Goal: Task Accomplishment & Management: Manage account settings

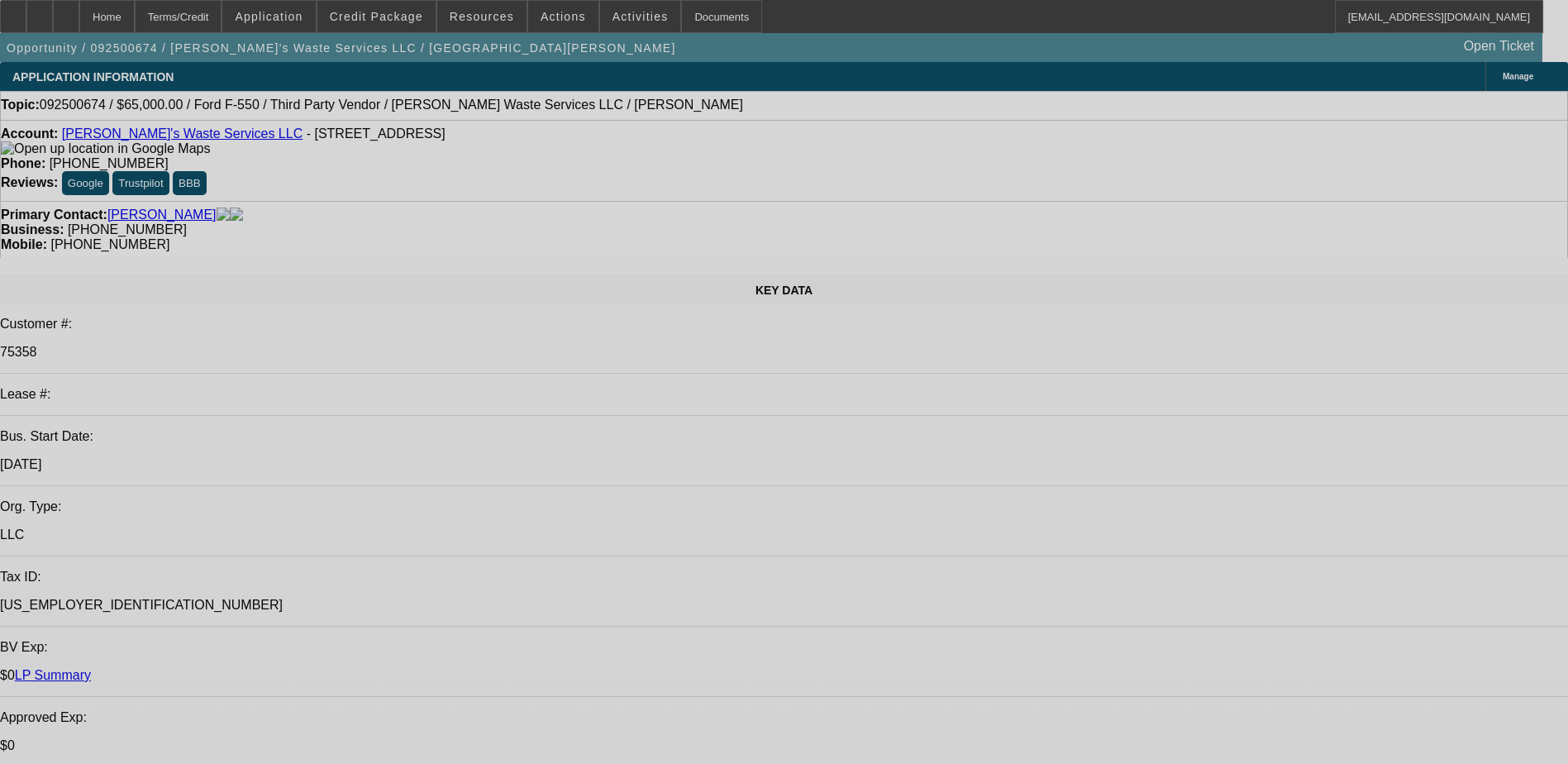
select select "0"
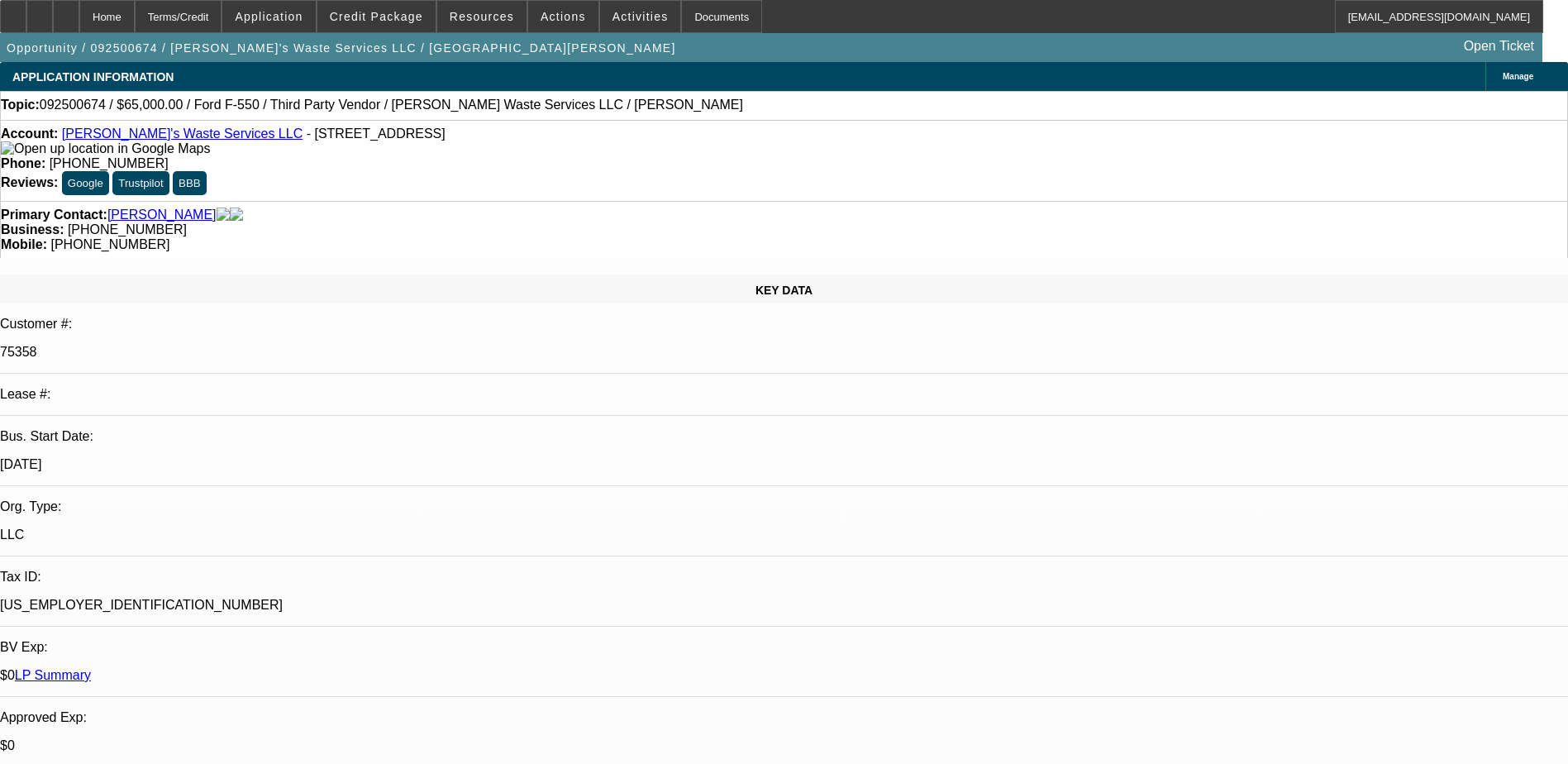
select select "2"
select select "0.1"
select select "1"
select select "2"
select select "4"
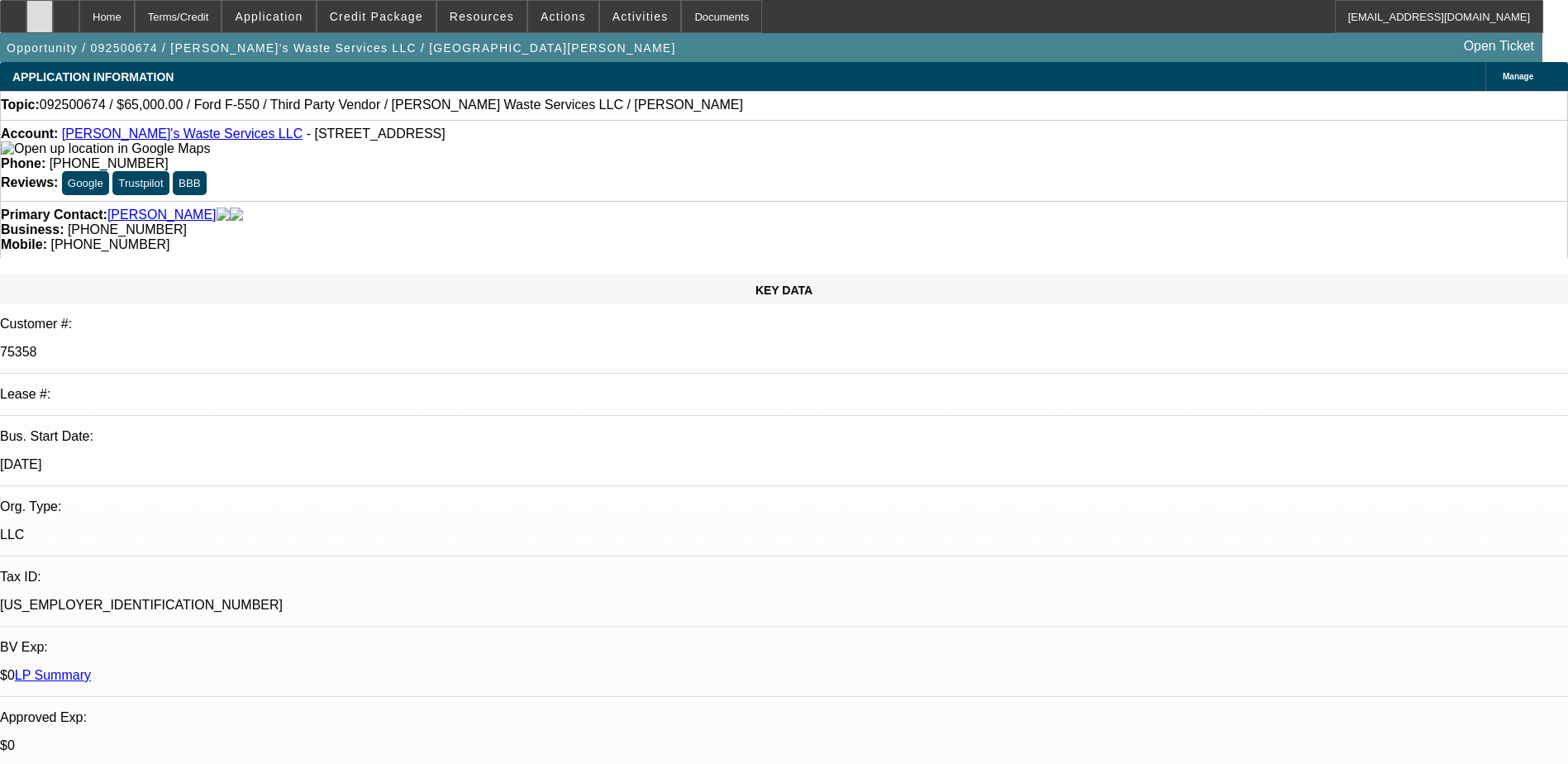
click at [53, 11] on div at bounding box center [40, 17] width 27 height 33
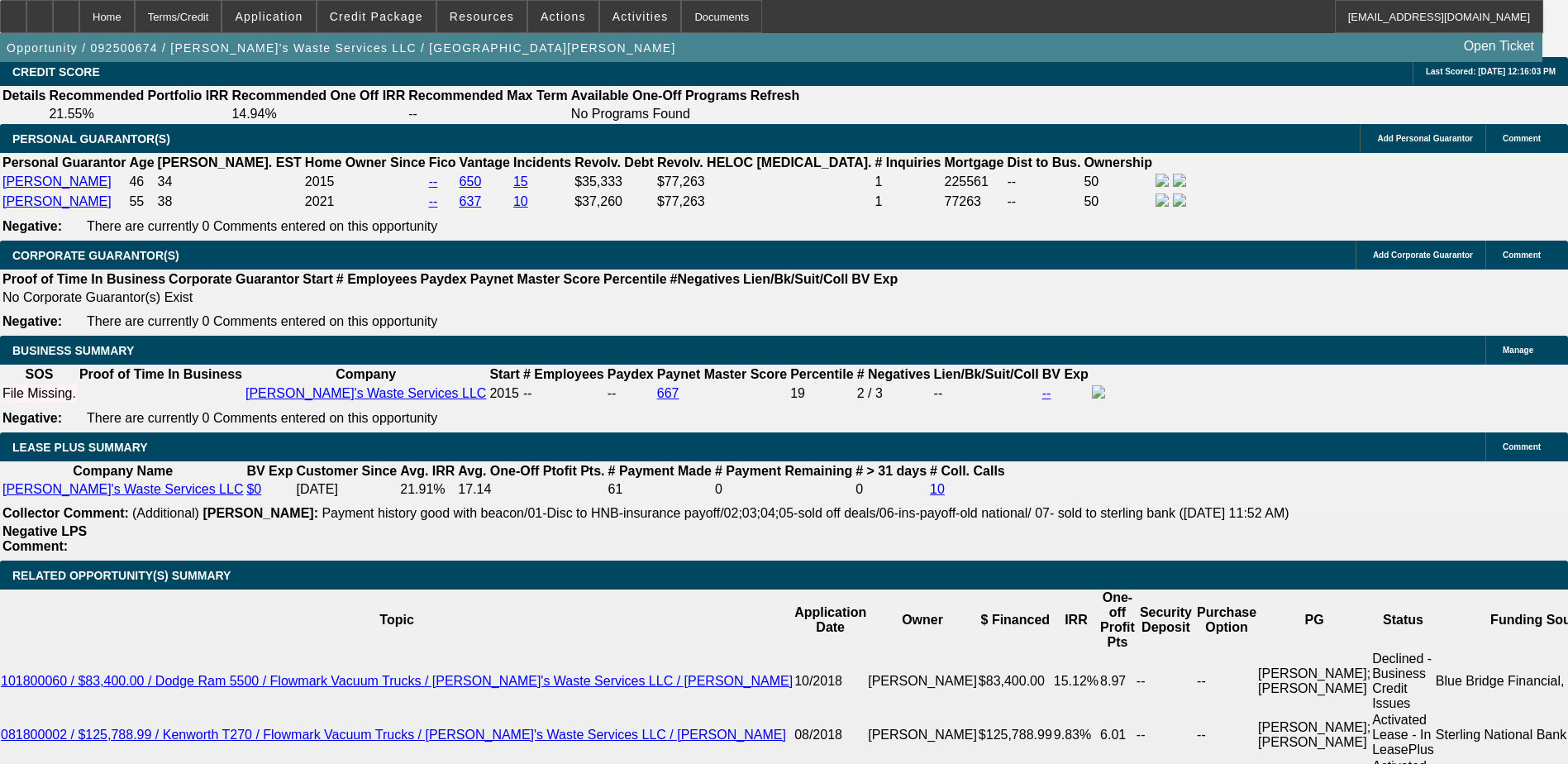
scroll to position [2316, 0]
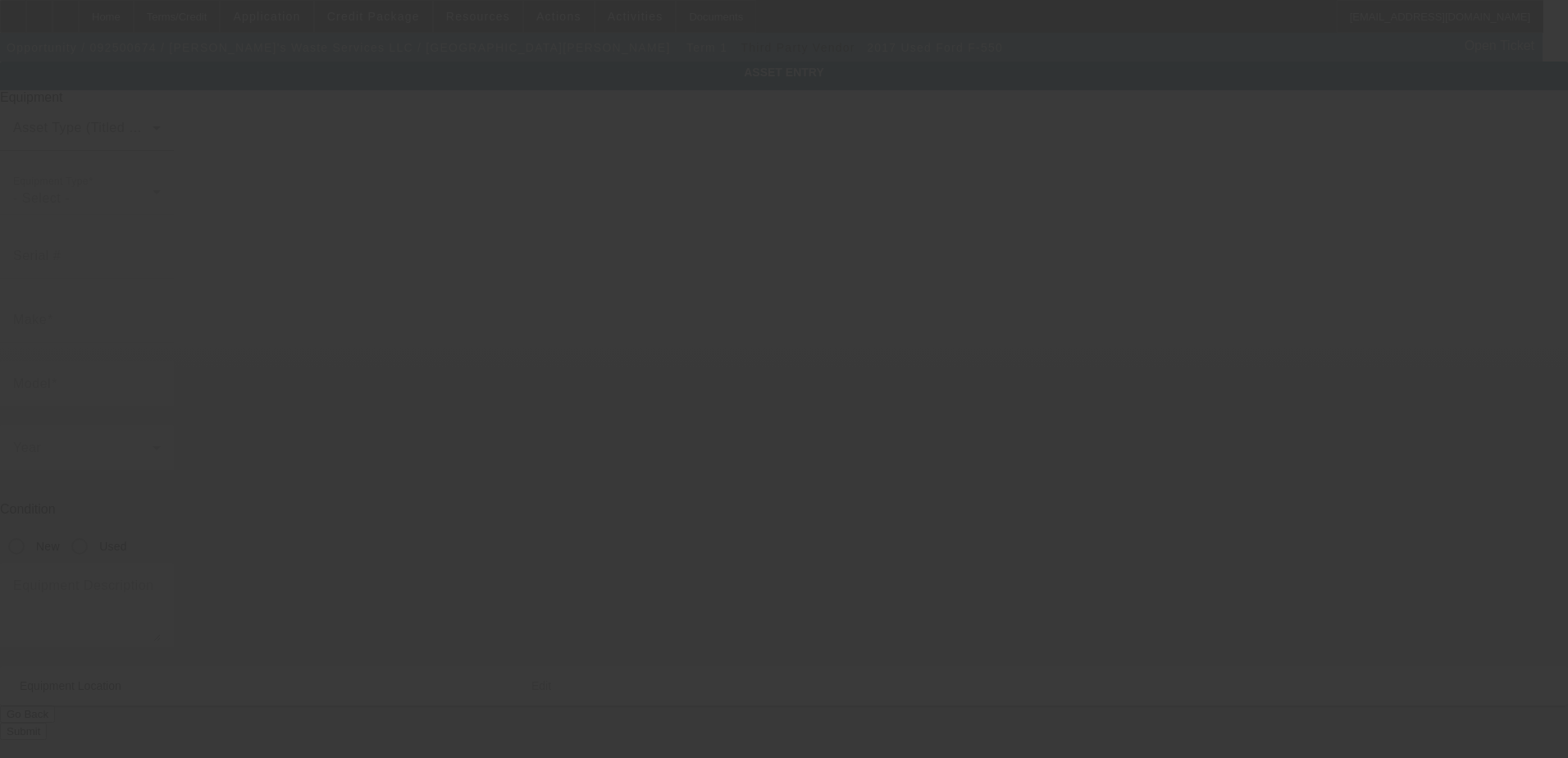
type input "1FDUF5GT6HEB14320"
type input "Ford"
type input "F-550"
radio input "true"
type input "310 Sonnet Cir"
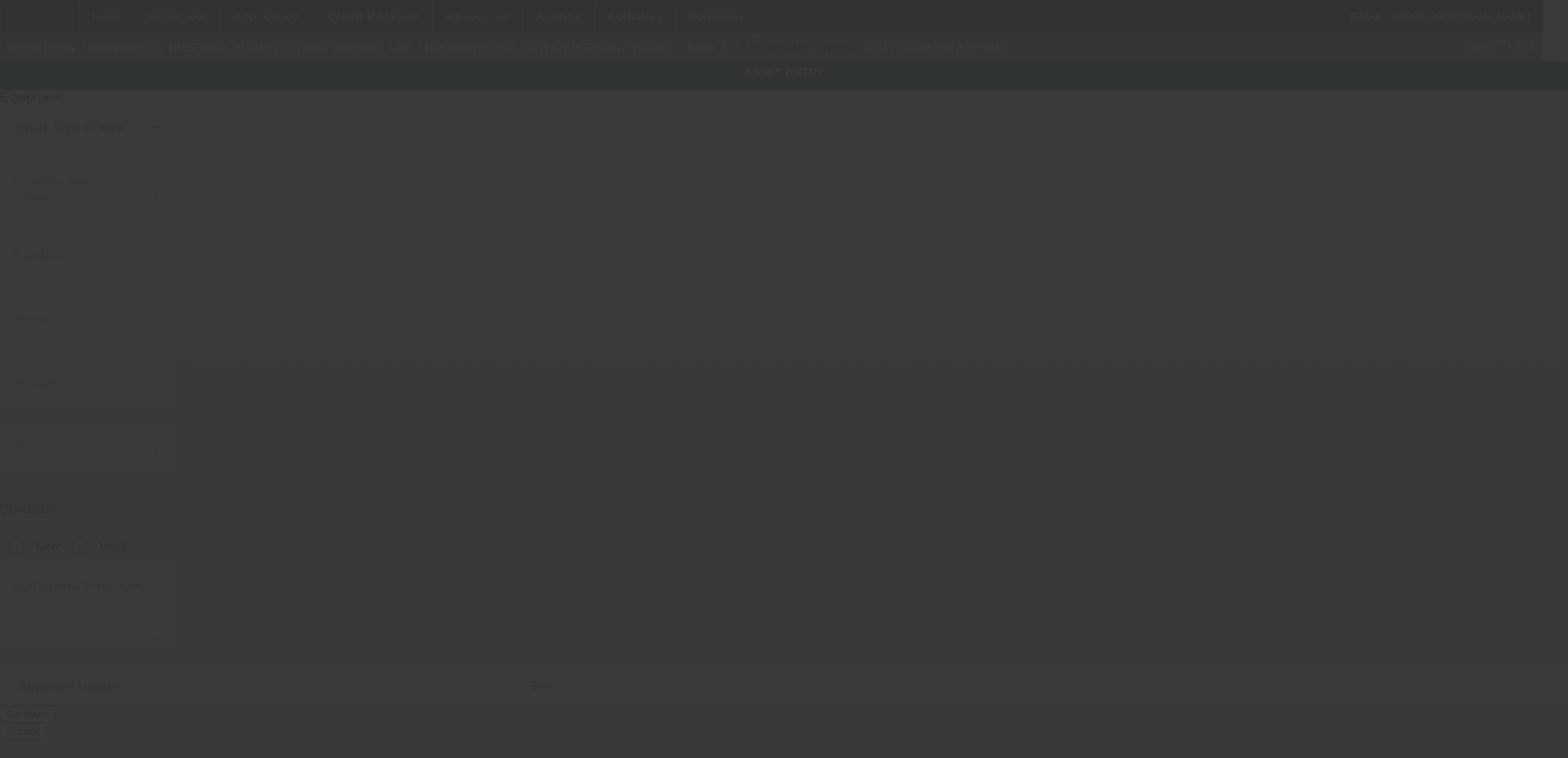
type input "Wentzville"
type input "63385"
type input "Saint Charles"
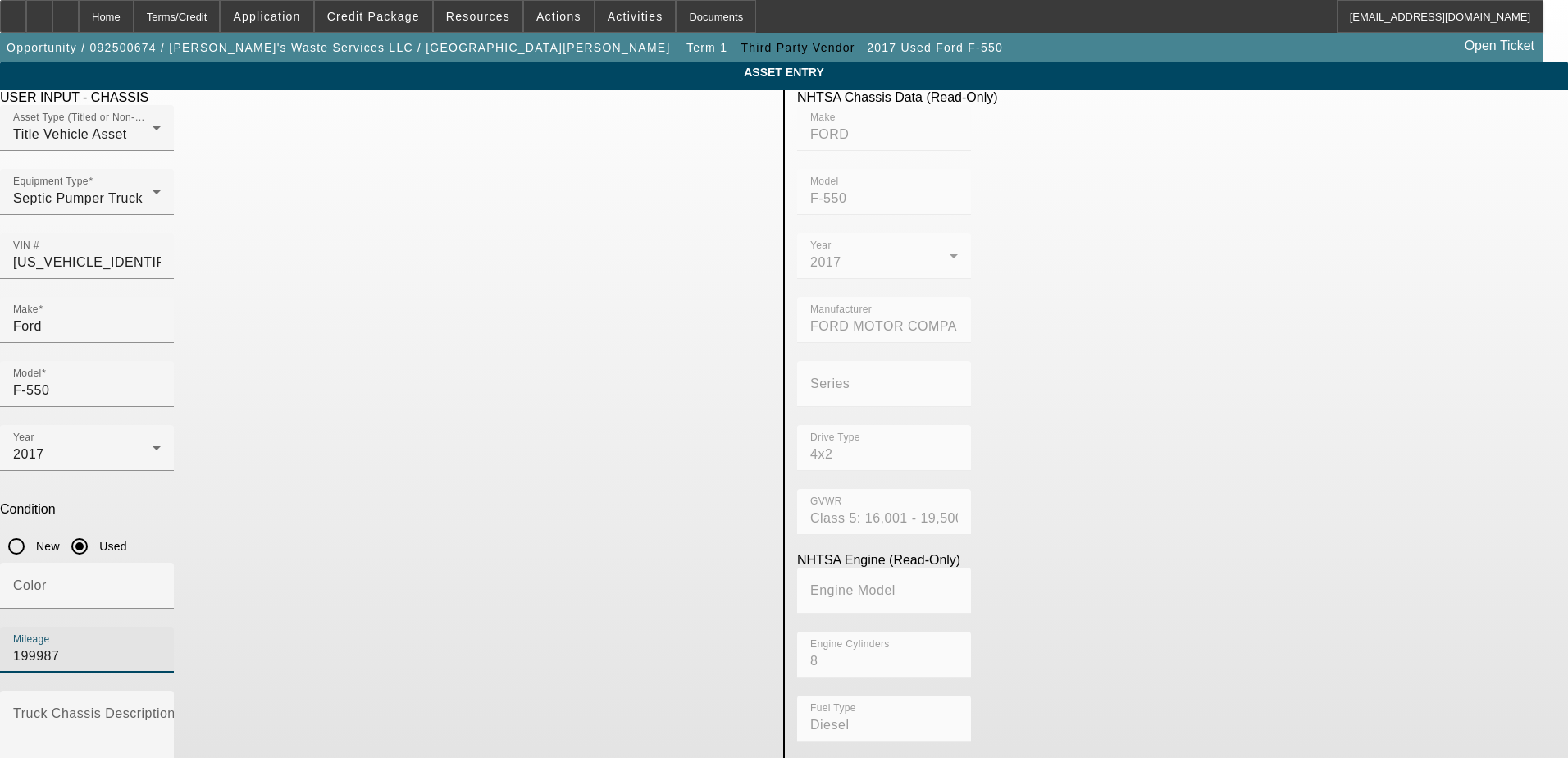
click at [161, 647] on input "199987" at bounding box center [87, 657] width 148 height 20
type input "201562"
click at [161, 563] on div "Color" at bounding box center [87, 586] width 148 height 46
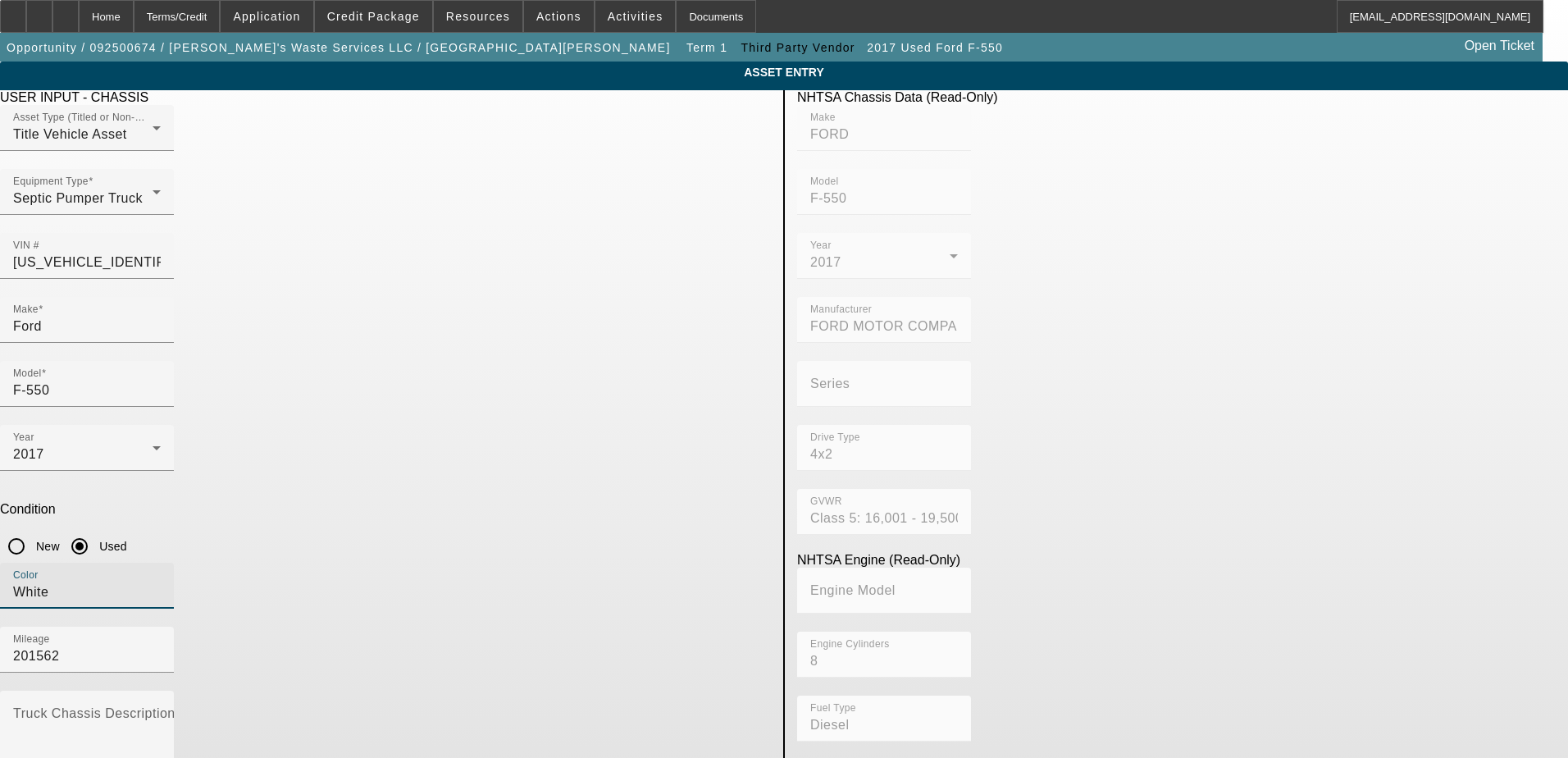
type input "White"
click at [211, 437] on app-asset-collateral-manage "ASSET ENTRY Delete asset USER INPUT - CHASSIS Asset Type (Titled or Non-Titled)…" at bounding box center [784, 516] width 1568 height 910
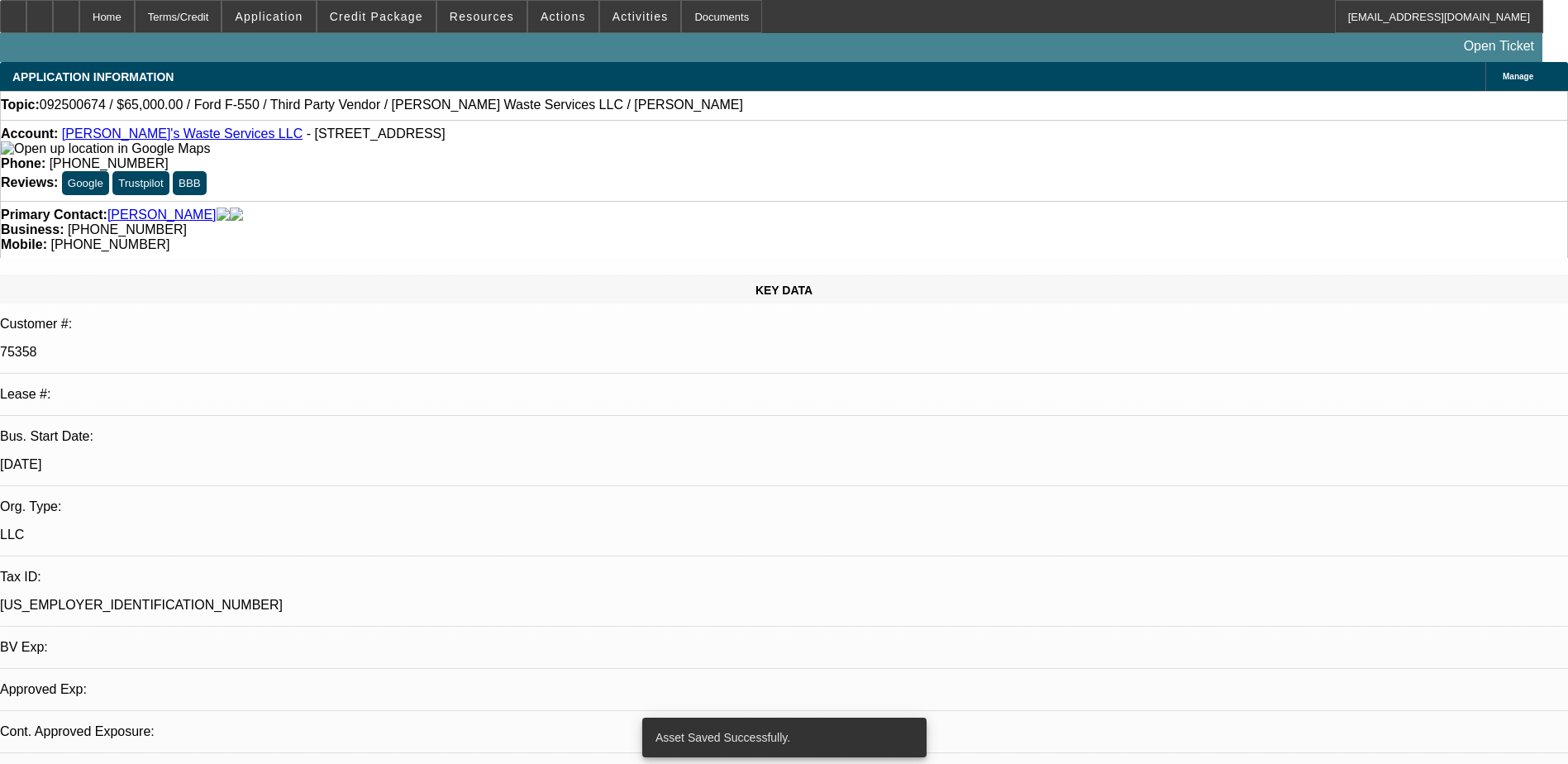
select select "0"
select select "2"
select select "0.1"
select select "4"
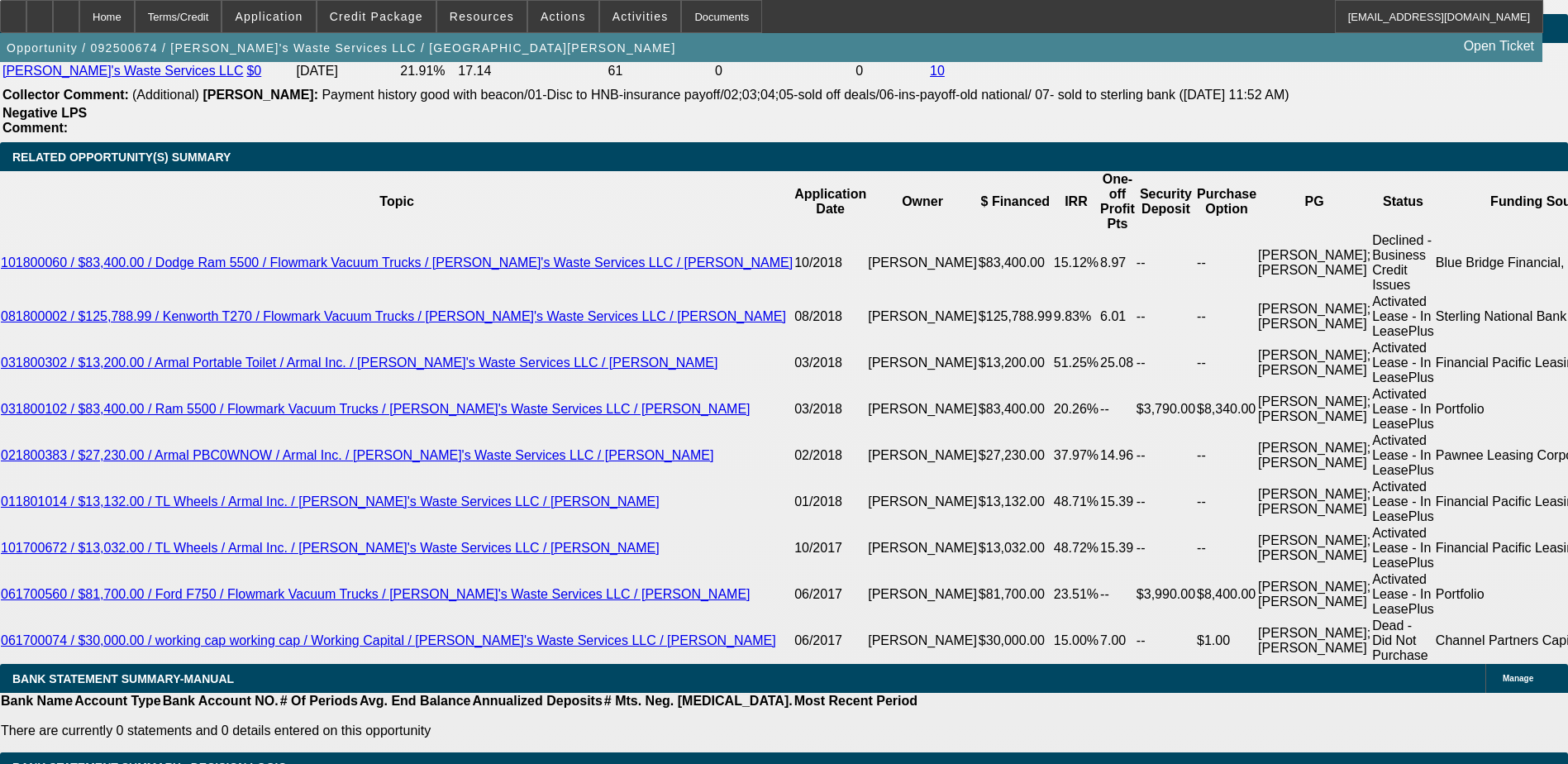
scroll to position [2978, 0]
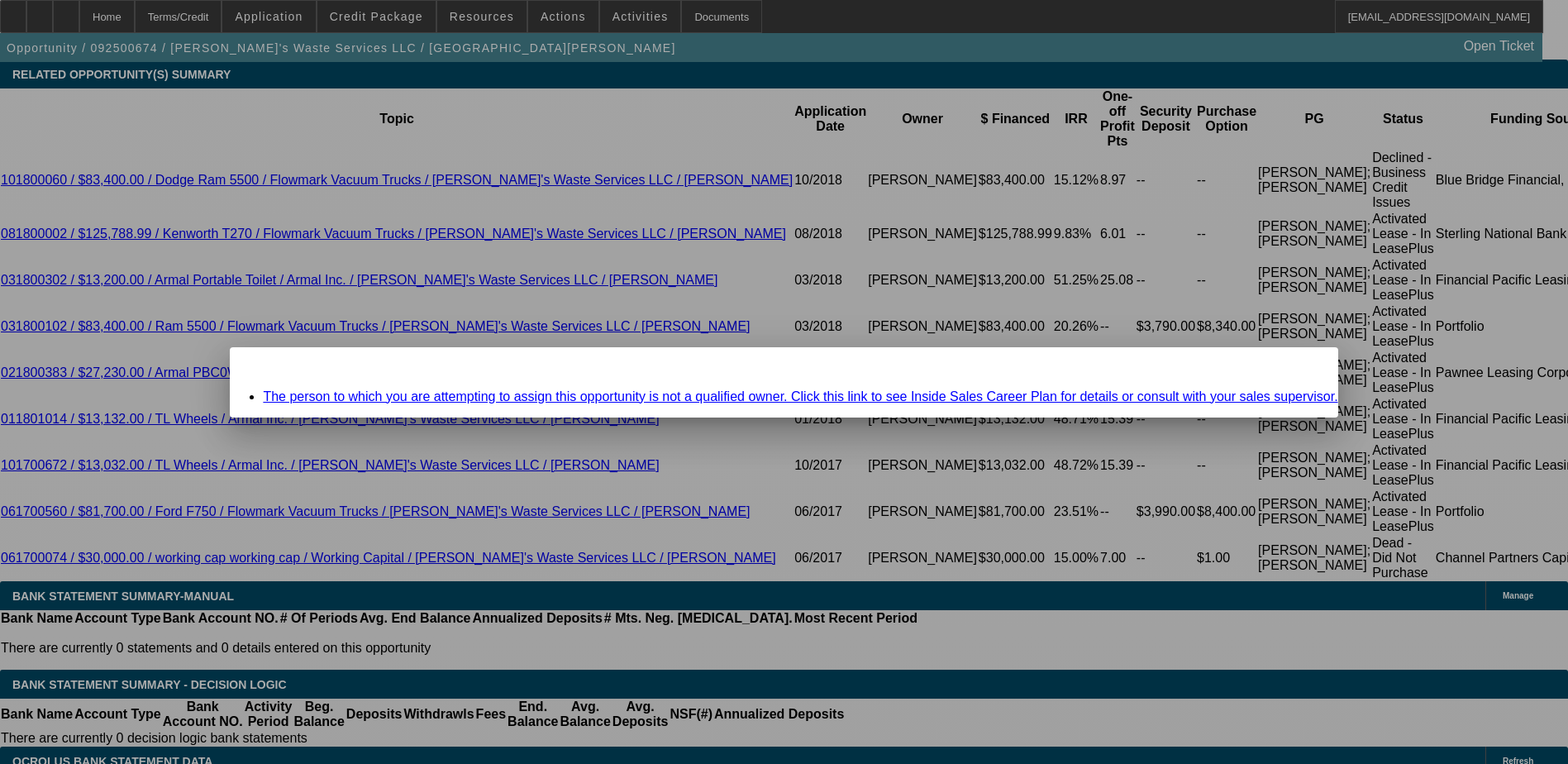
scroll to position [0, 0]
click at [523, 481] on div at bounding box center [784, 382] width 1568 height 764
click at [531, 267] on div at bounding box center [784, 382] width 1568 height 764
click at [1305, 367] on span "Close" at bounding box center [1316, 362] width 22 height 9
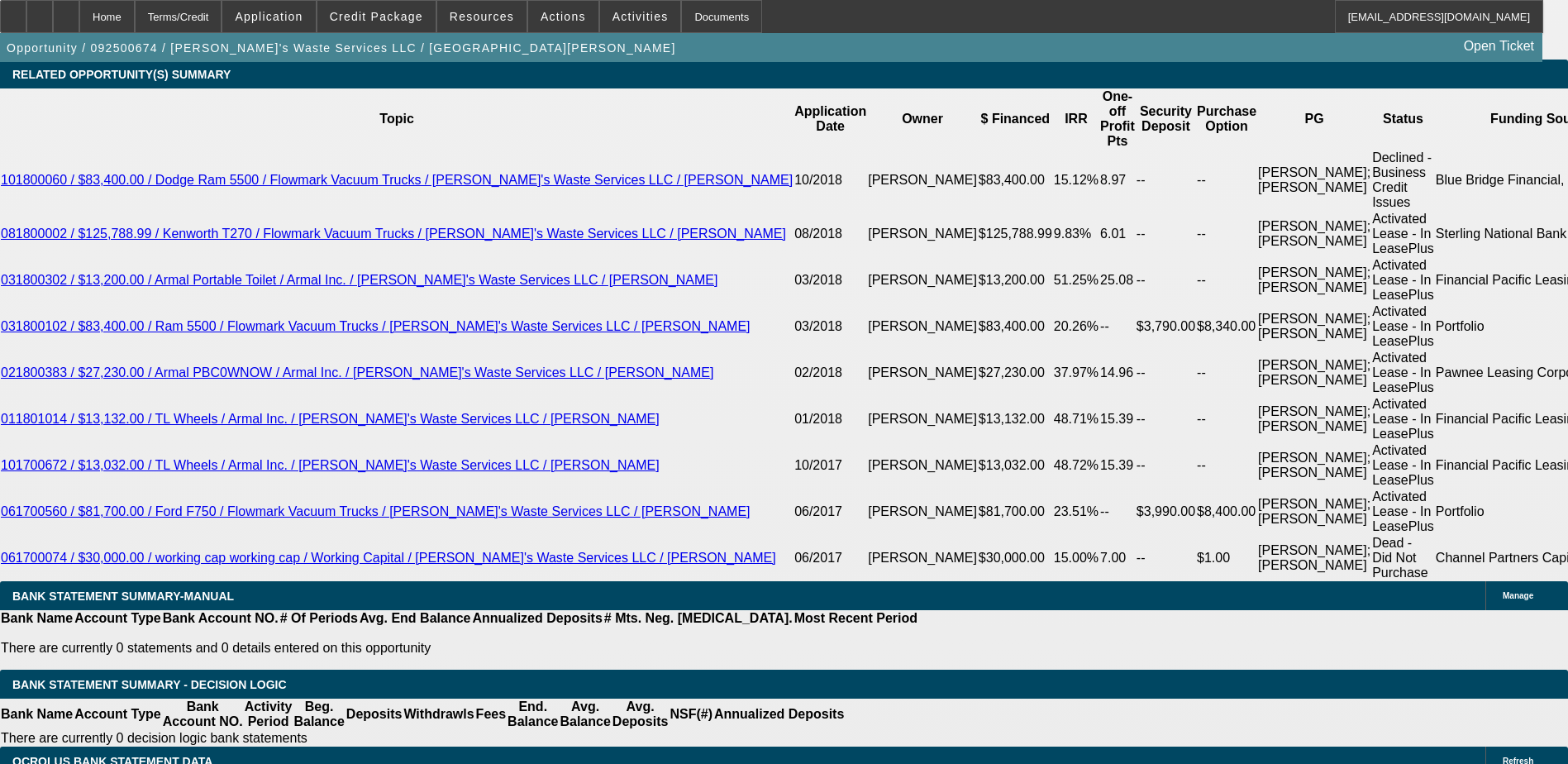
scroll to position [2978, 0]
click at [80, 19] on div at bounding box center [66, 17] width 27 height 33
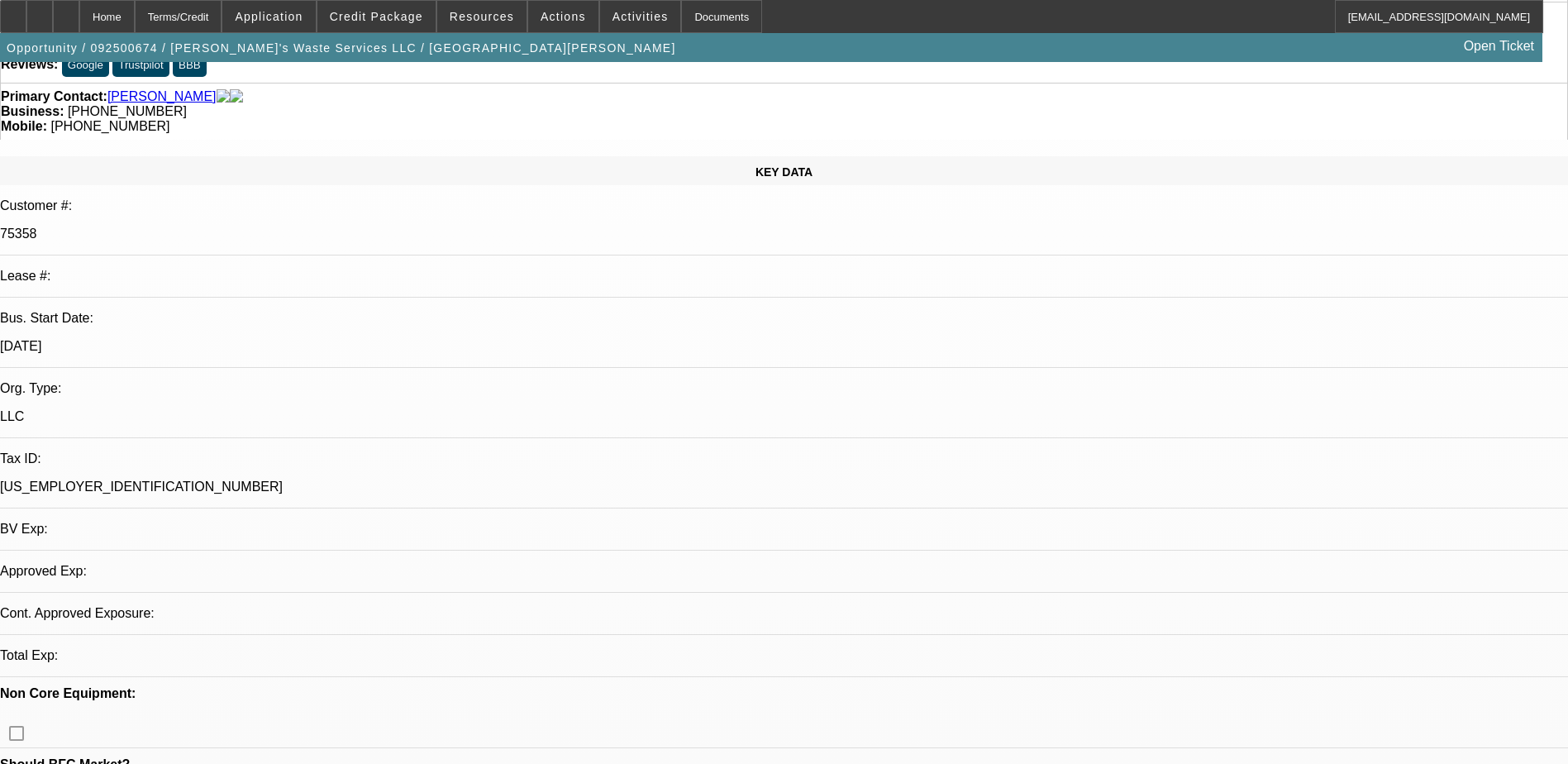
select select "0"
select select "2"
select select "0.1"
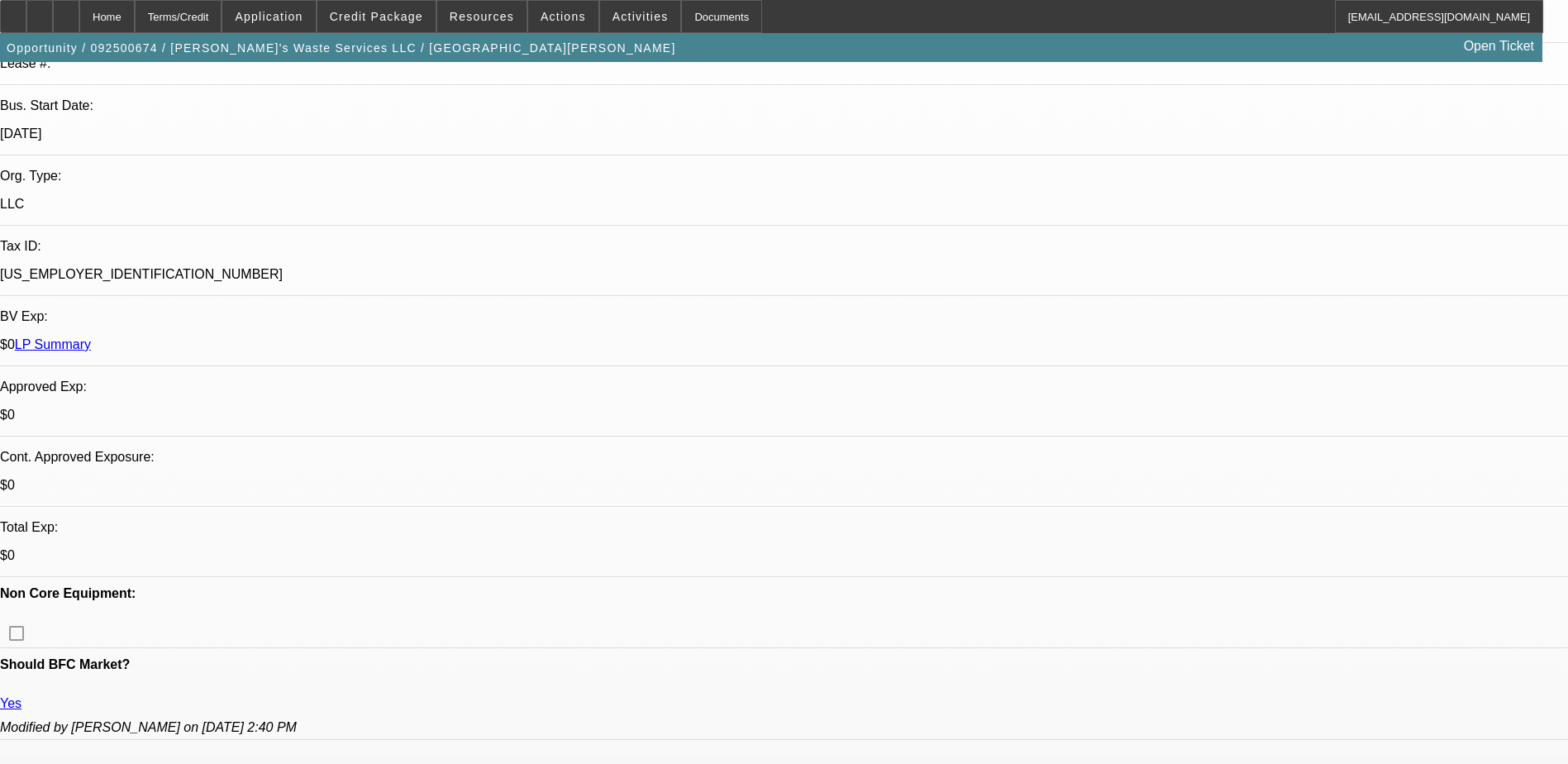
select select "1"
select select "2"
select select "4"
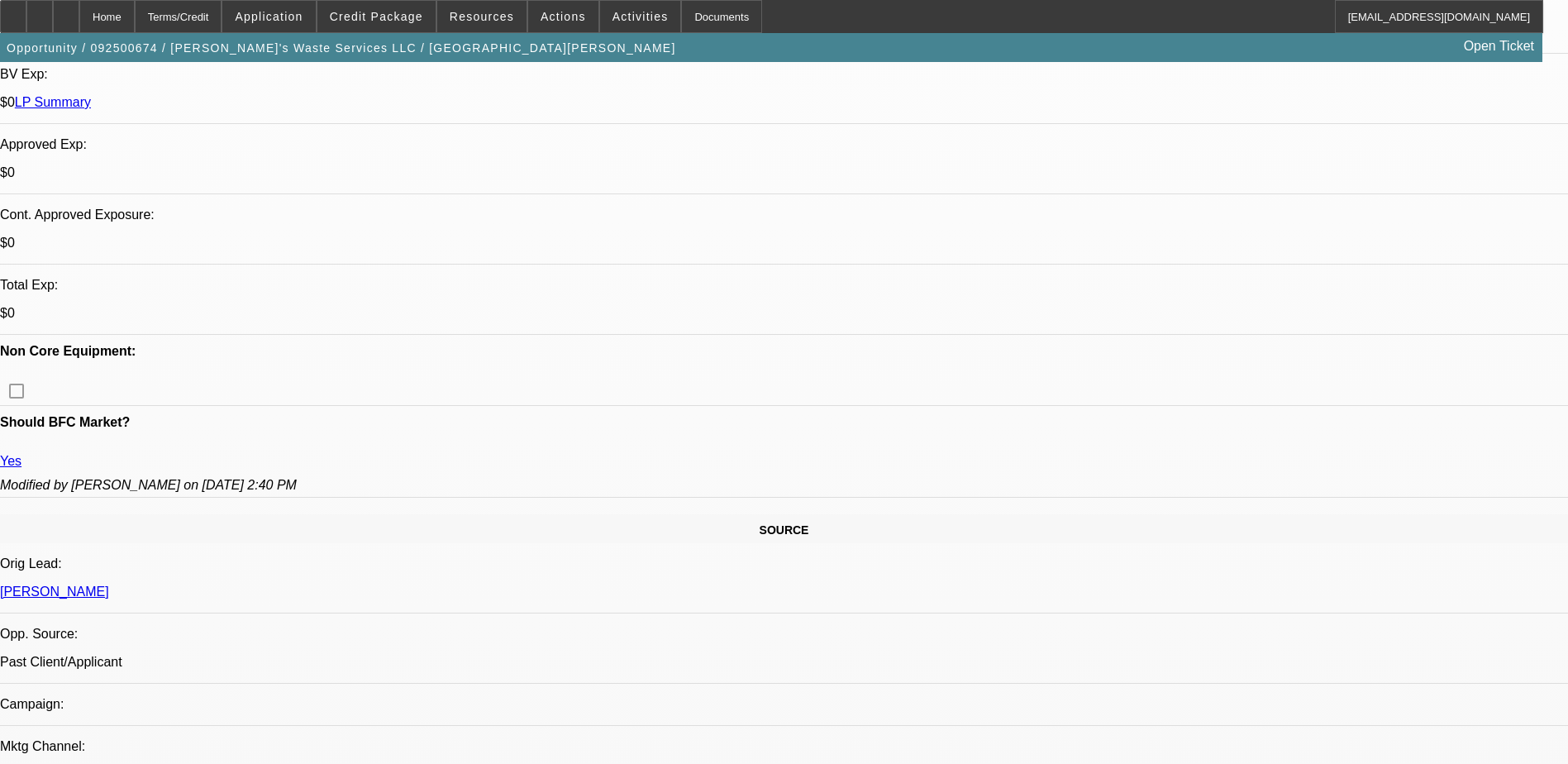
scroll to position [579, 0]
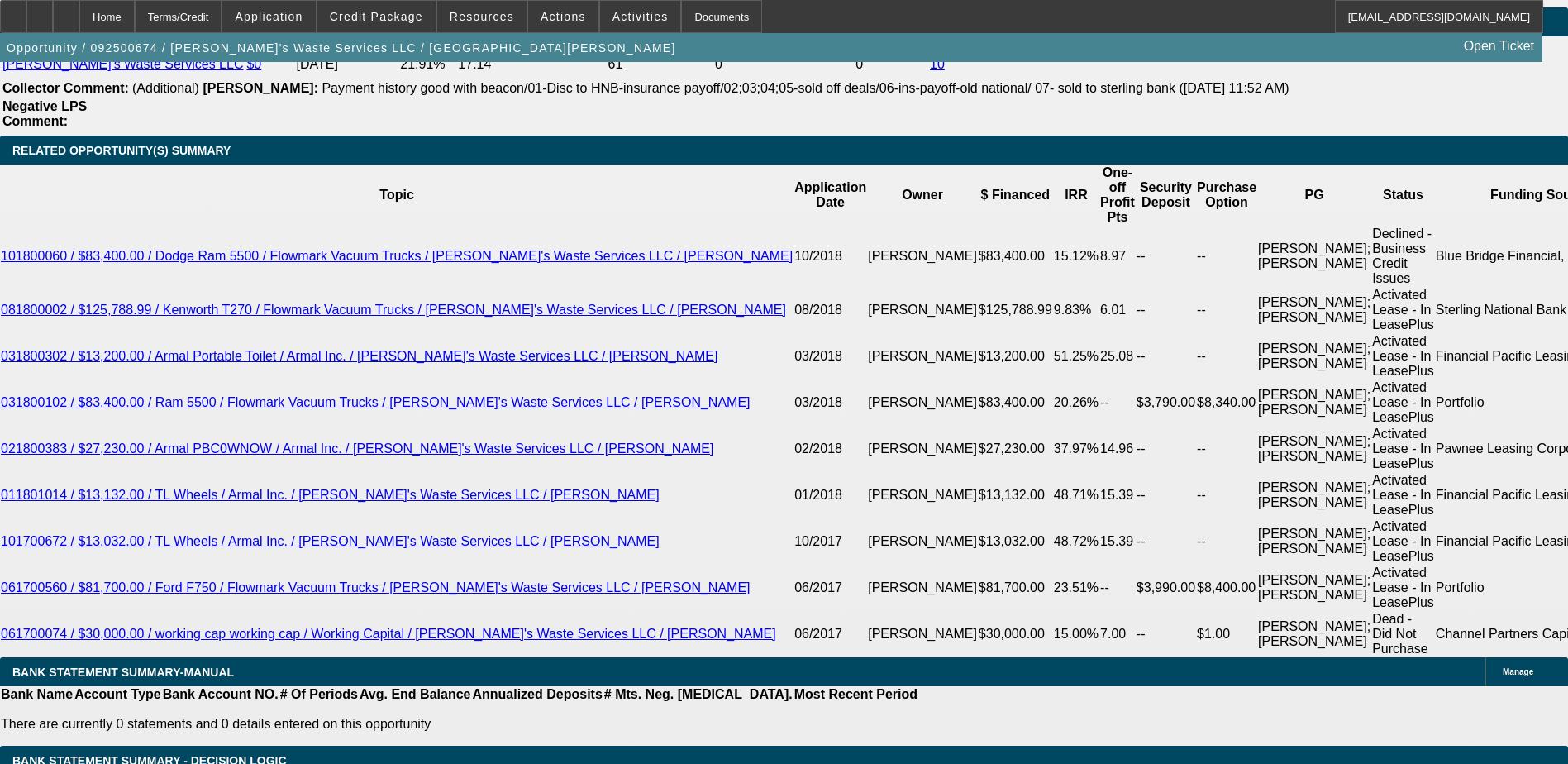
scroll to position [2895, 0]
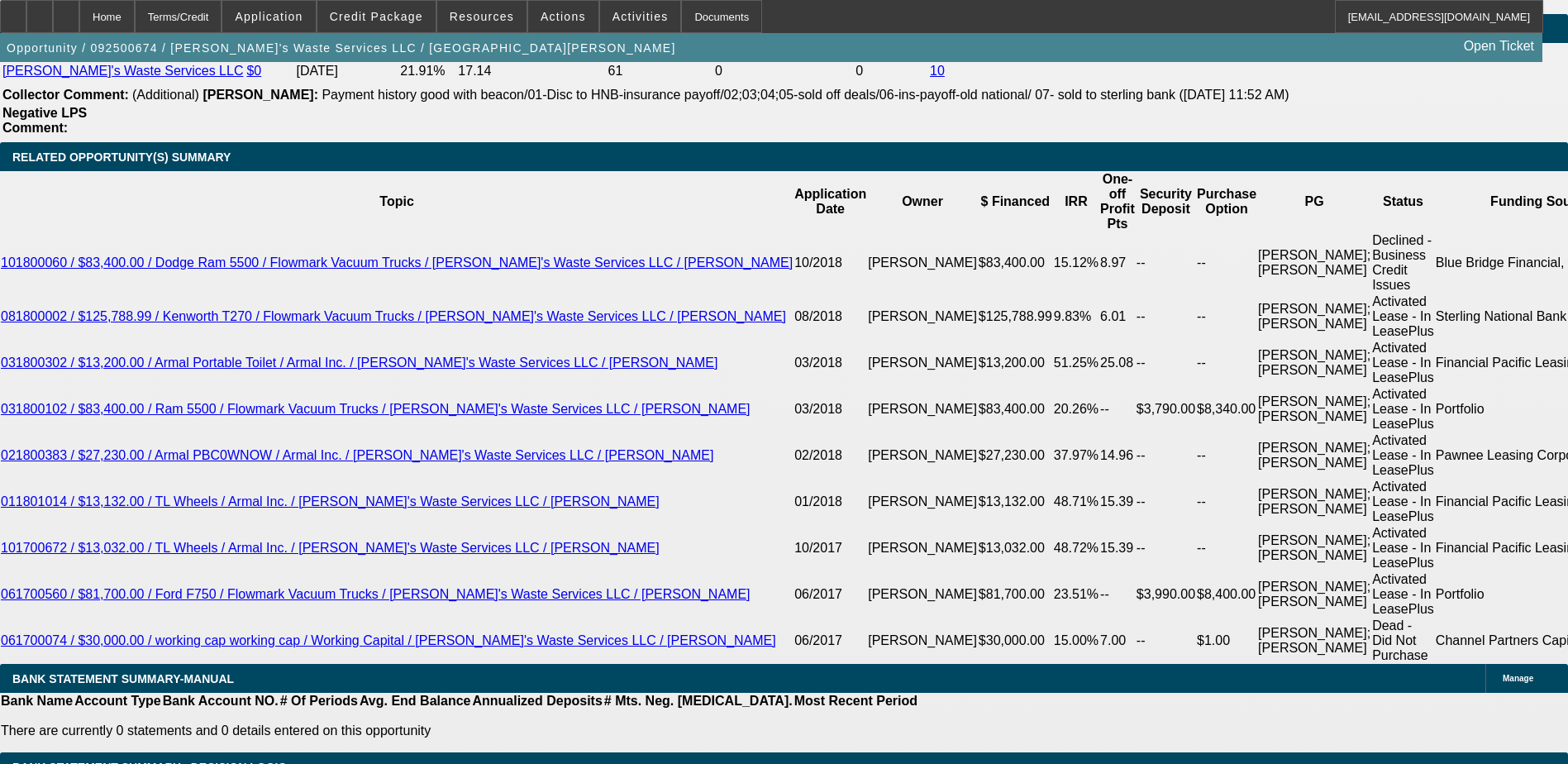
type input "$0.00"
type input "36"
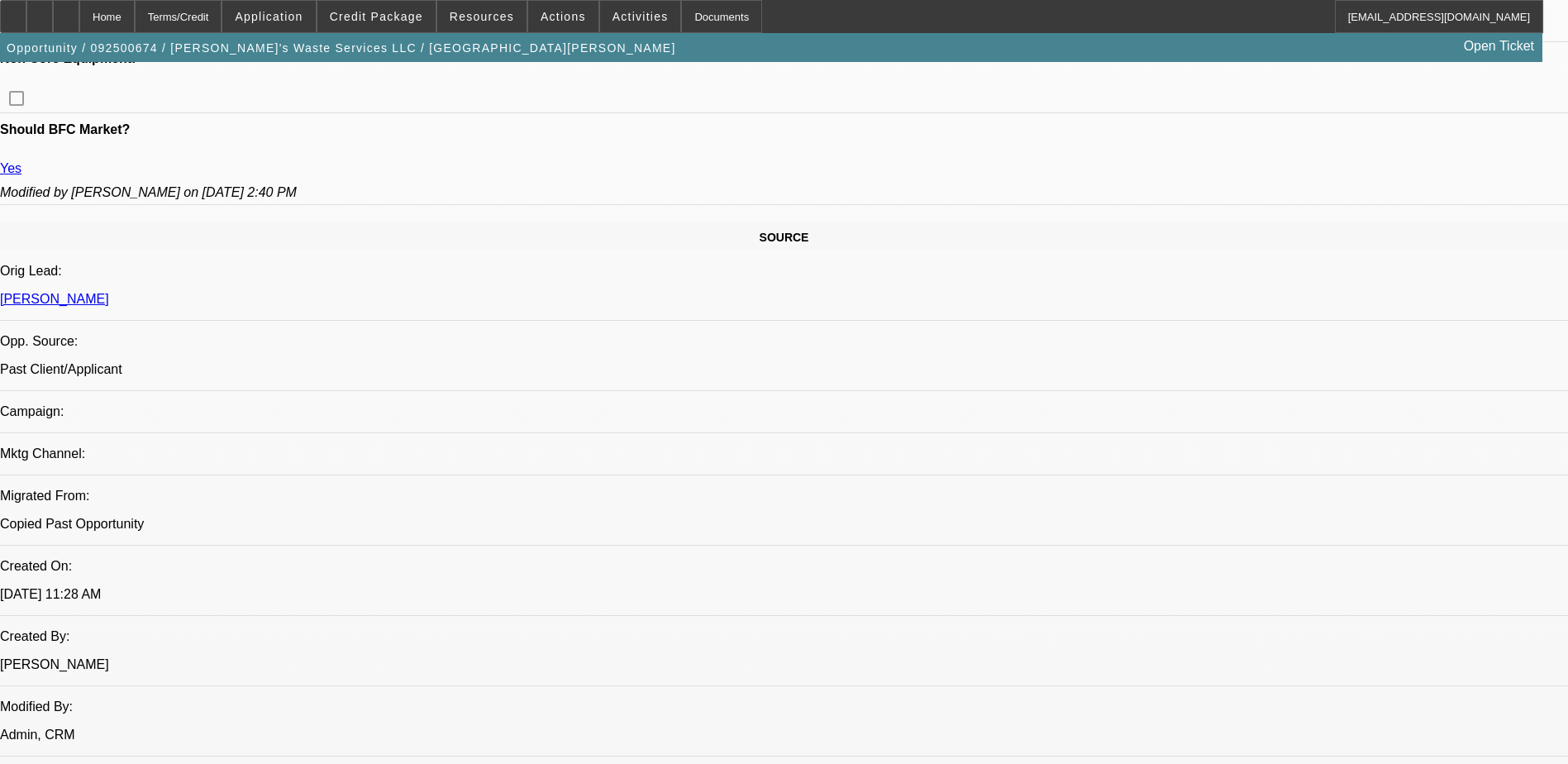
scroll to position [662, 0]
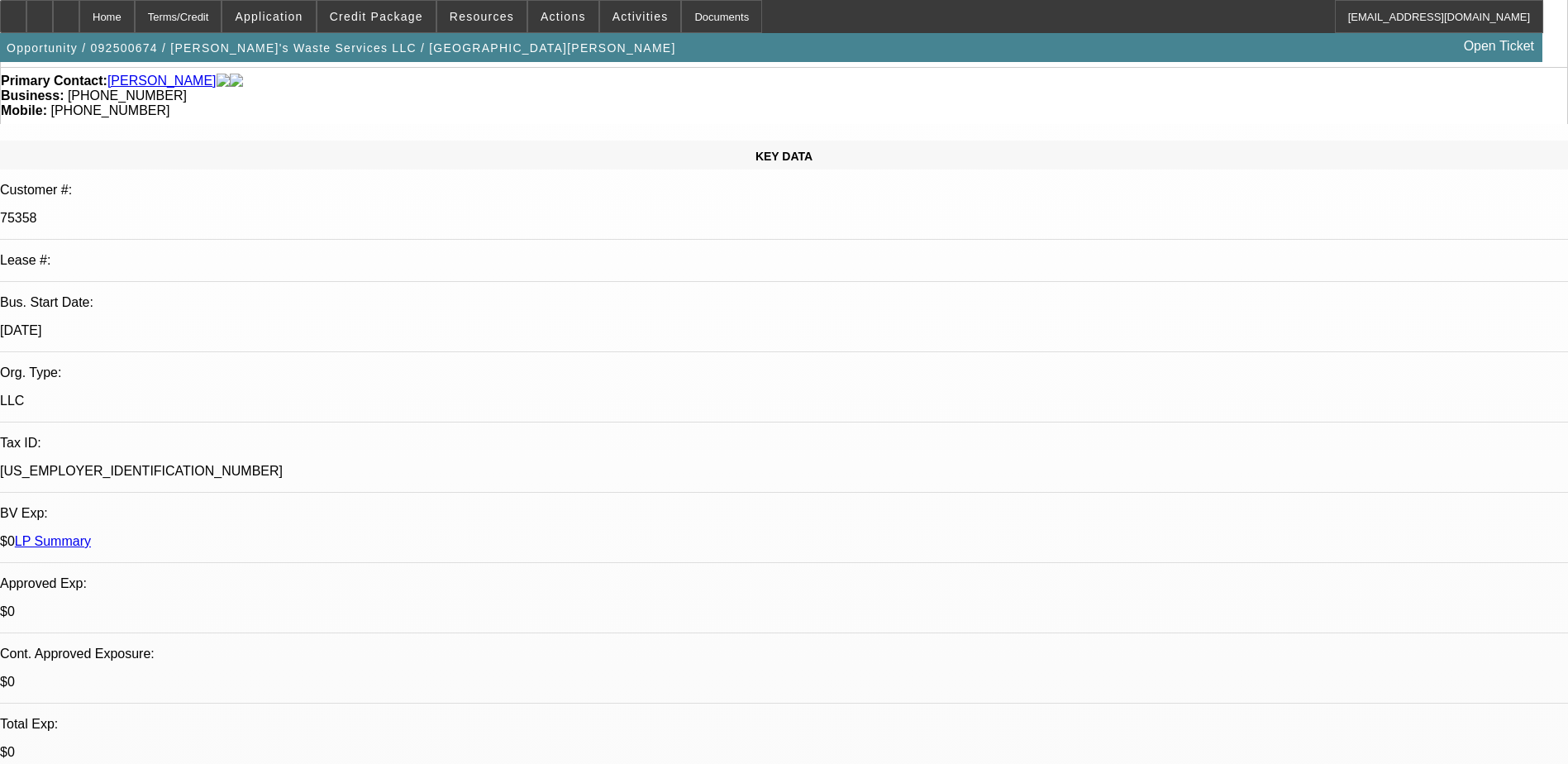
scroll to position [0, 0]
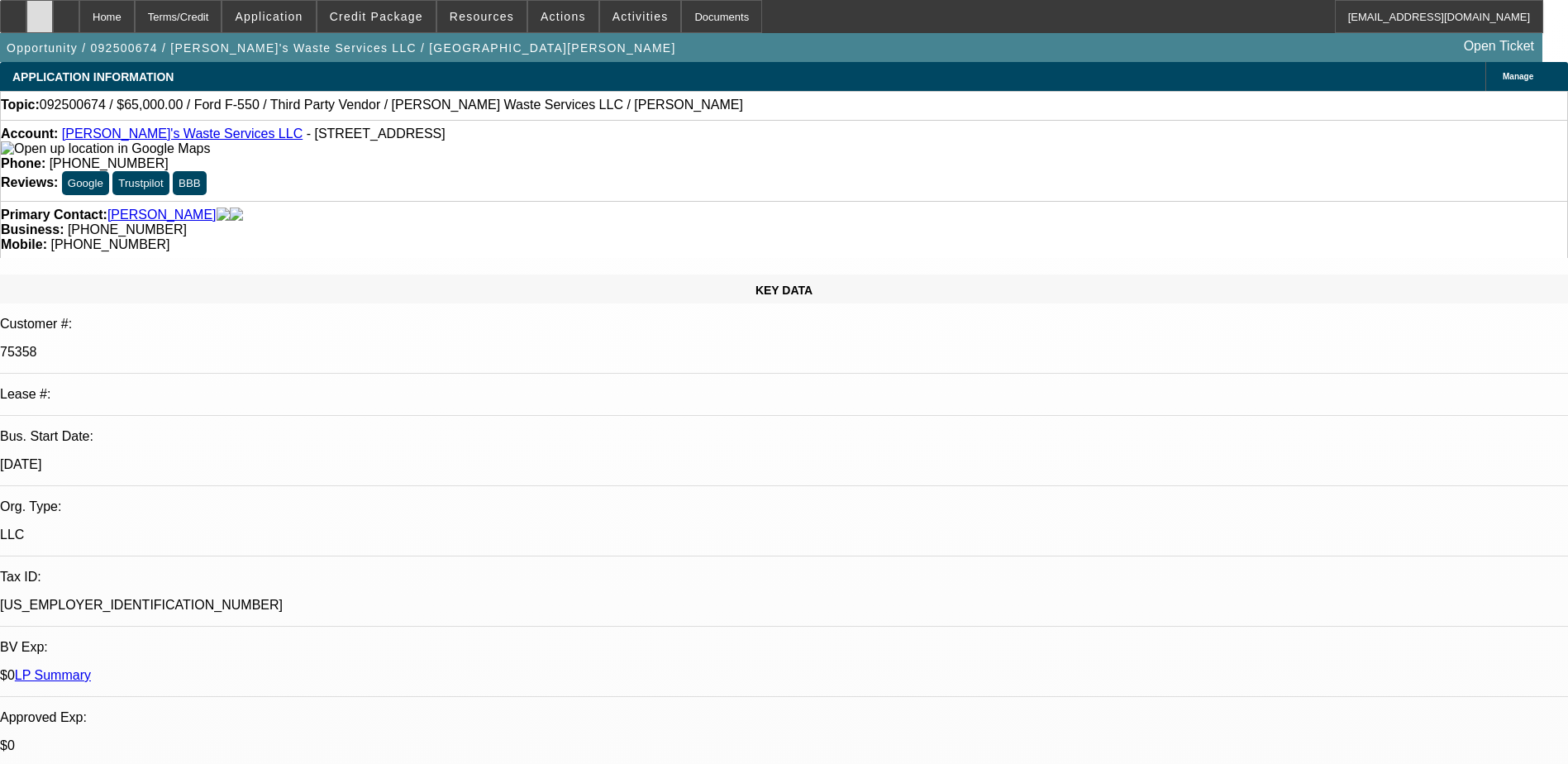
click at [53, 20] on div at bounding box center [40, 17] width 27 height 33
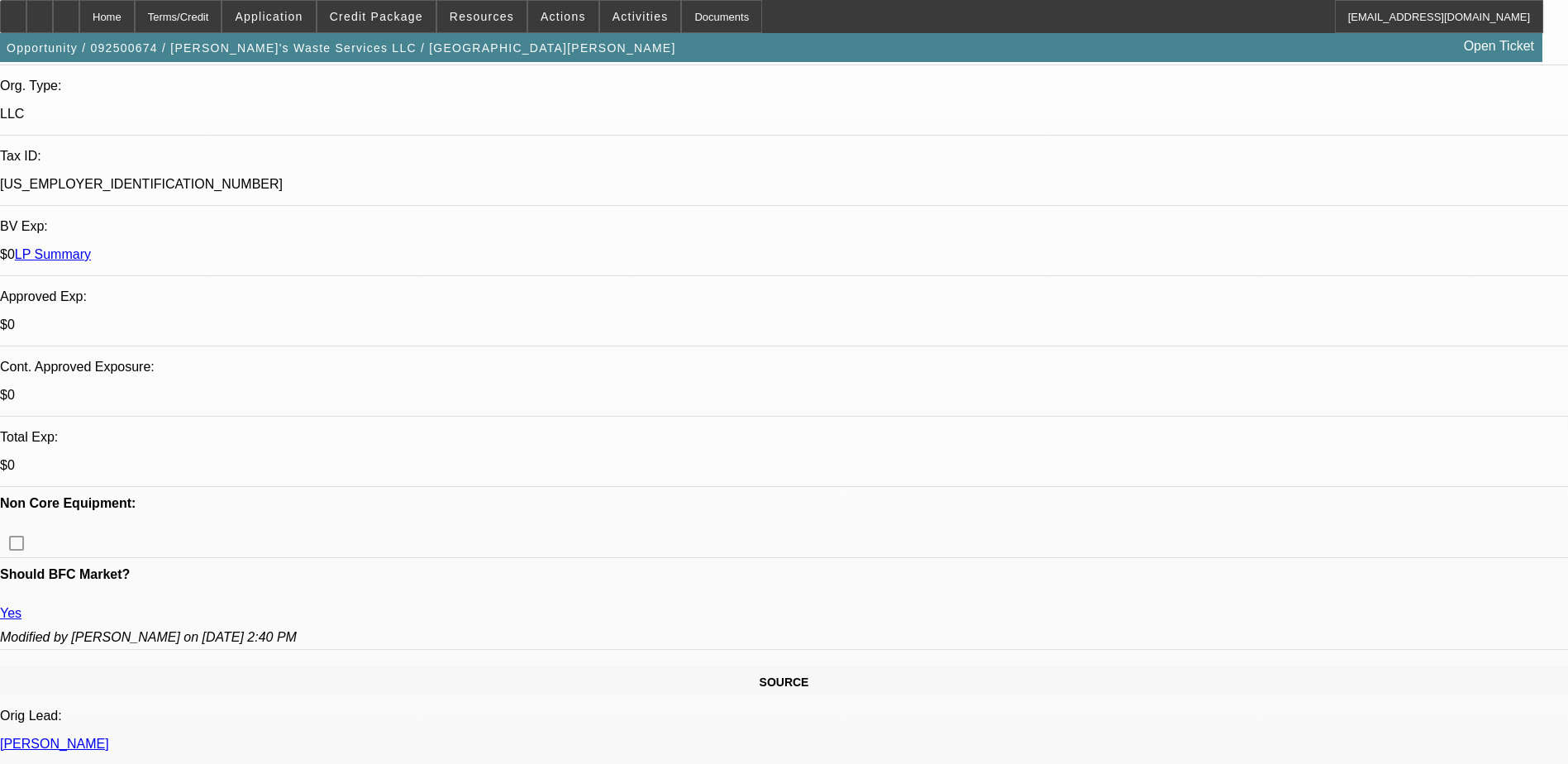
scroll to position [248, 0]
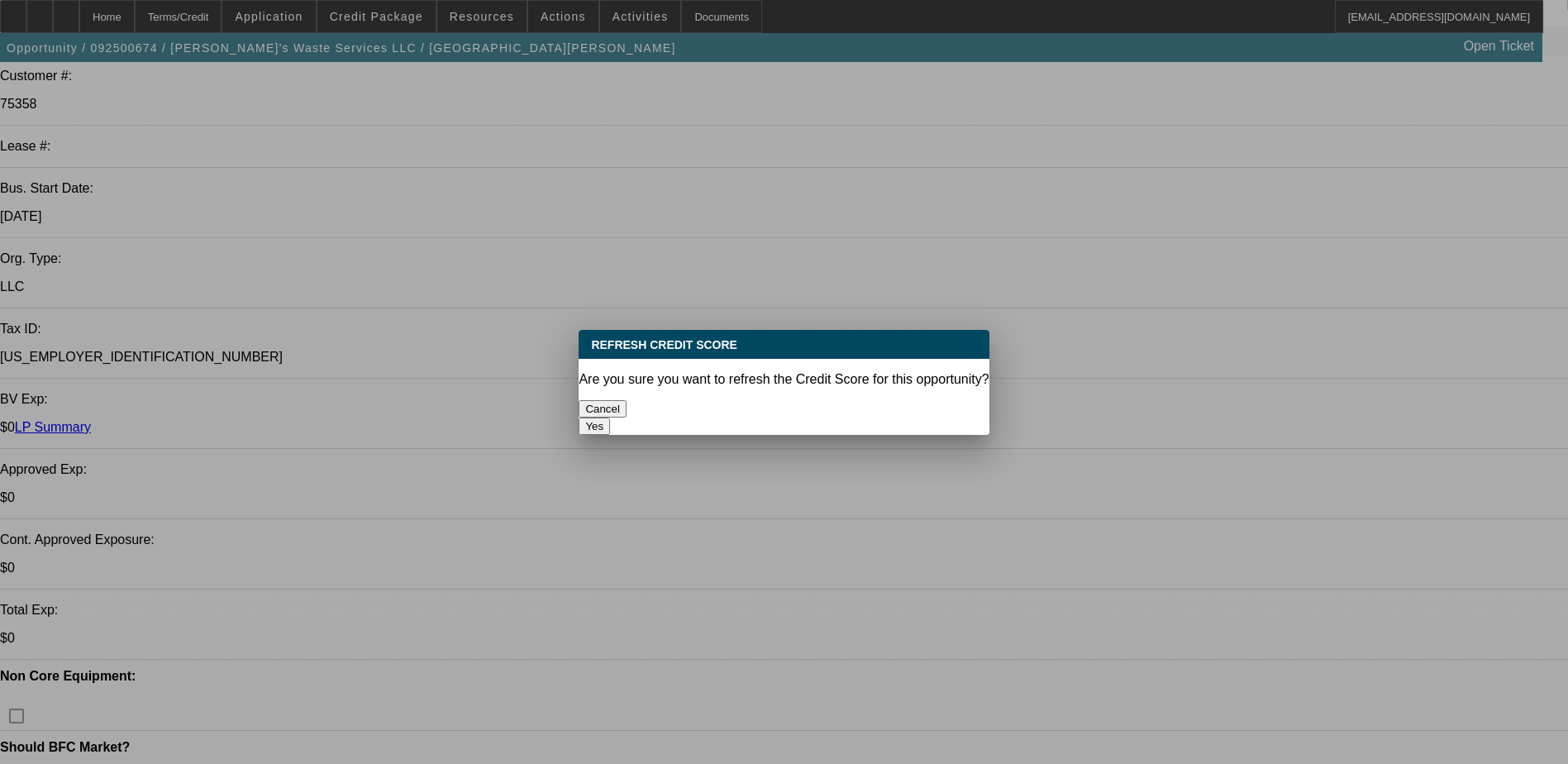
scroll to position [0, 0]
click at [610, 417] on button "Yes" at bounding box center [594, 426] width 32 height 17
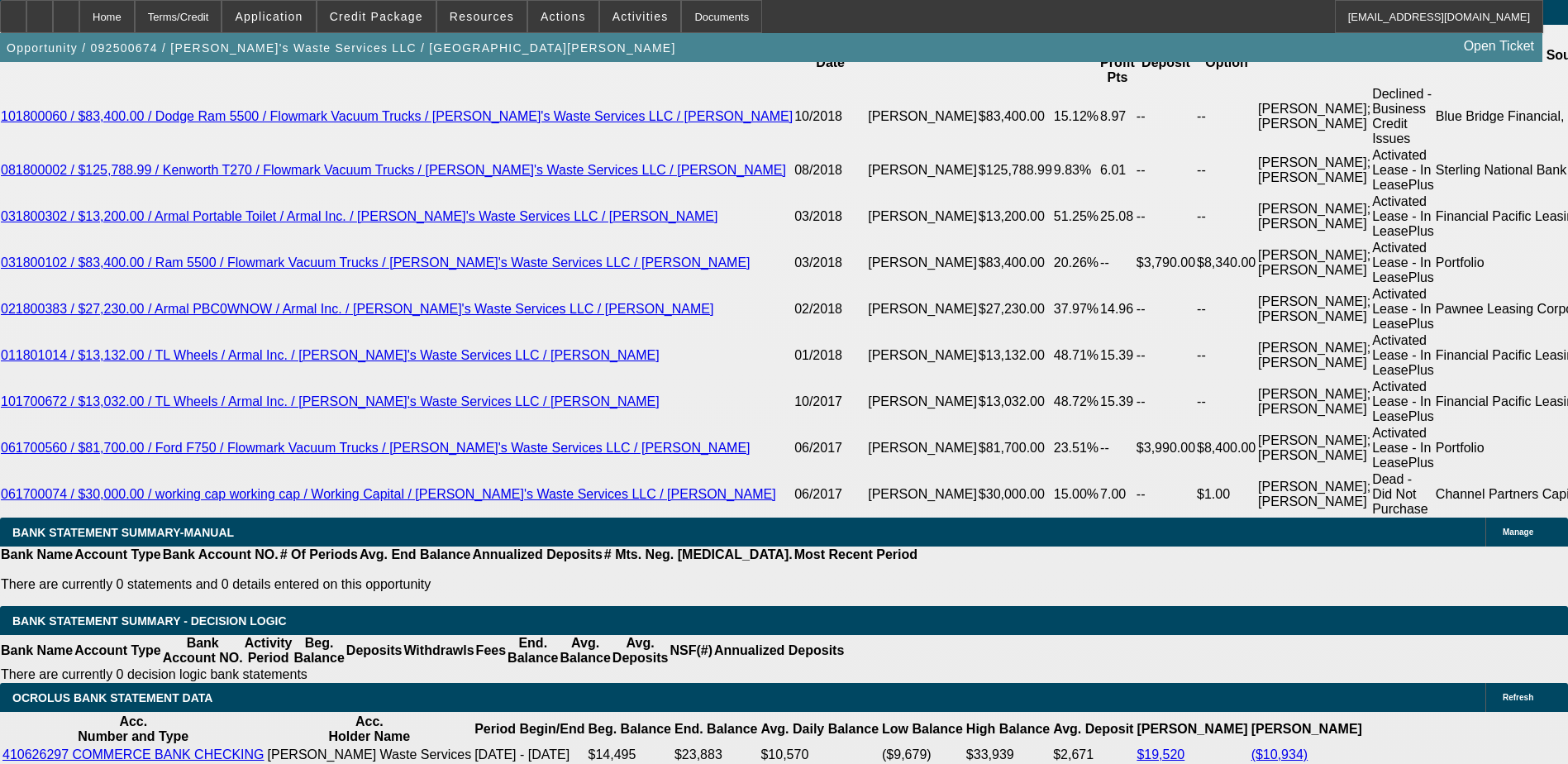
scroll to position [3060, 0]
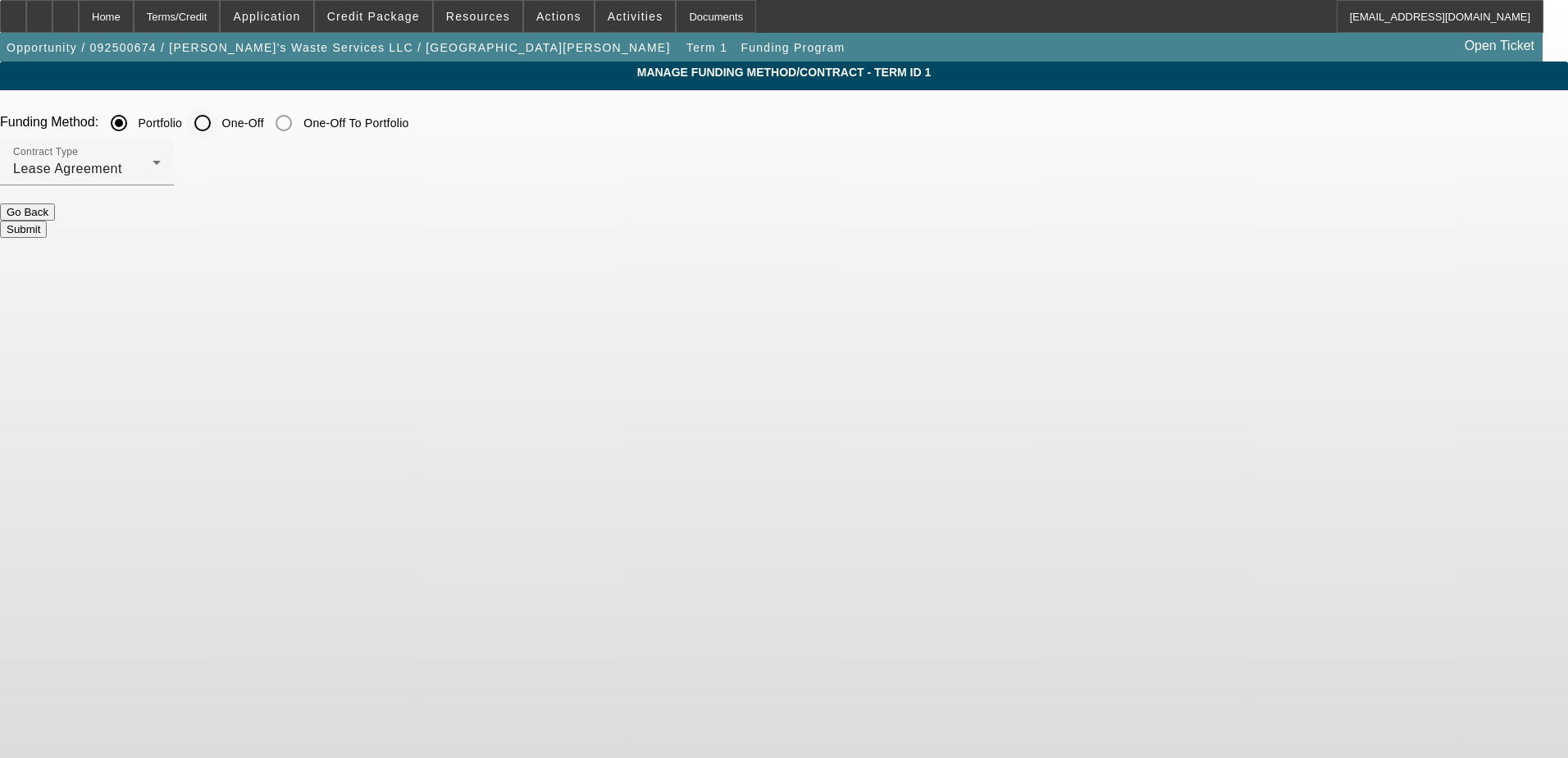
click at [219, 117] on input "One-Off" at bounding box center [203, 123] width 33 height 33
radio input "true"
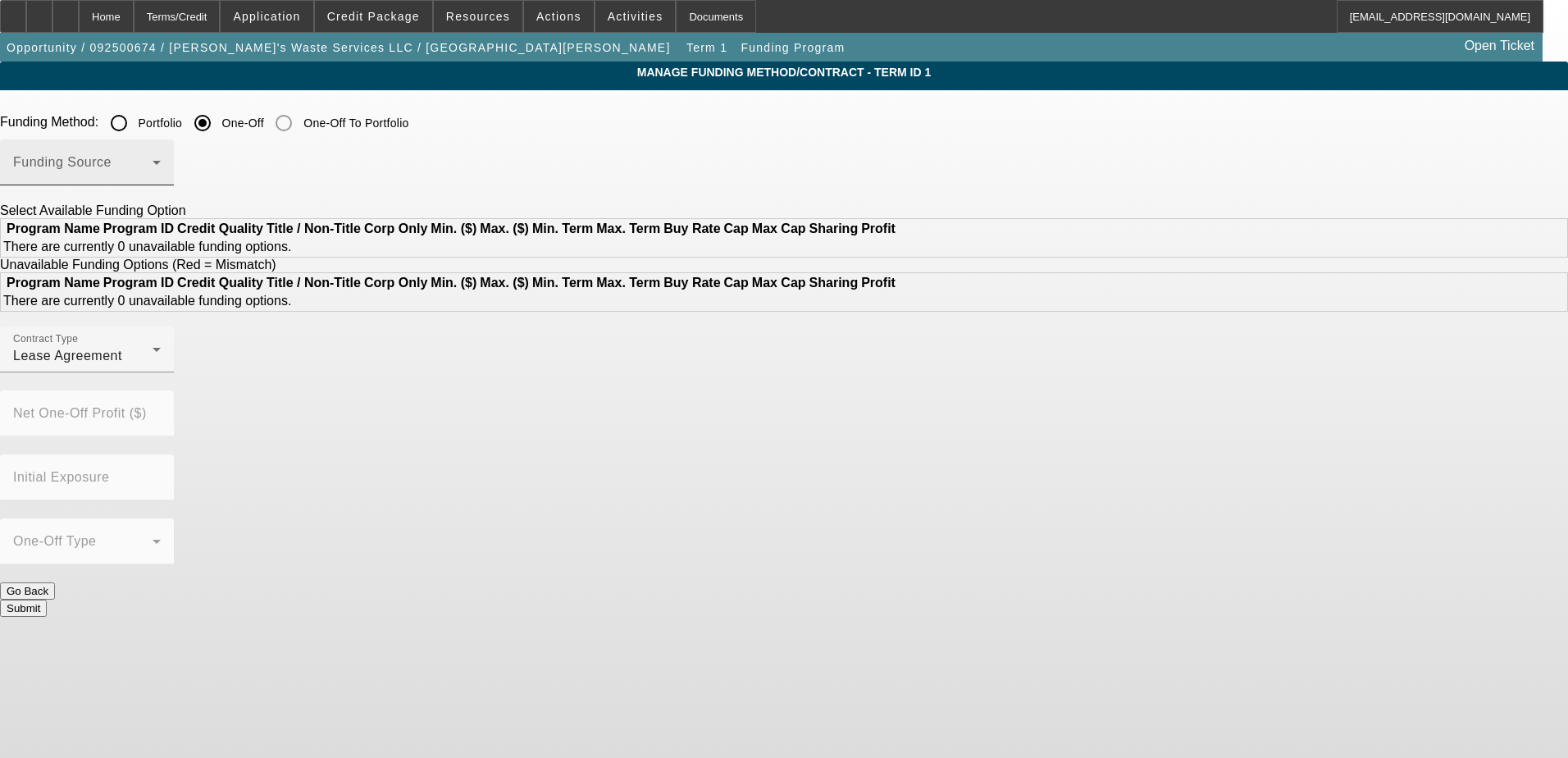
click at [153, 175] on span at bounding box center [82, 169] width 139 height 20
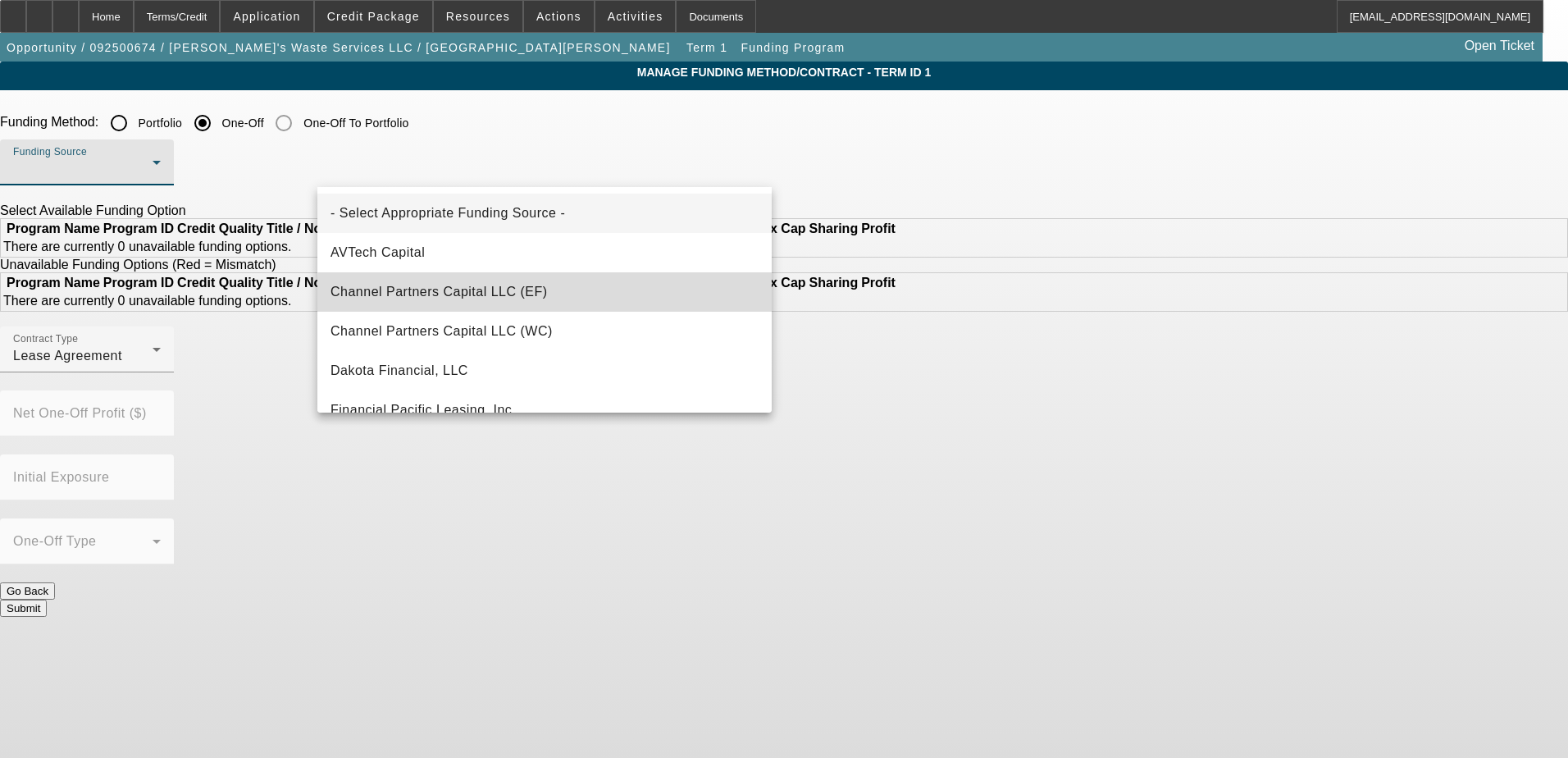
click at [560, 296] on mat-option "Channel Partners Capital LLC (EF)" at bounding box center [544, 292] width 454 height 40
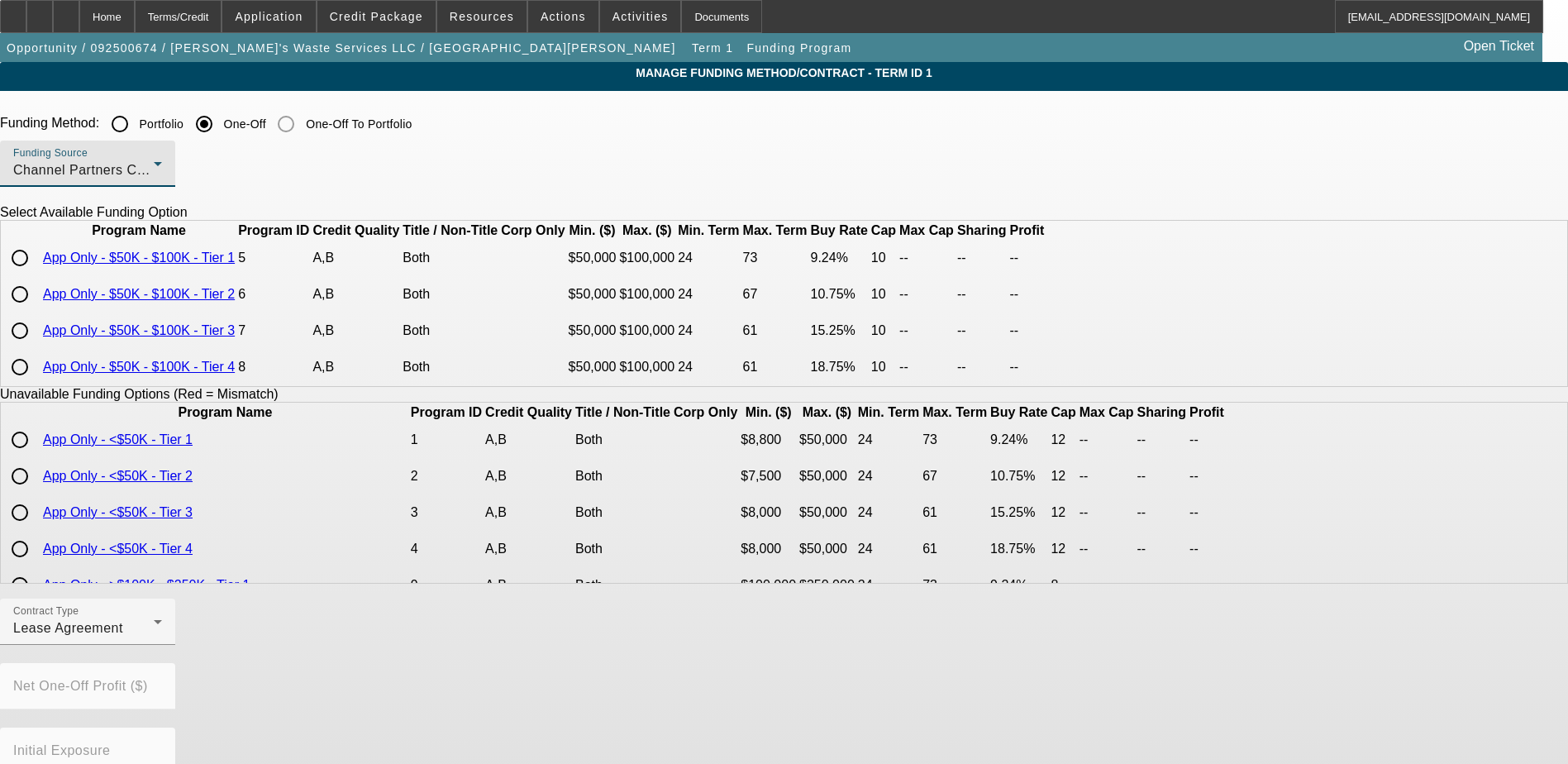
click at [37, 311] on input "radio" at bounding box center [20, 294] width 33 height 33
radio input "true"
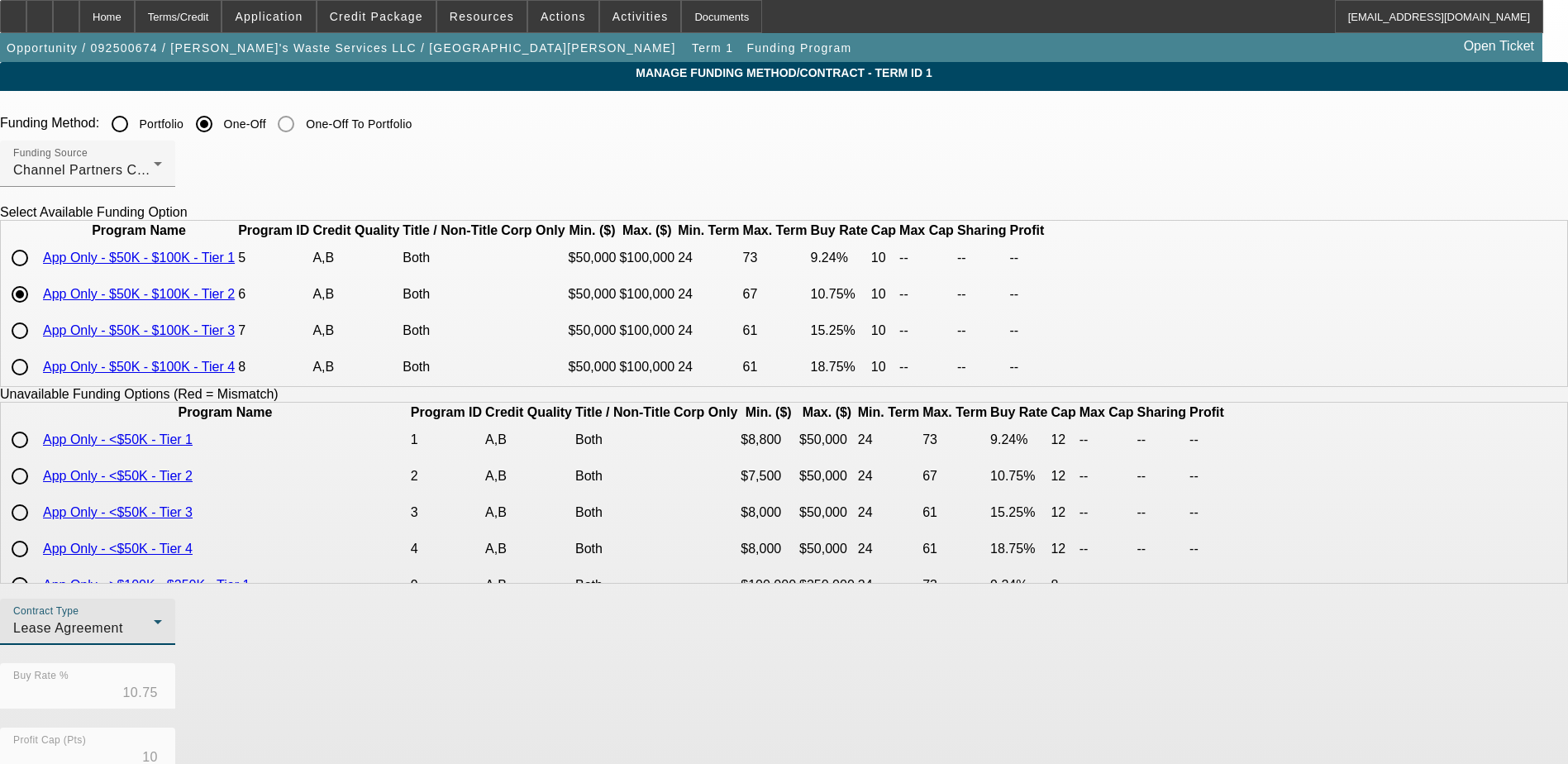
click at [154, 638] on div "Lease Agreement" at bounding box center [83, 628] width 140 height 20
click at [434, 555] on span "Equipment Finance Agreement" at bounding box center [422, 561] width 190 height 40
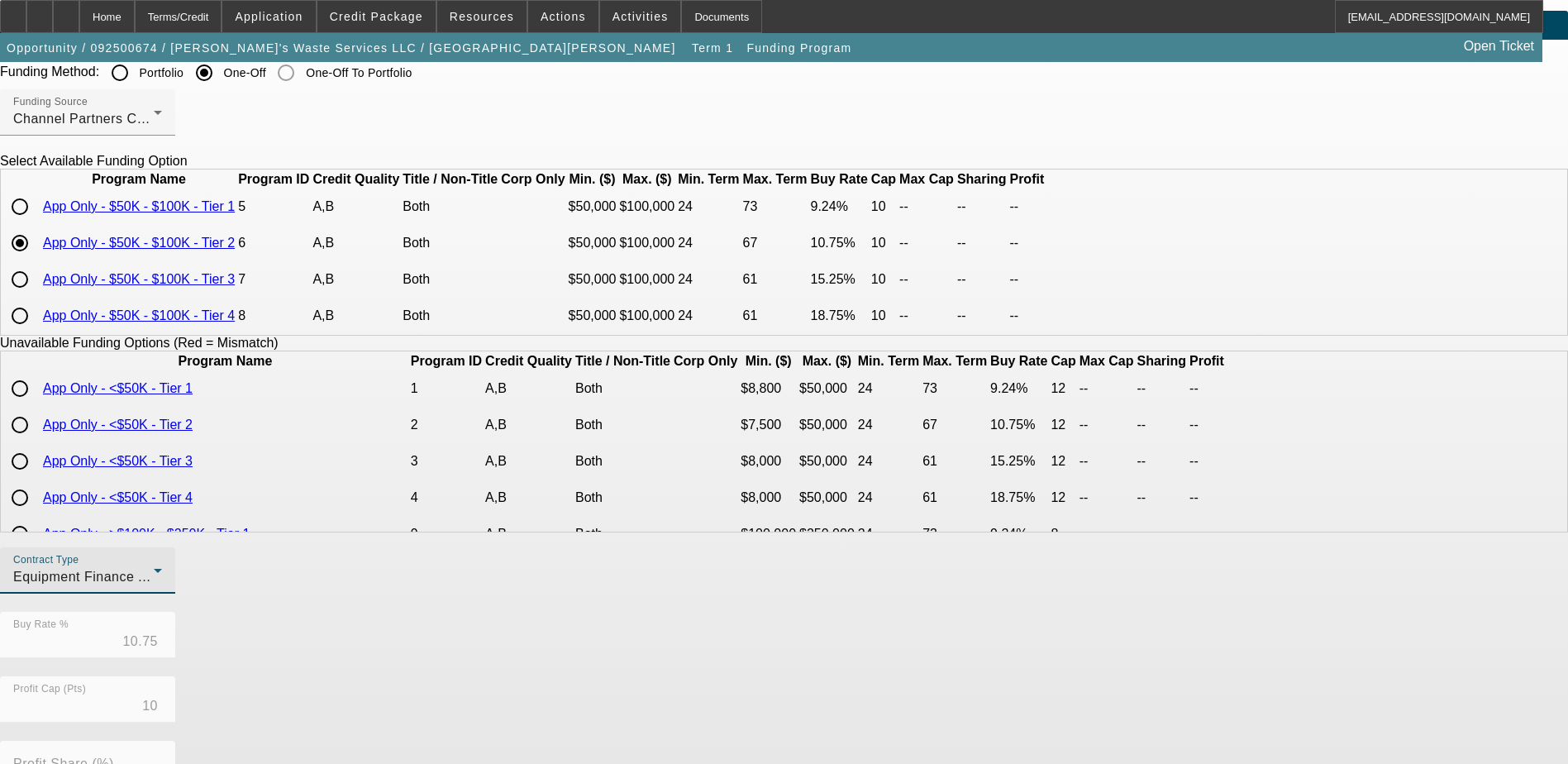
scroll to position [165, 0]
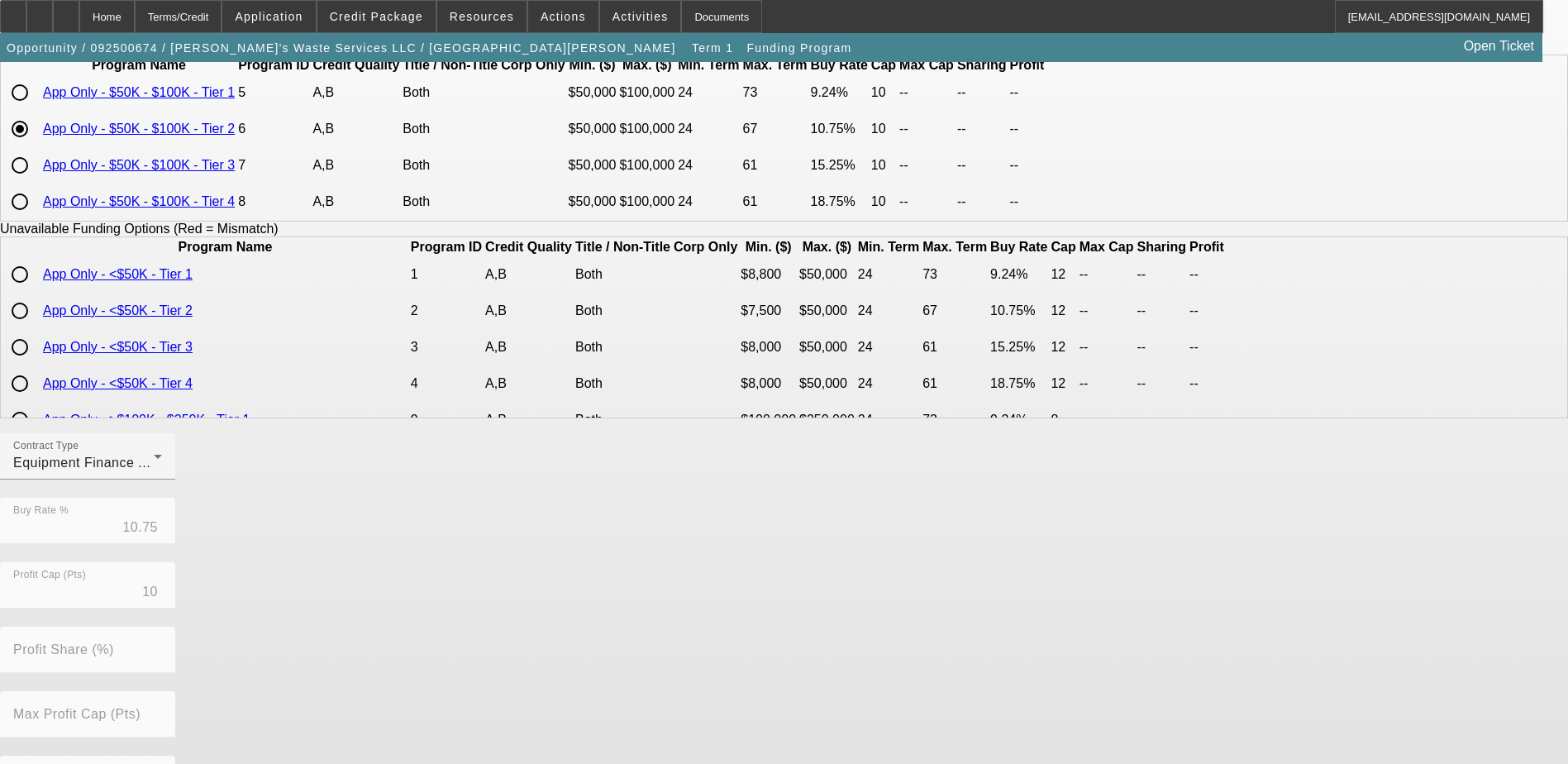
click at [248, 437] on app-term-manage-funding "Manage Funding Method/Contract - Term ID 1 Funding Method: Portfolio One-Off On…" at bounding box center [784, 448] width 1568 height 1102
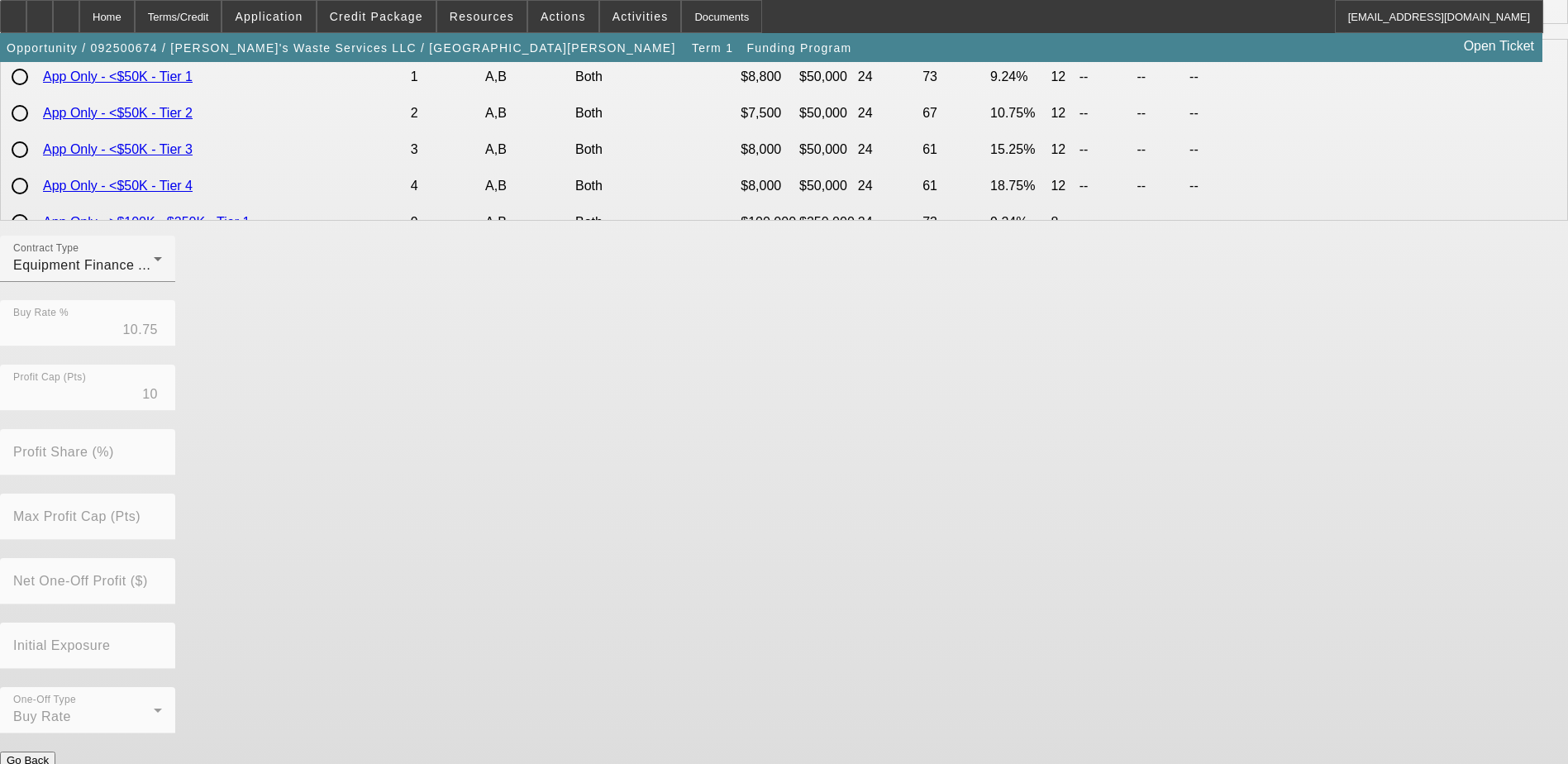
scroll to position [365, 0]
click at [47, 763] on button "Submit" at bounding box center [23, 776] width 47 height 17
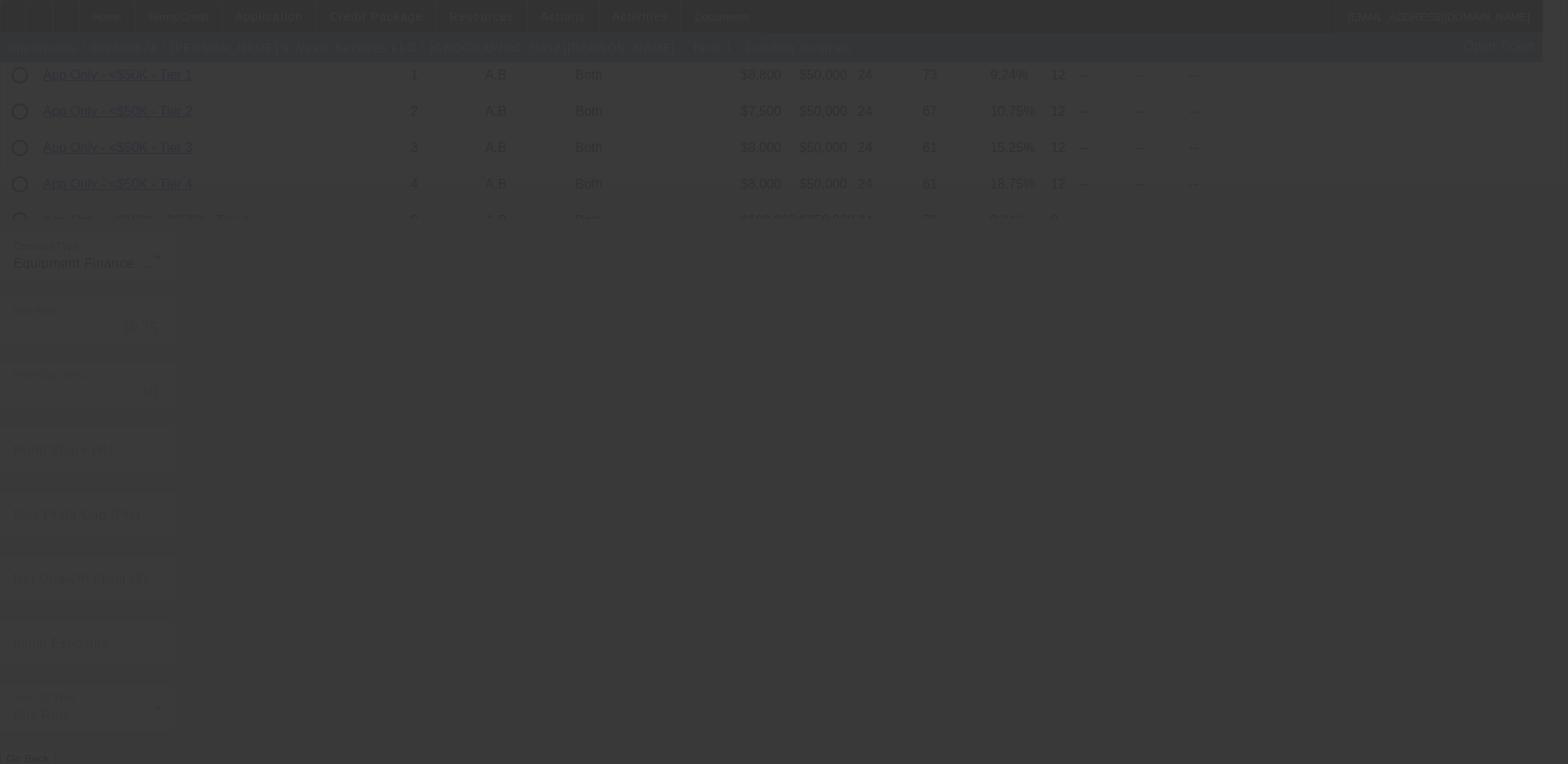
radio input "true"
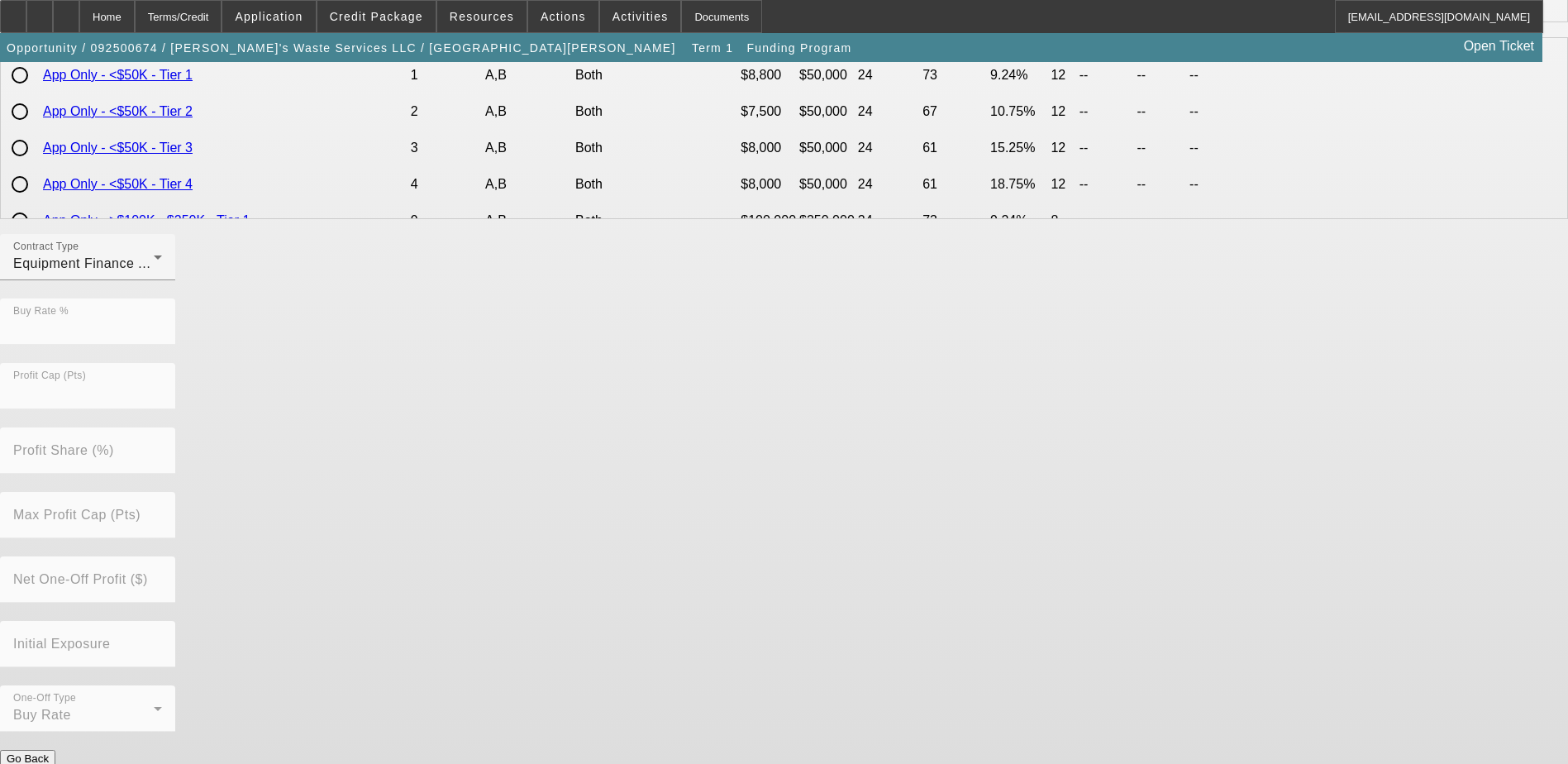
scroll to position [0, 0]
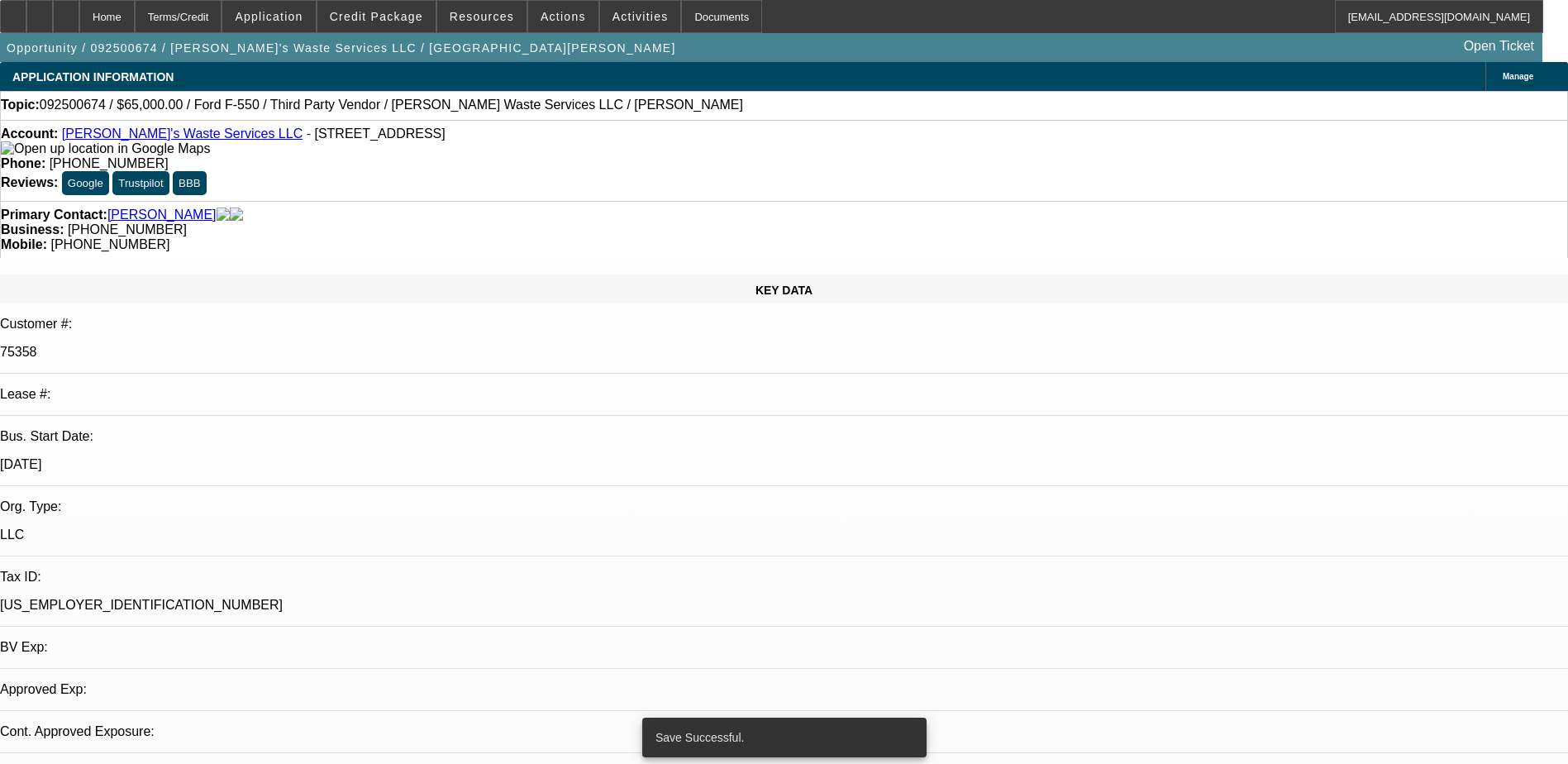
select select "0"
select select "2"
select select "0"
select select "6"
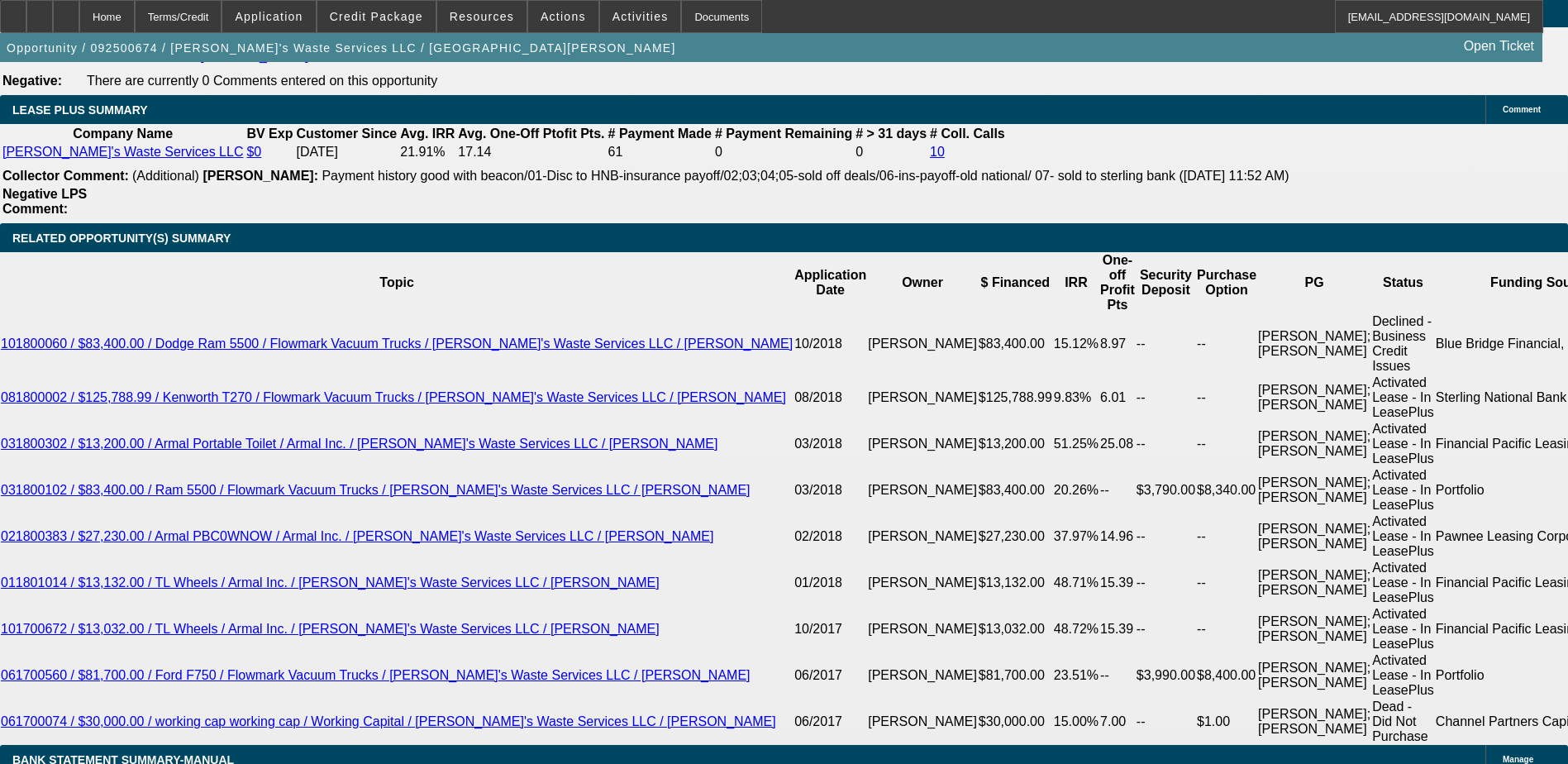
scroll to position [2812, 0]
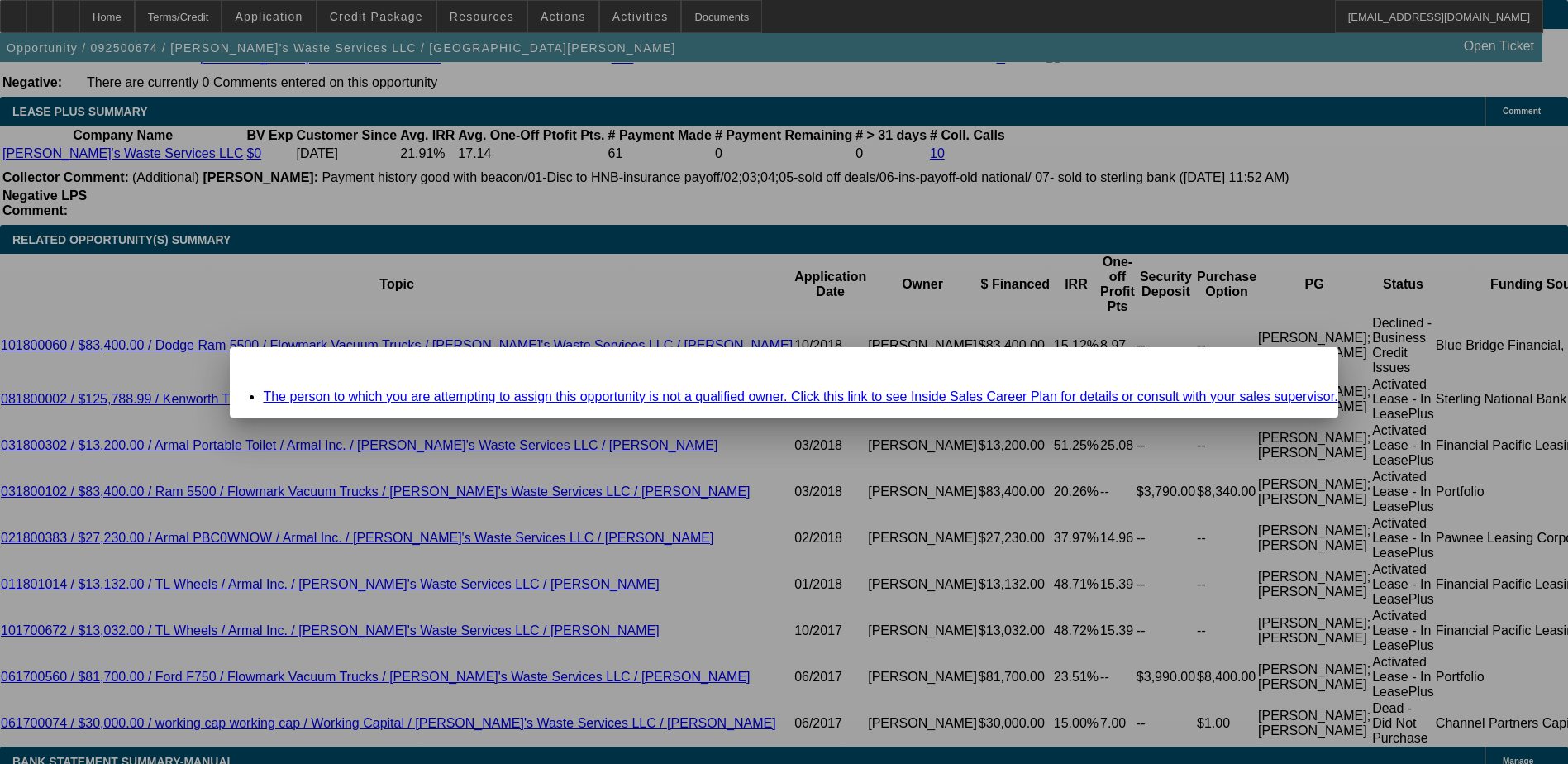
scroll to position [0, 0]
drag, startPoint x: 661, startPoint y: 310, endPoint x: 627, endPoint y: 317, distance: 34.7
click at [657, 313] on div at bounding box center [784, 382] width 1568 height 764
click at [1301, 367] on icon at bounding box center [1301, 362] width 0 height 9
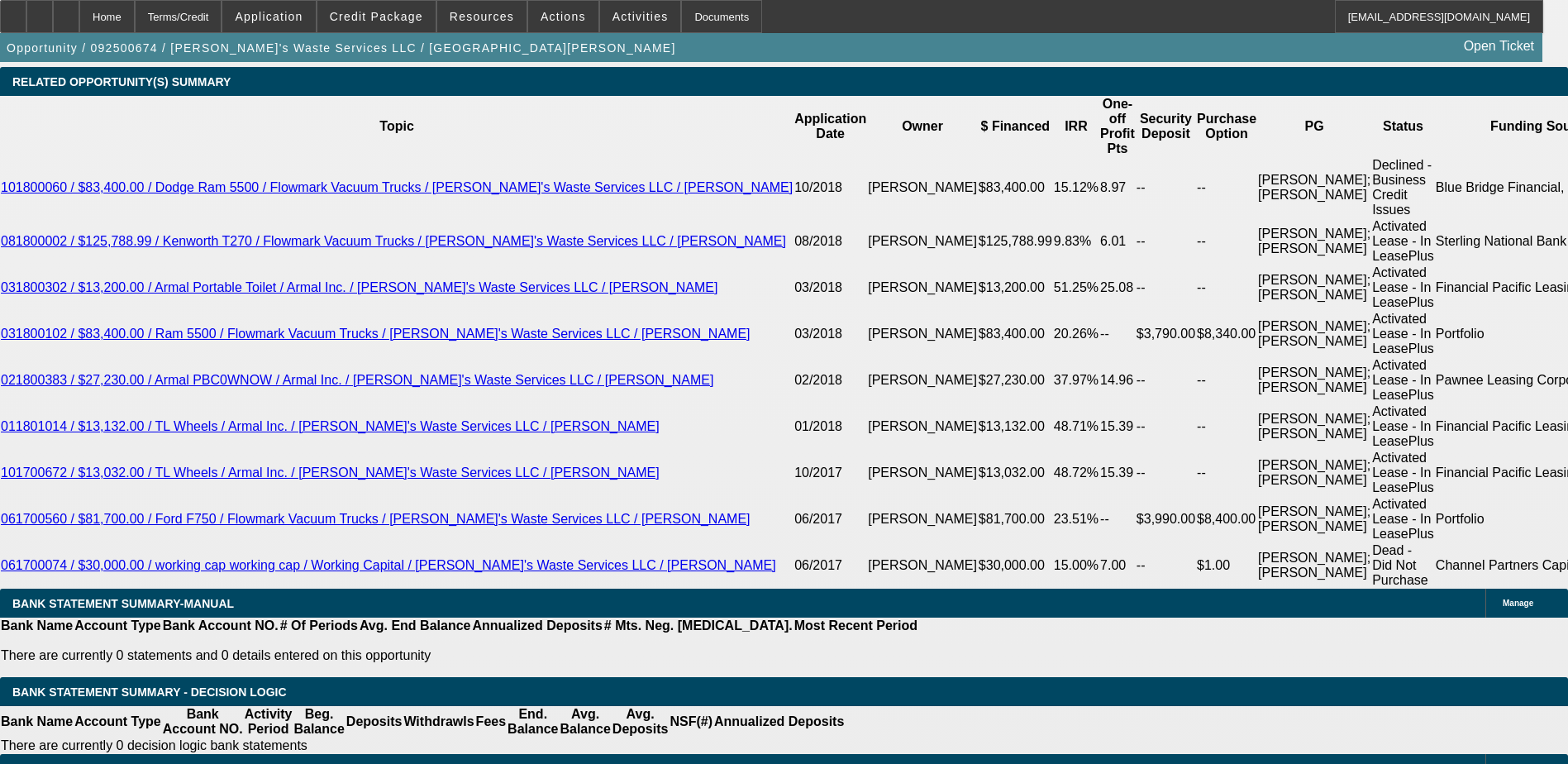
scroll to position [2978, 0]
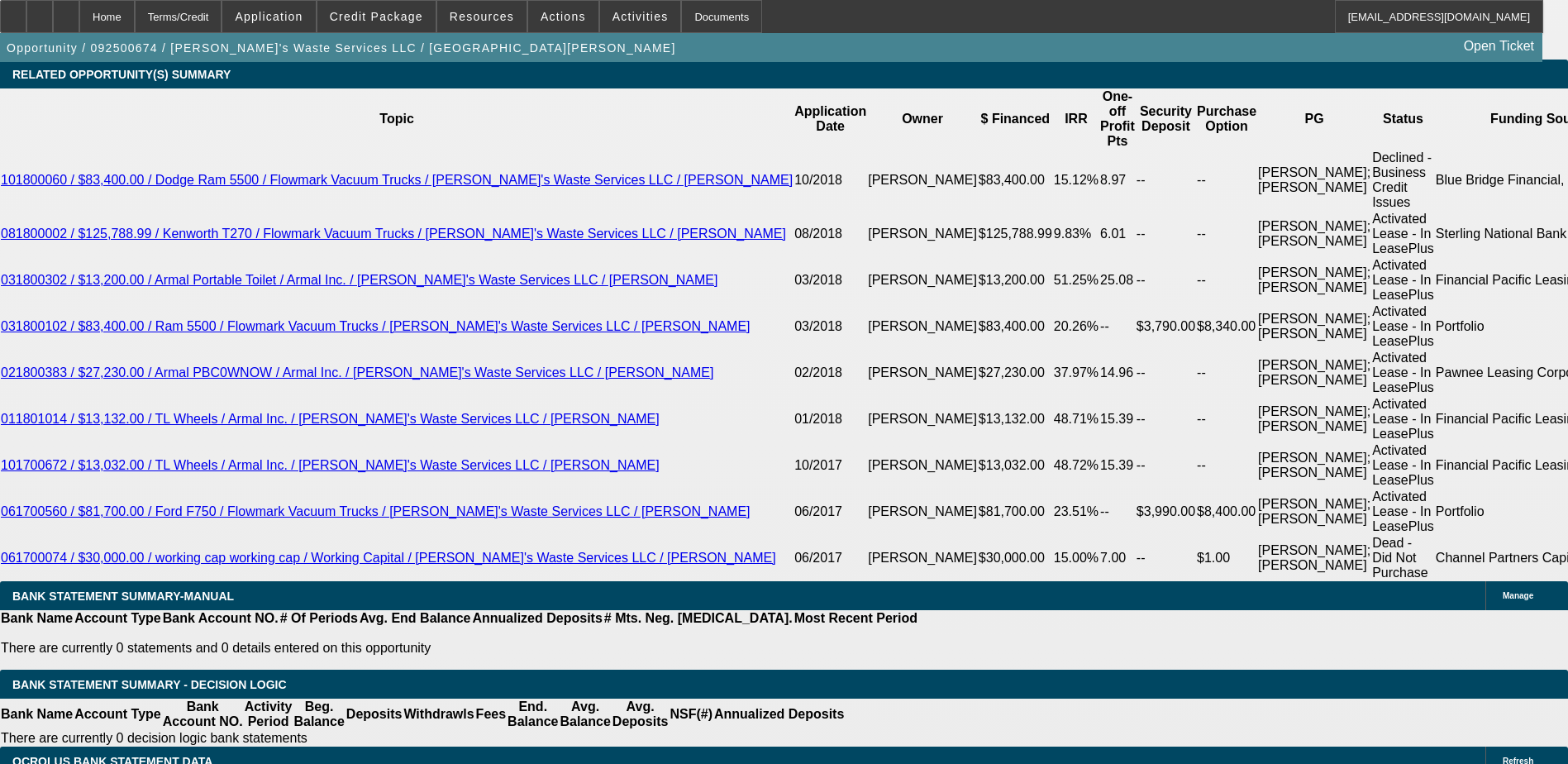
type input "13"
type input "$3,667.06"
type input "$1,833.53"
type input "$4,380.22"
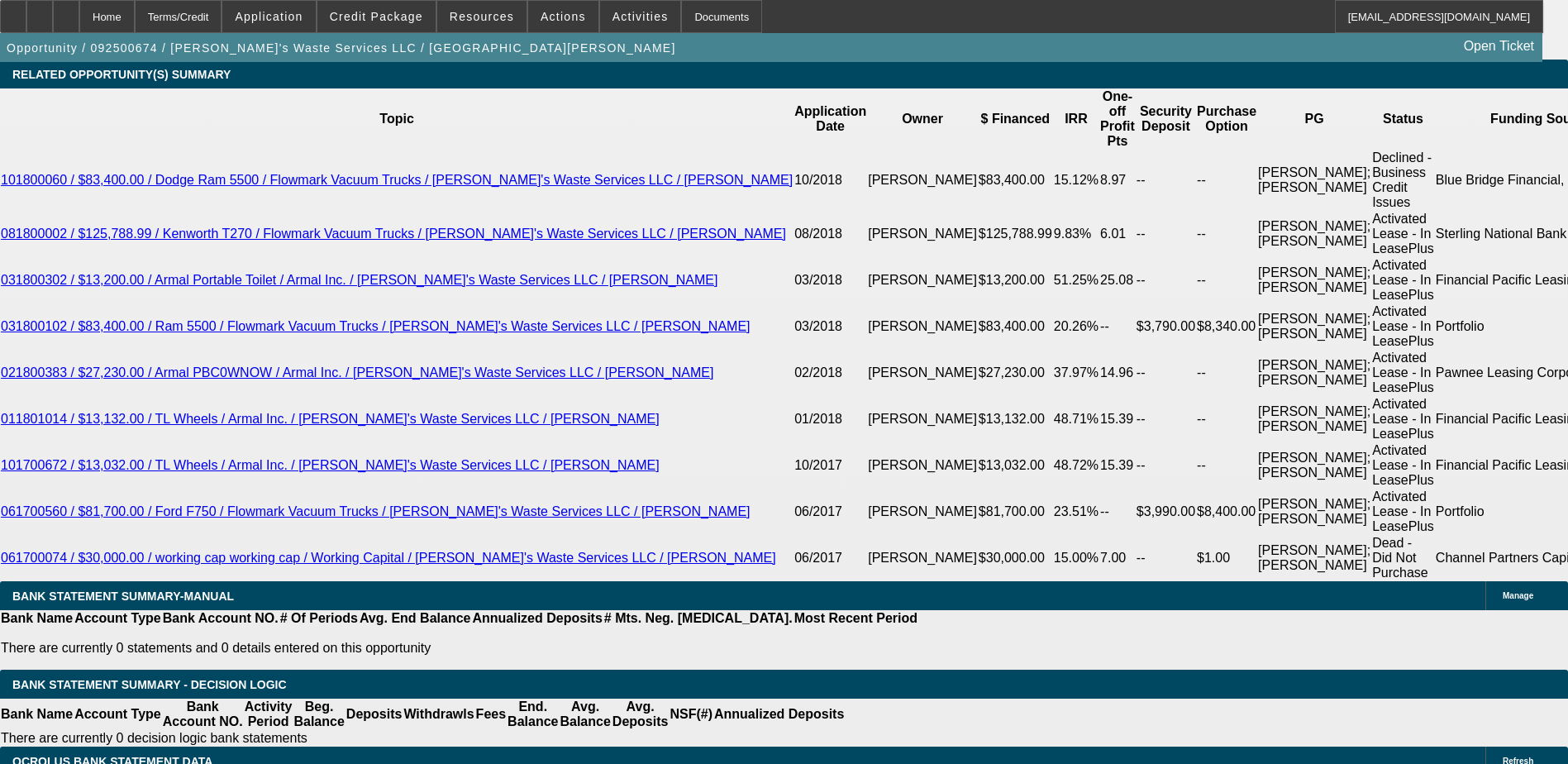
type input "$2,190.11"
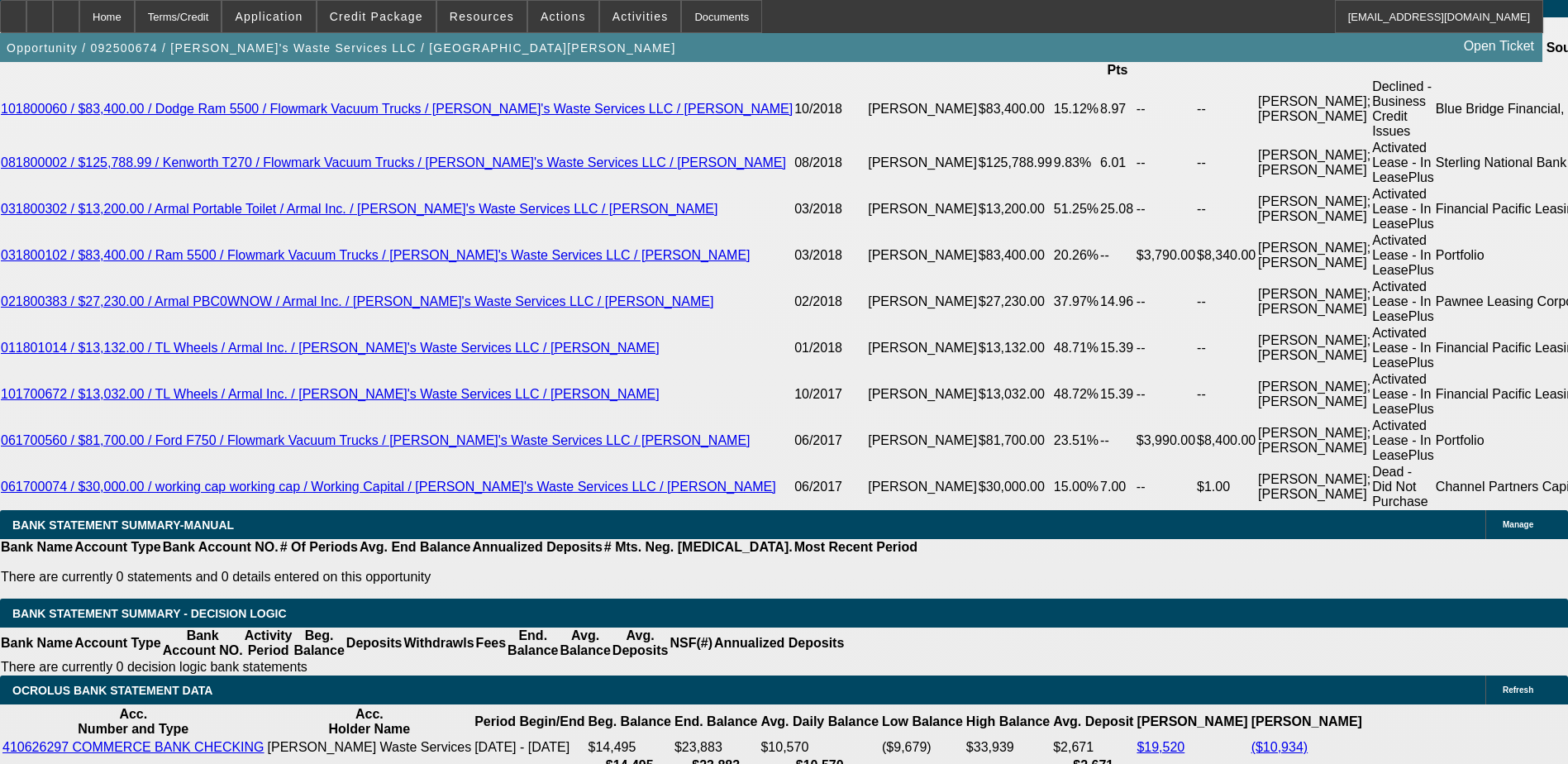
scroll to position [3143, 0]
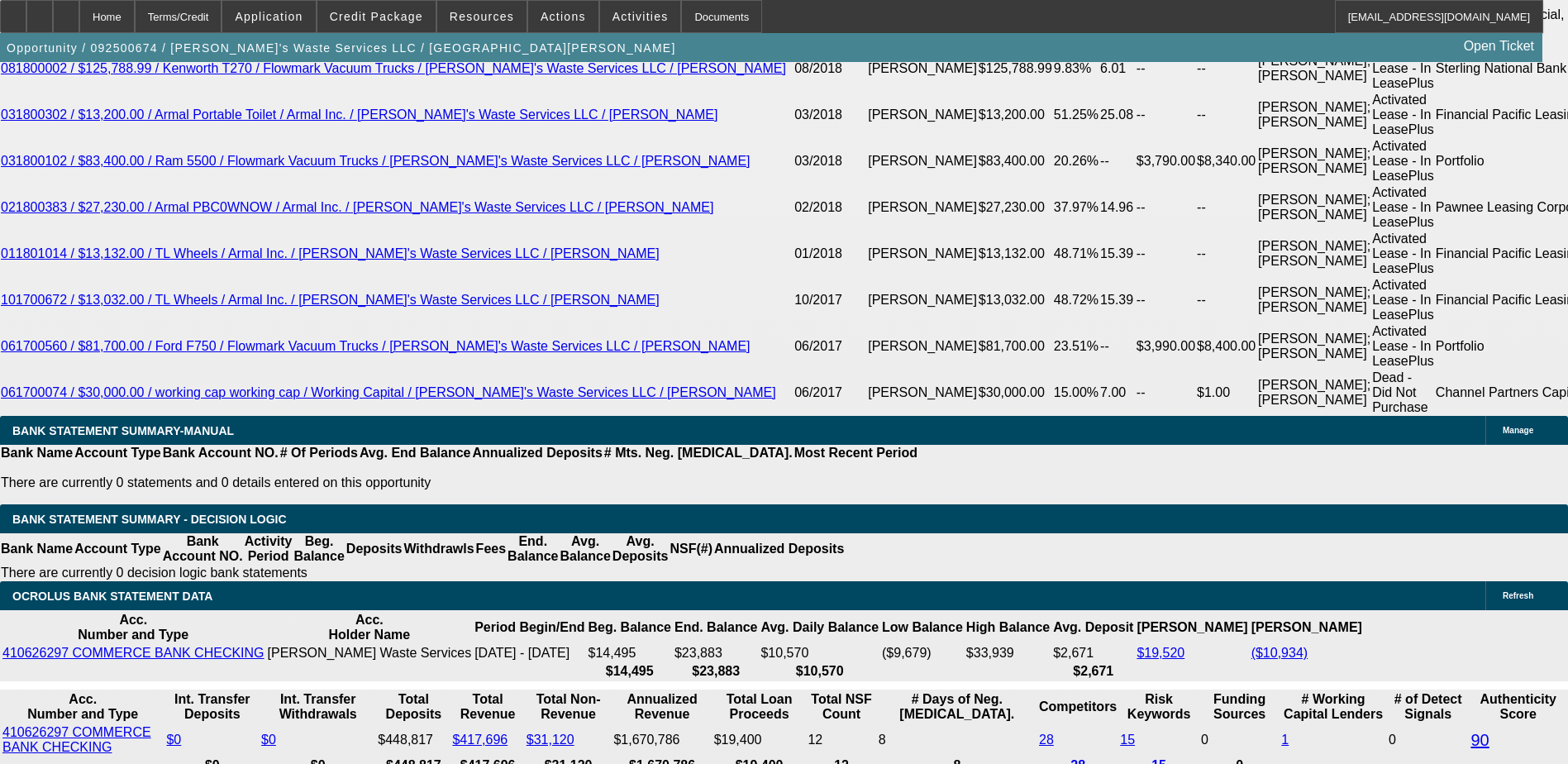
type input "13"
select select "0"
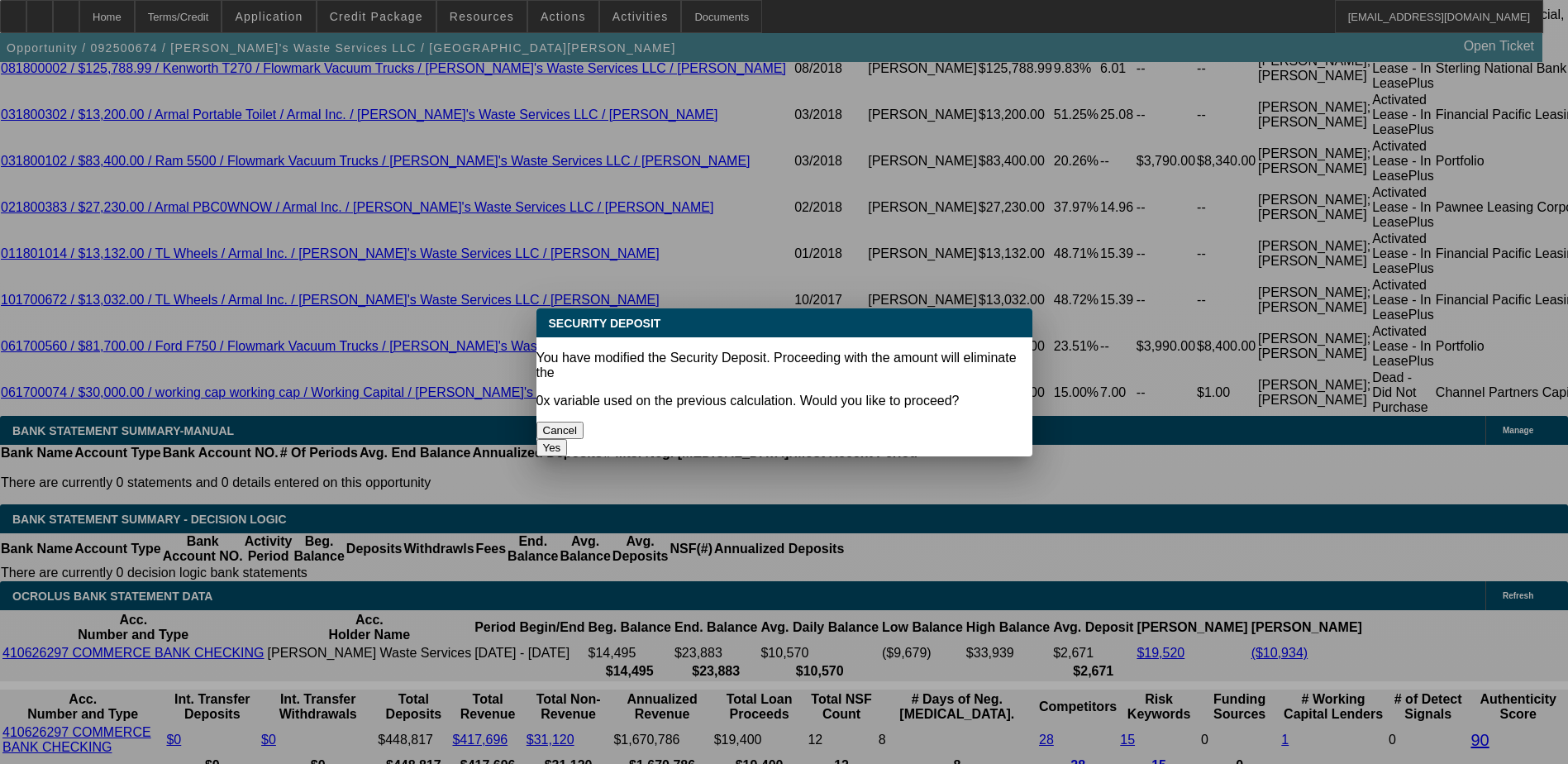
scroll to position [0, 0]
click at [568, 439] on button "Yes" at bounding box center [553, 447] width 32 height 17
type input "$0.00"
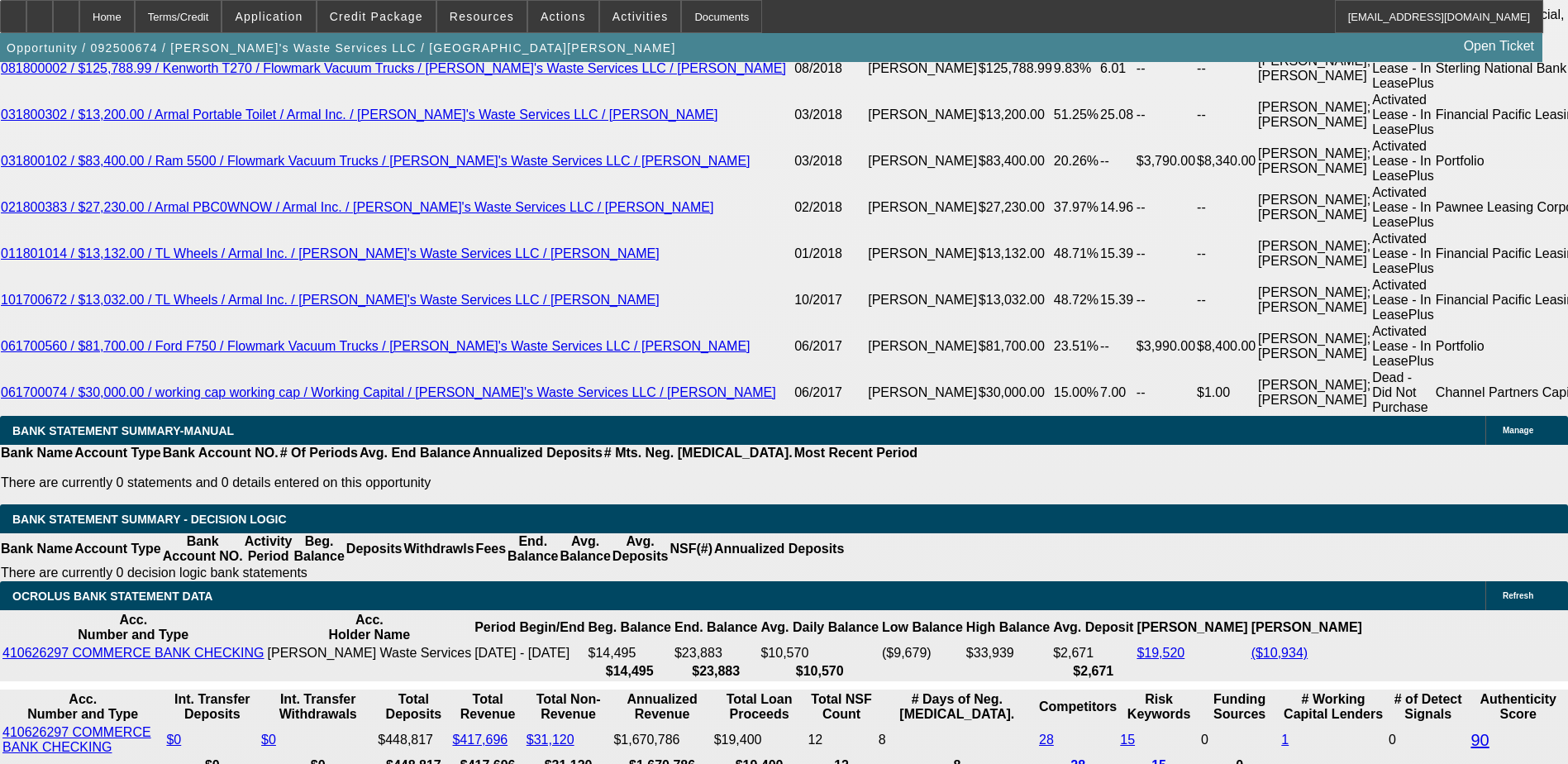
select select "1"
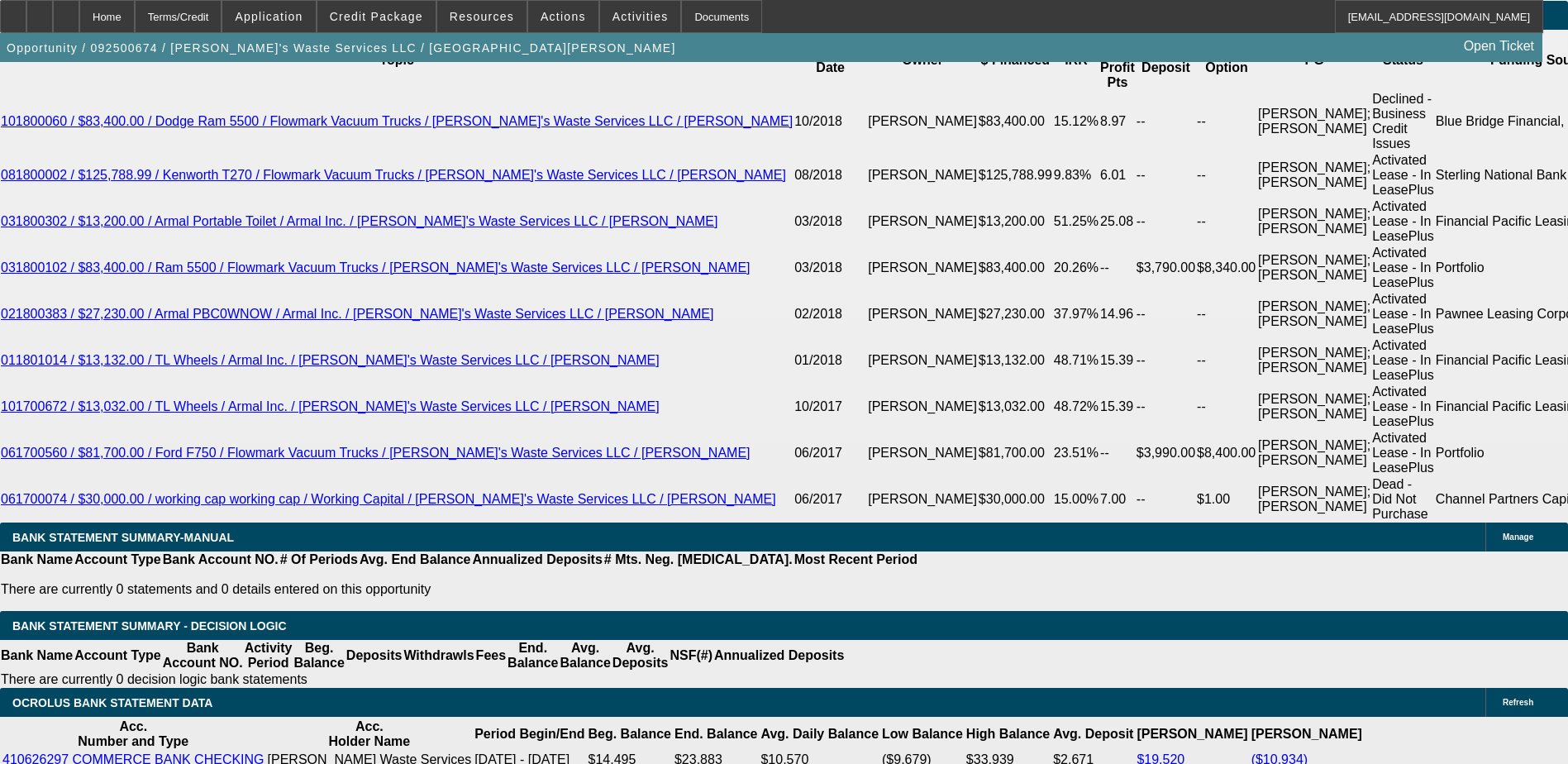
scroll to position [2895, 0]
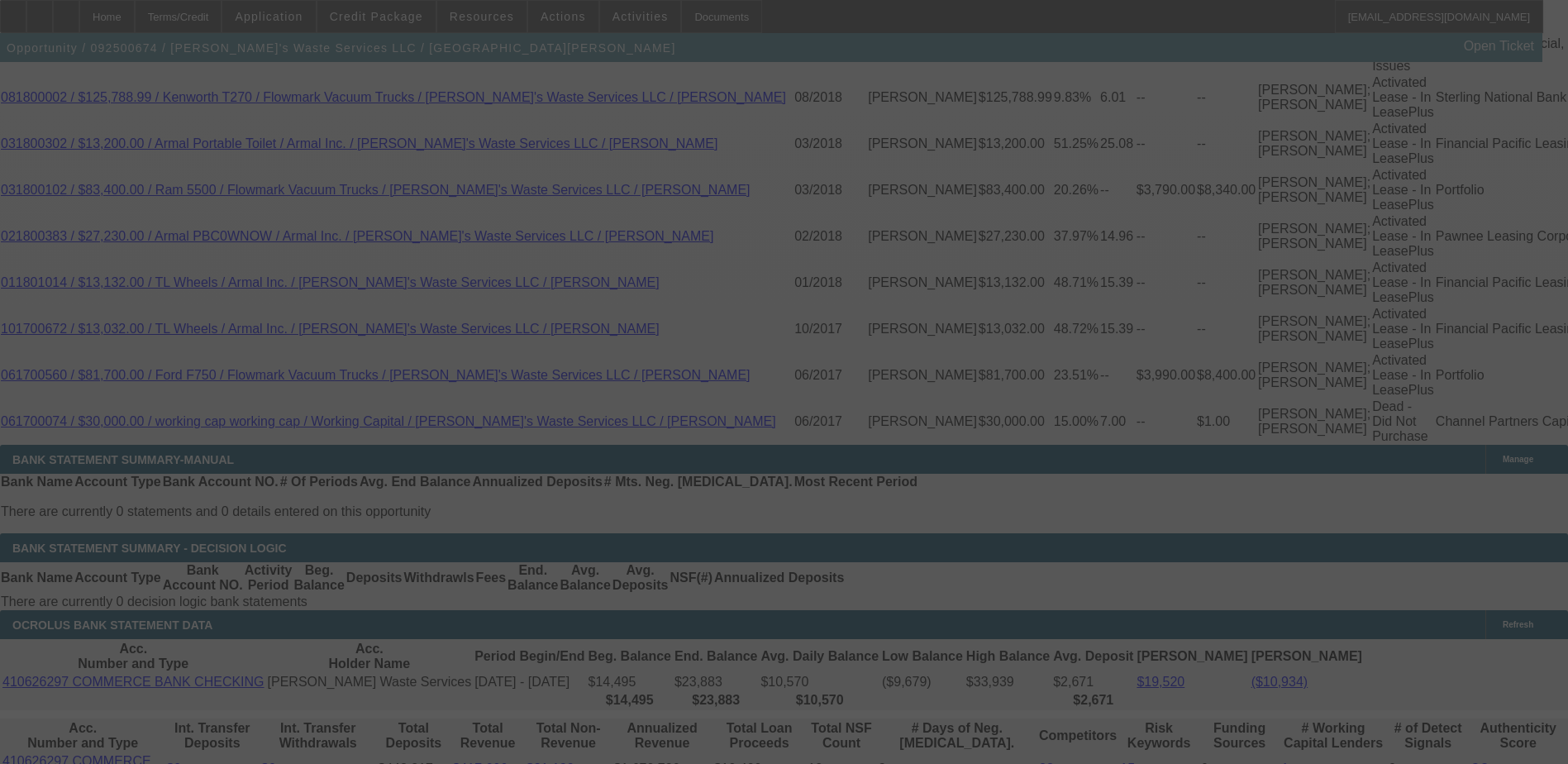
scroll to position [3143, 0]
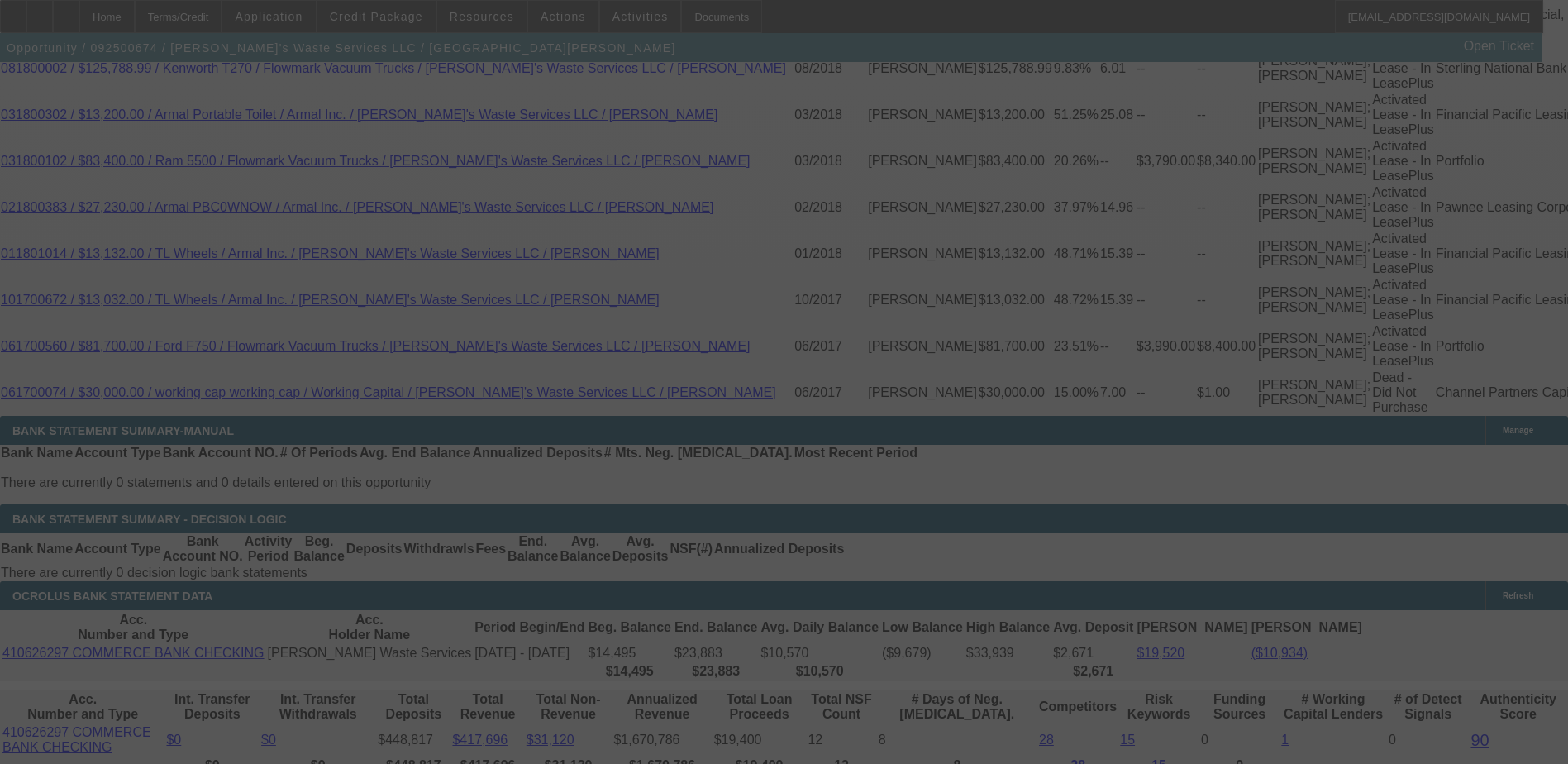
select select "0"
select select "6"
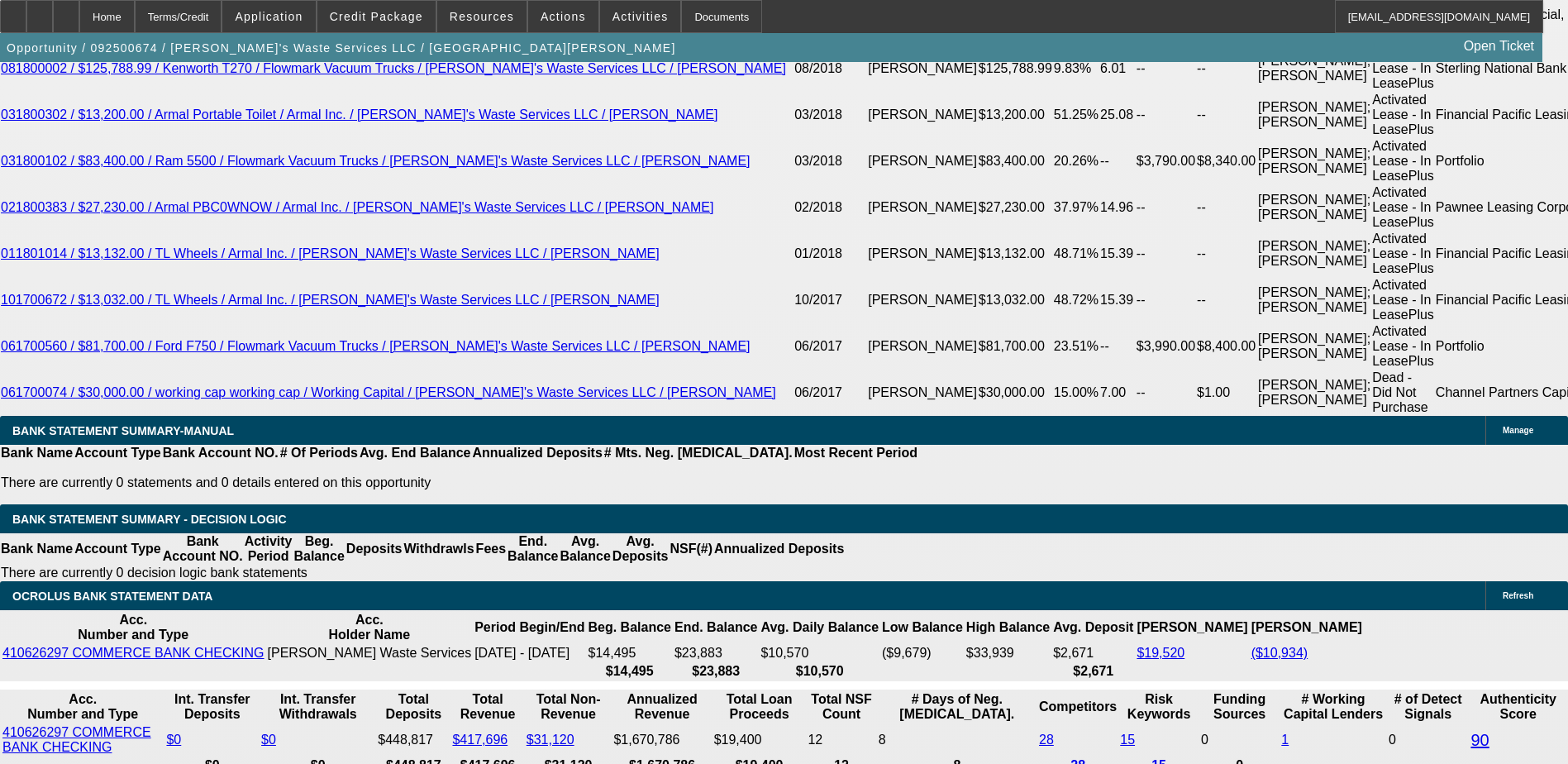
type input "UNKNOWN"
type input "4"
type input "$16,692.48"
type input "48"
type input "$1,743.79"
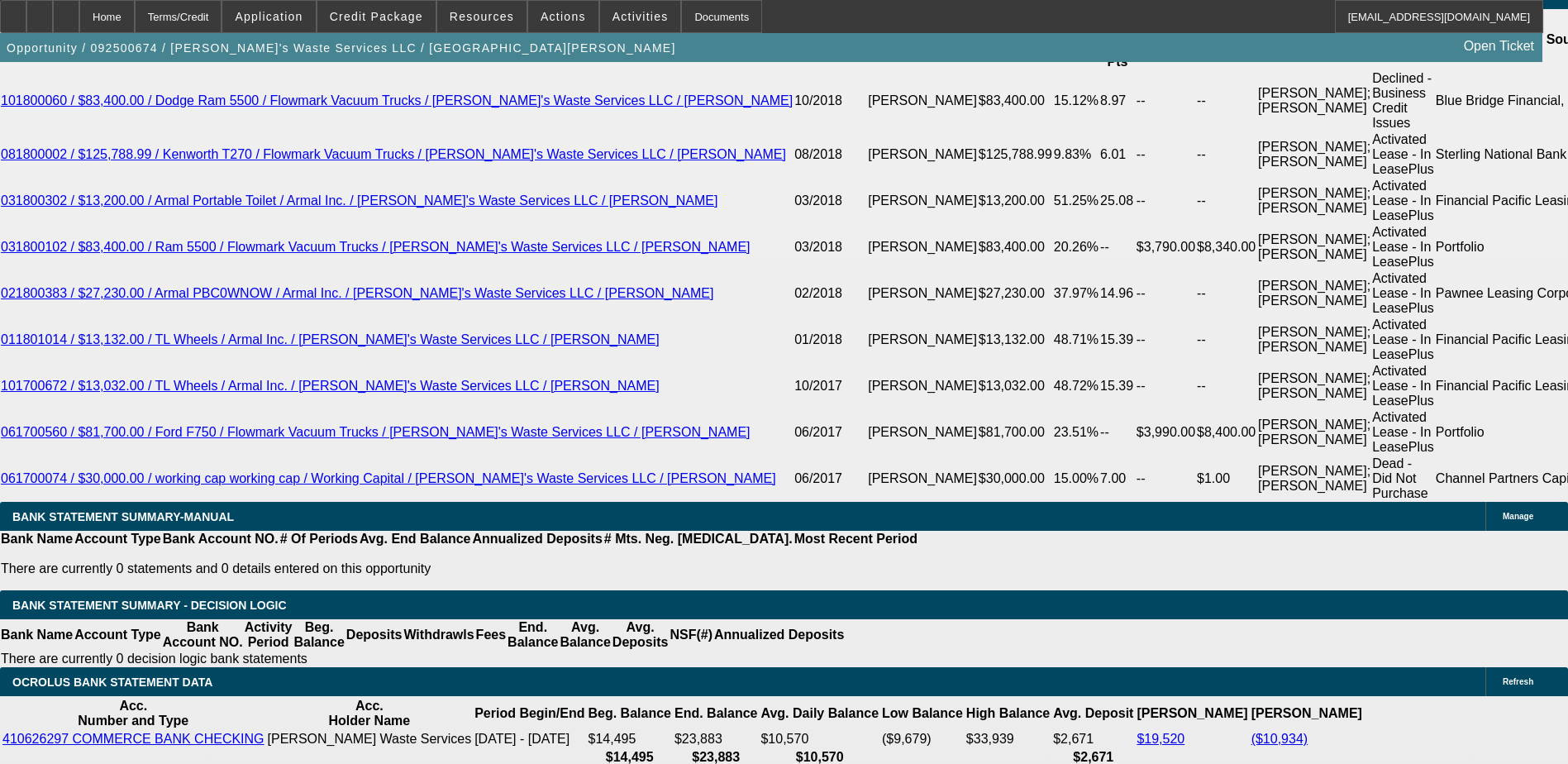
scroll to position [2978, 0]
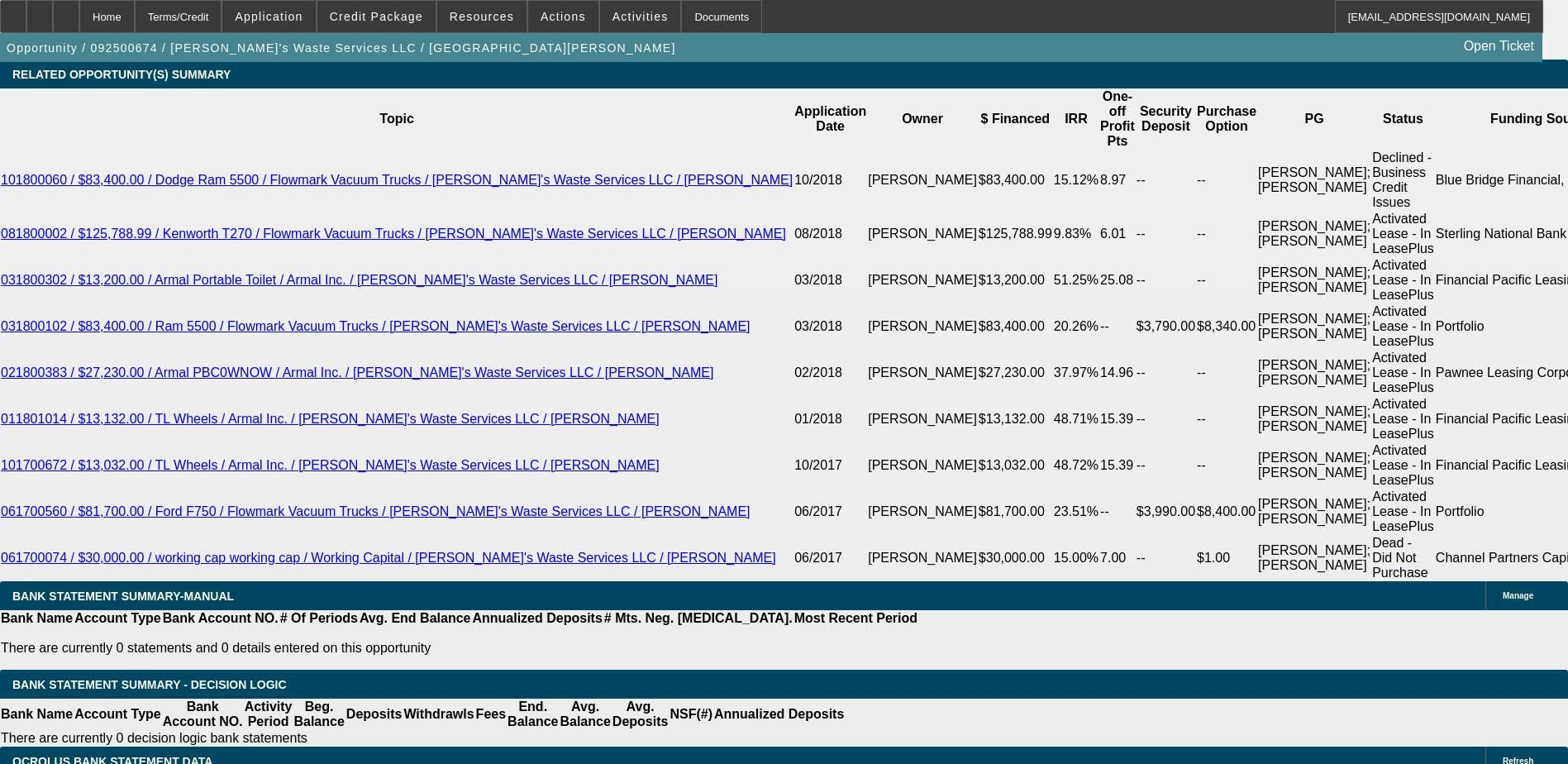
type input "48"
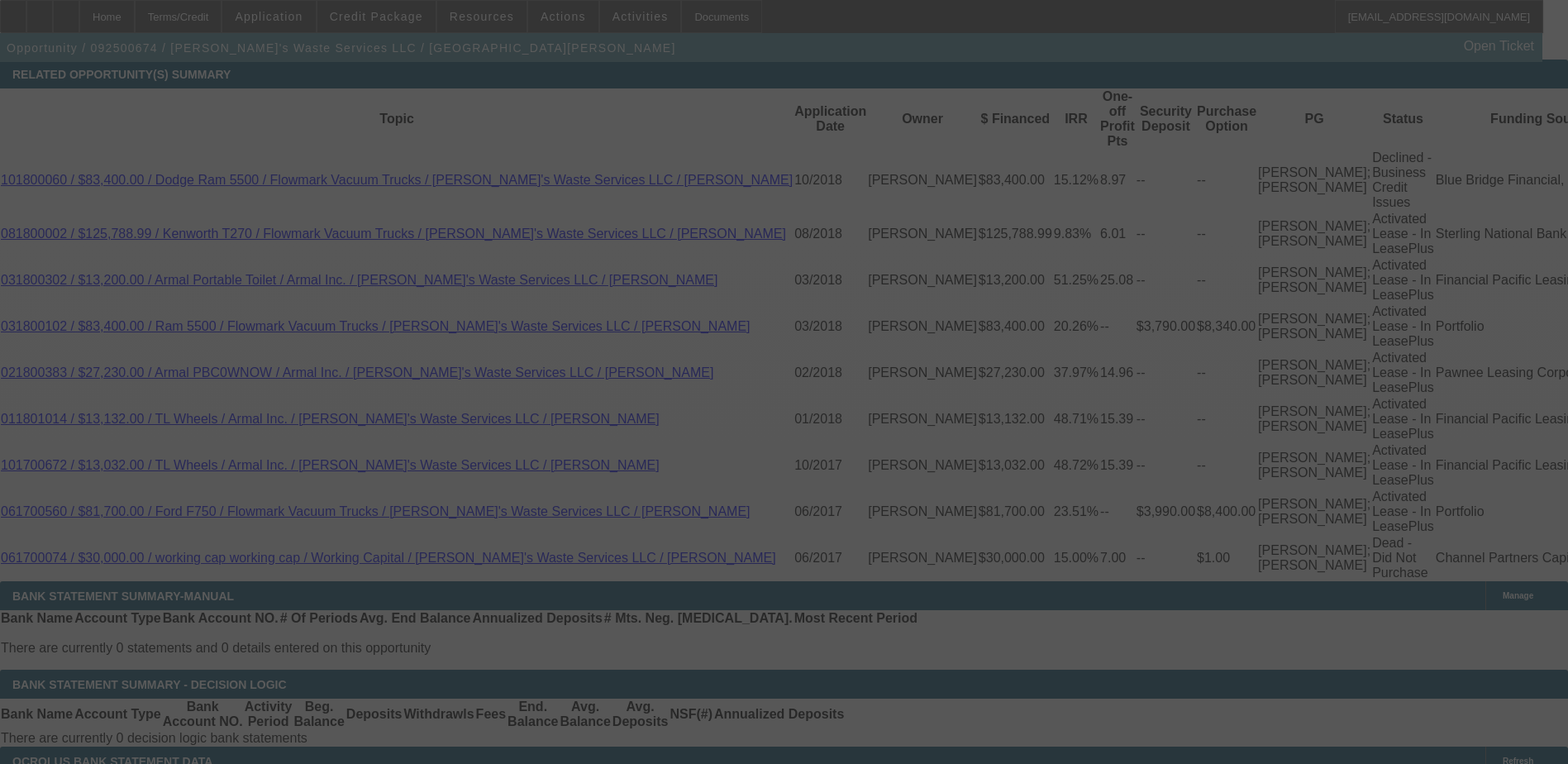
scroll to position [3226, 0]
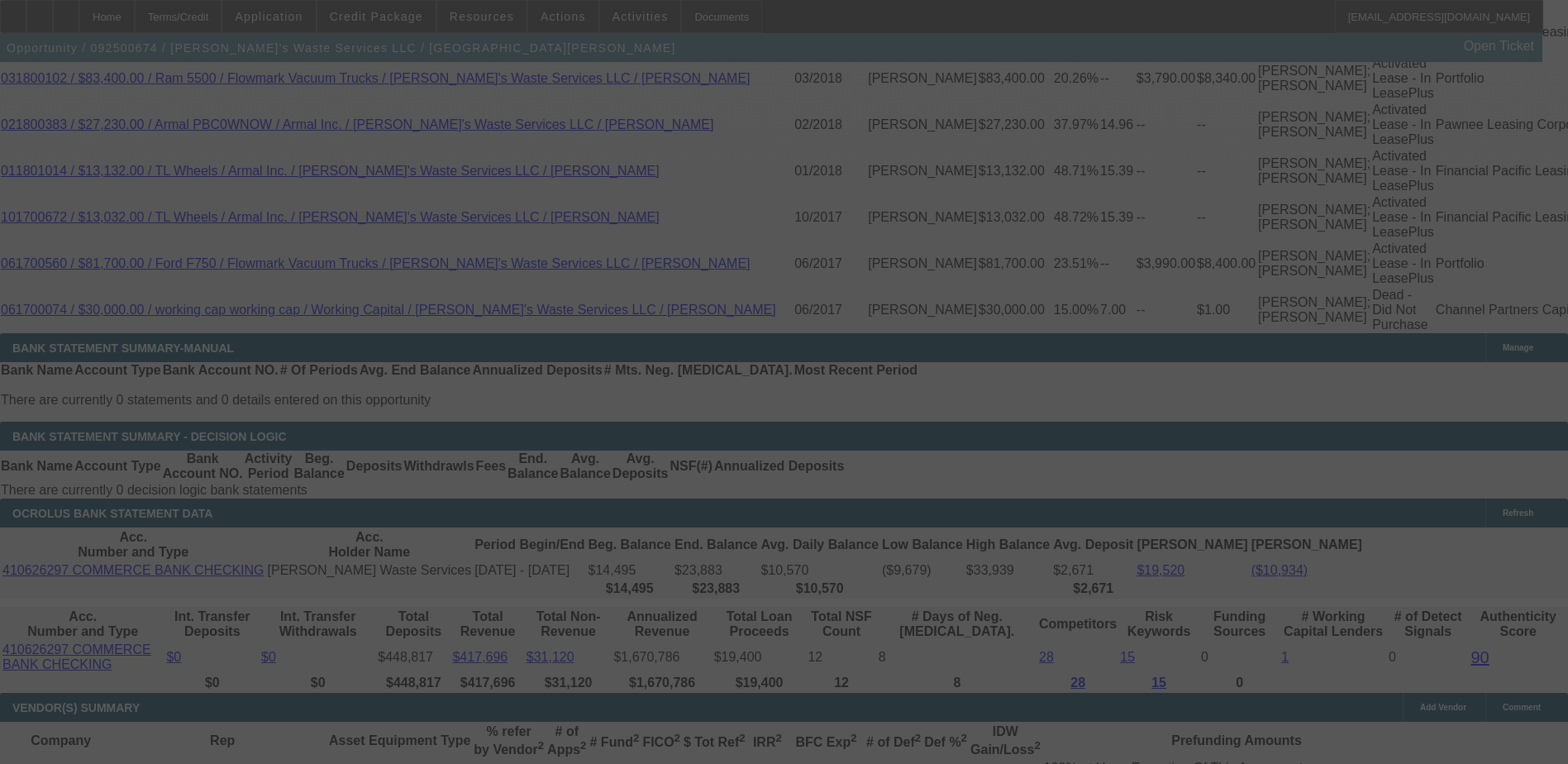
select select "0"
select select "6"
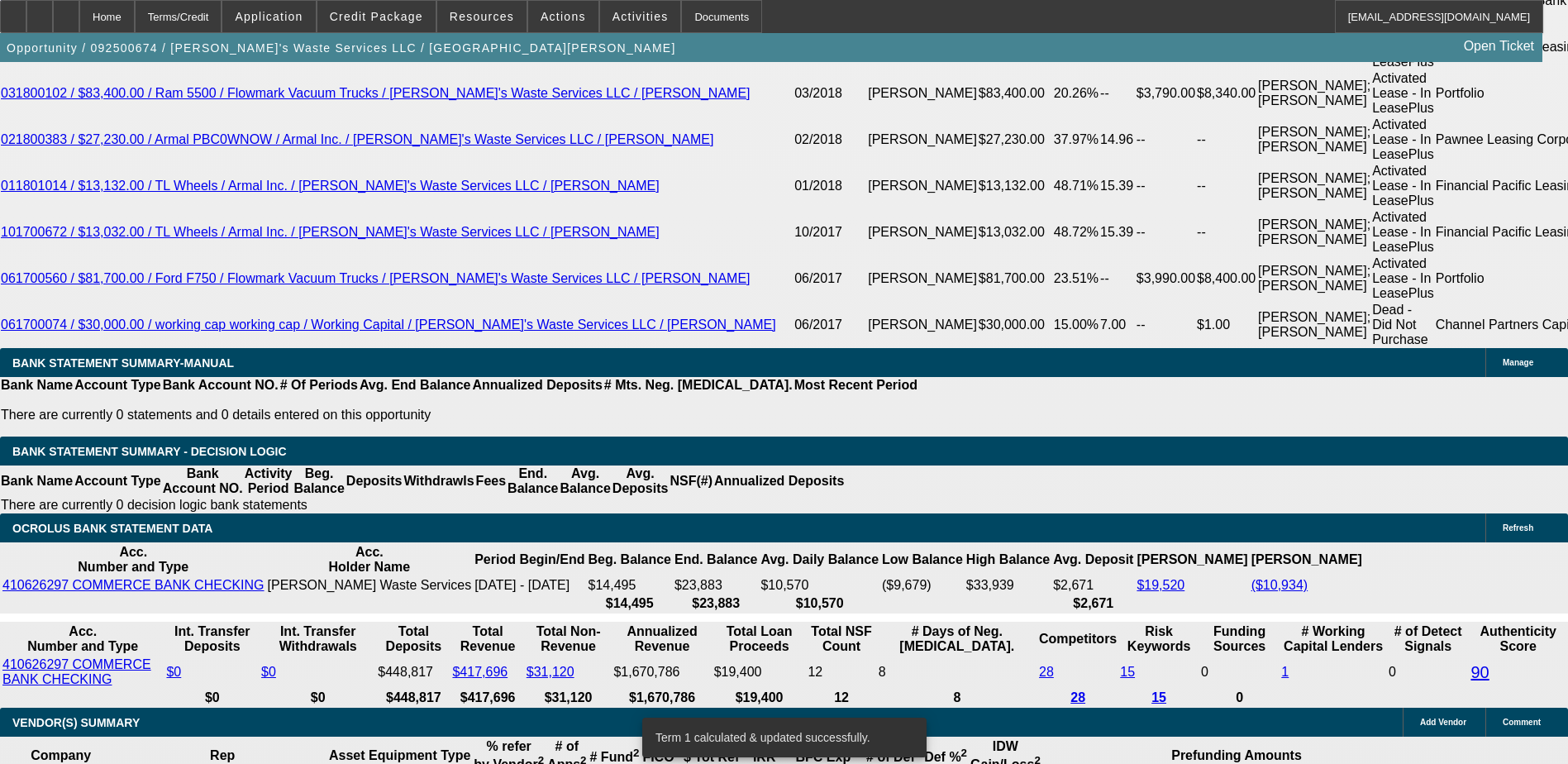
type input "13."
type input "UNKNOWN"
type input "13.8"
type input "$1,769.71"
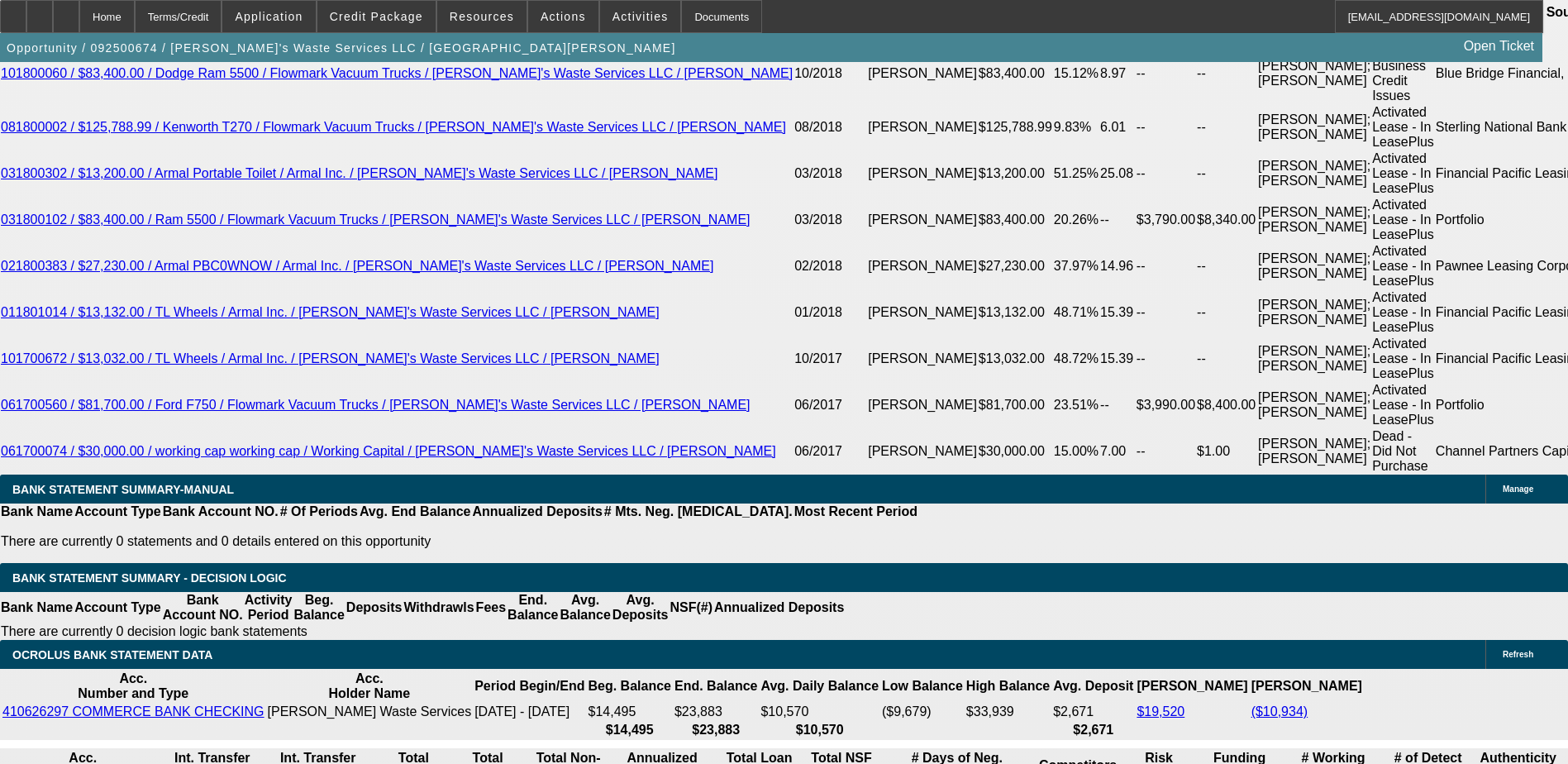
scroll to position [2880, 0]
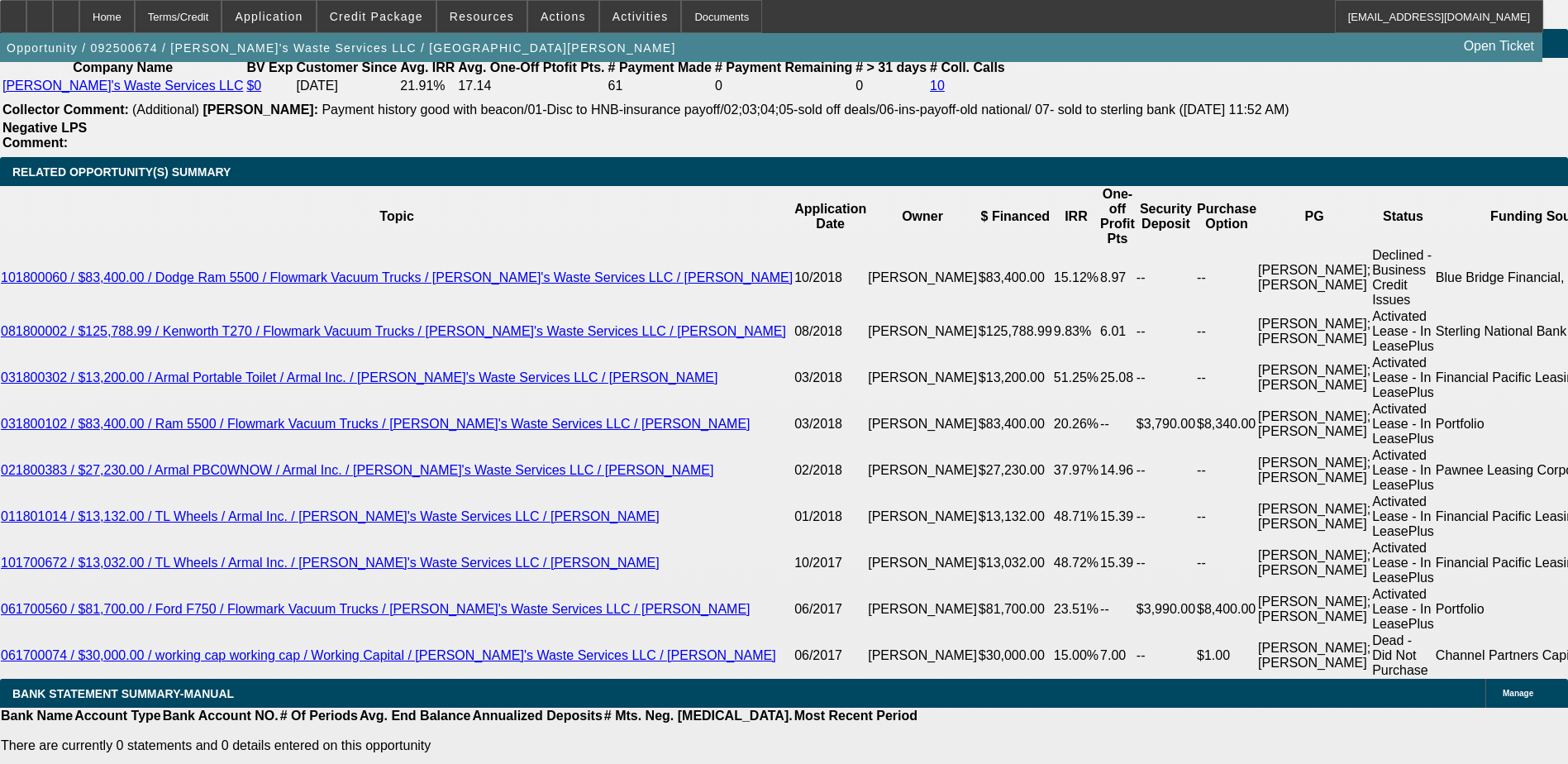
type input "13.8"
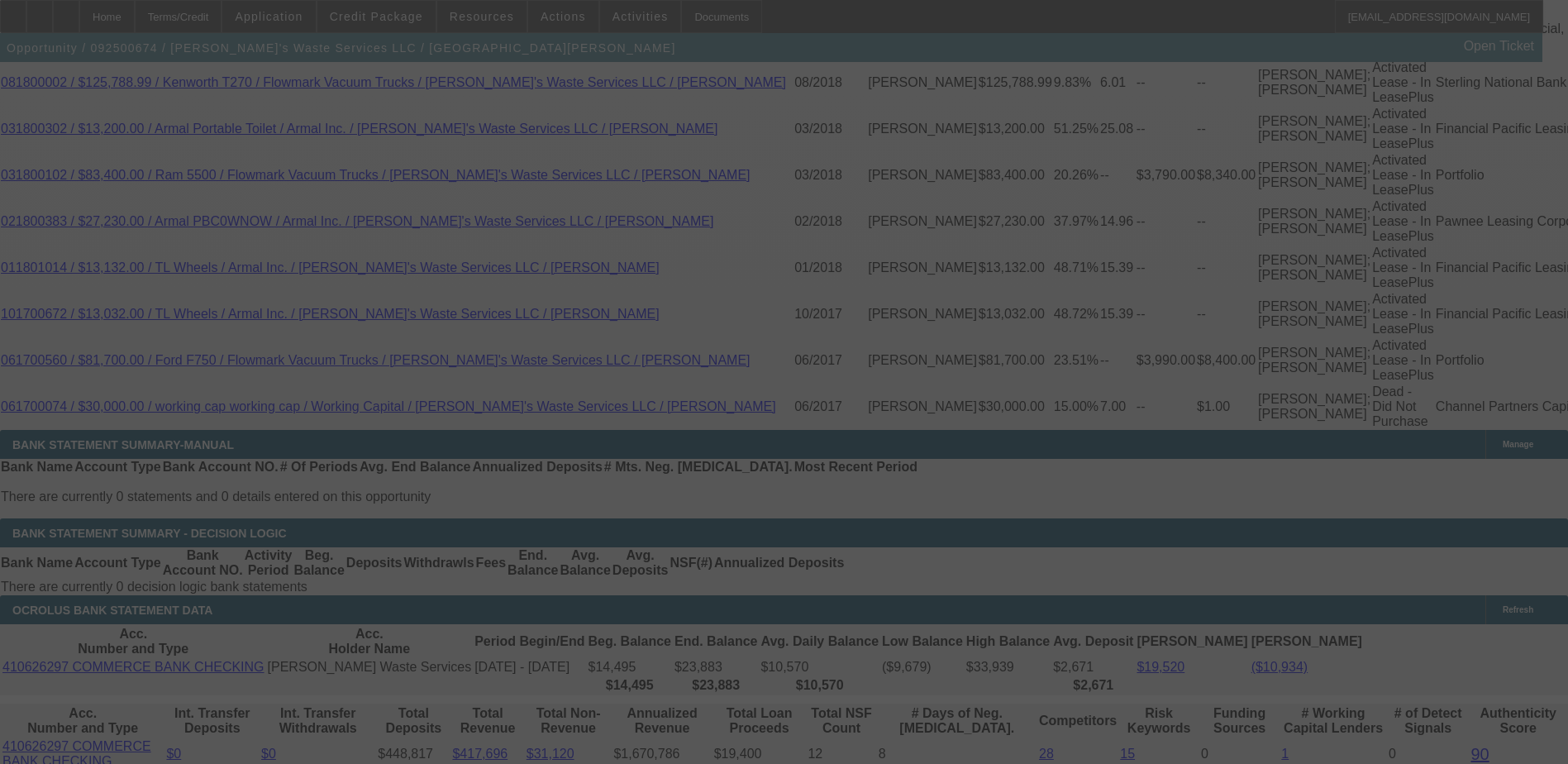
scroll to position [3211, 0]
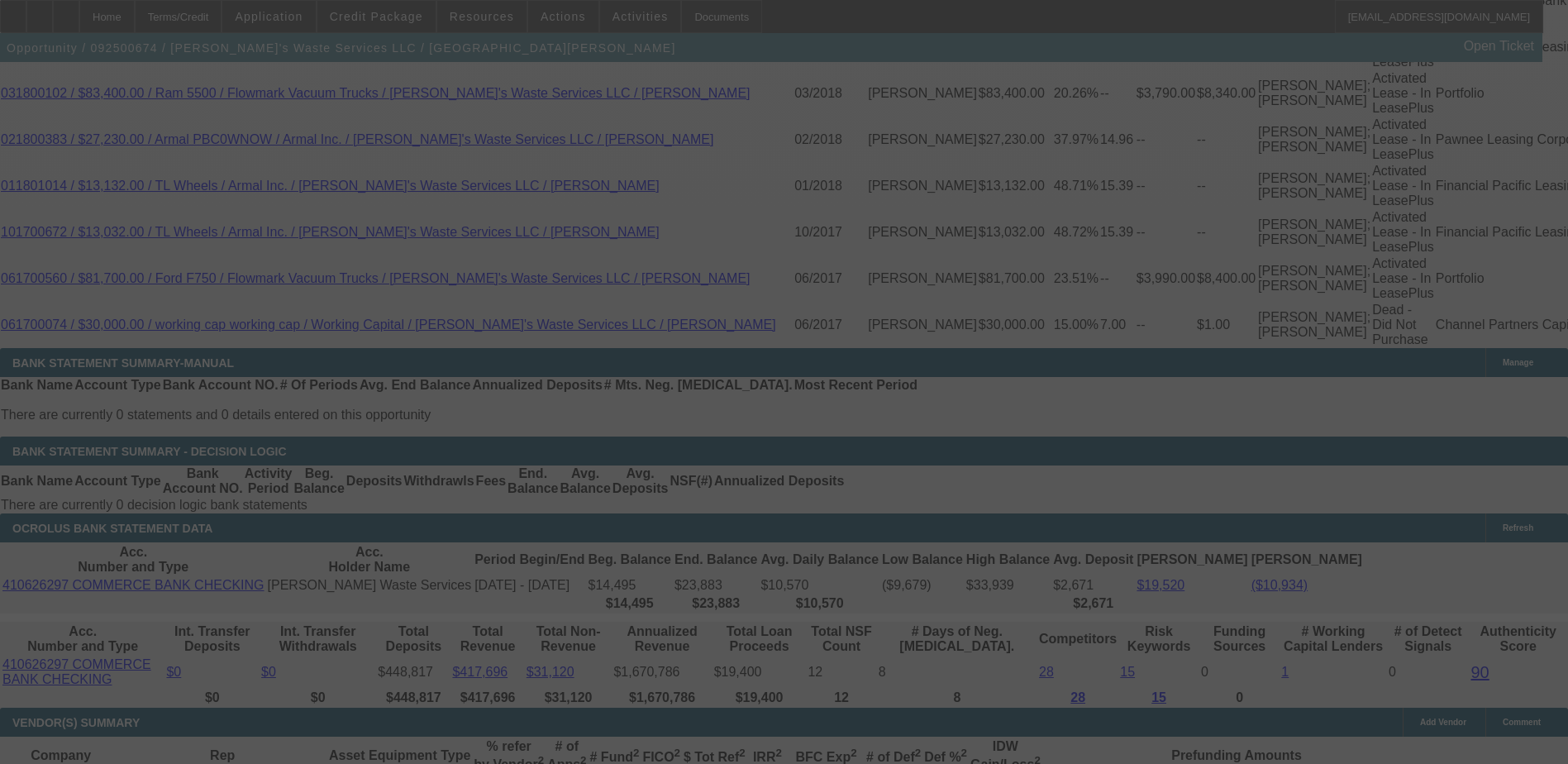
select select "0"
select select "6"
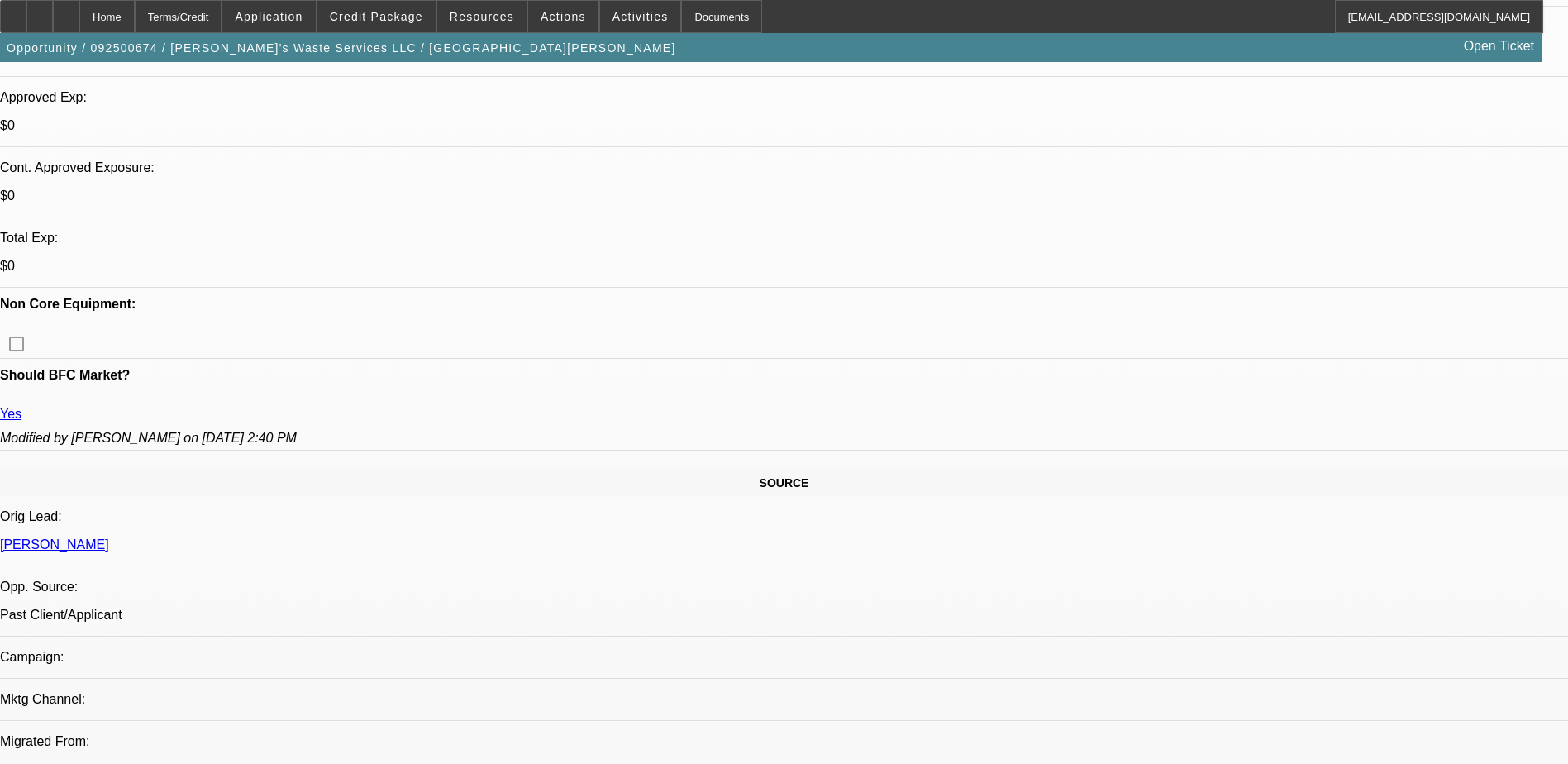
scroll to position [623, 0]
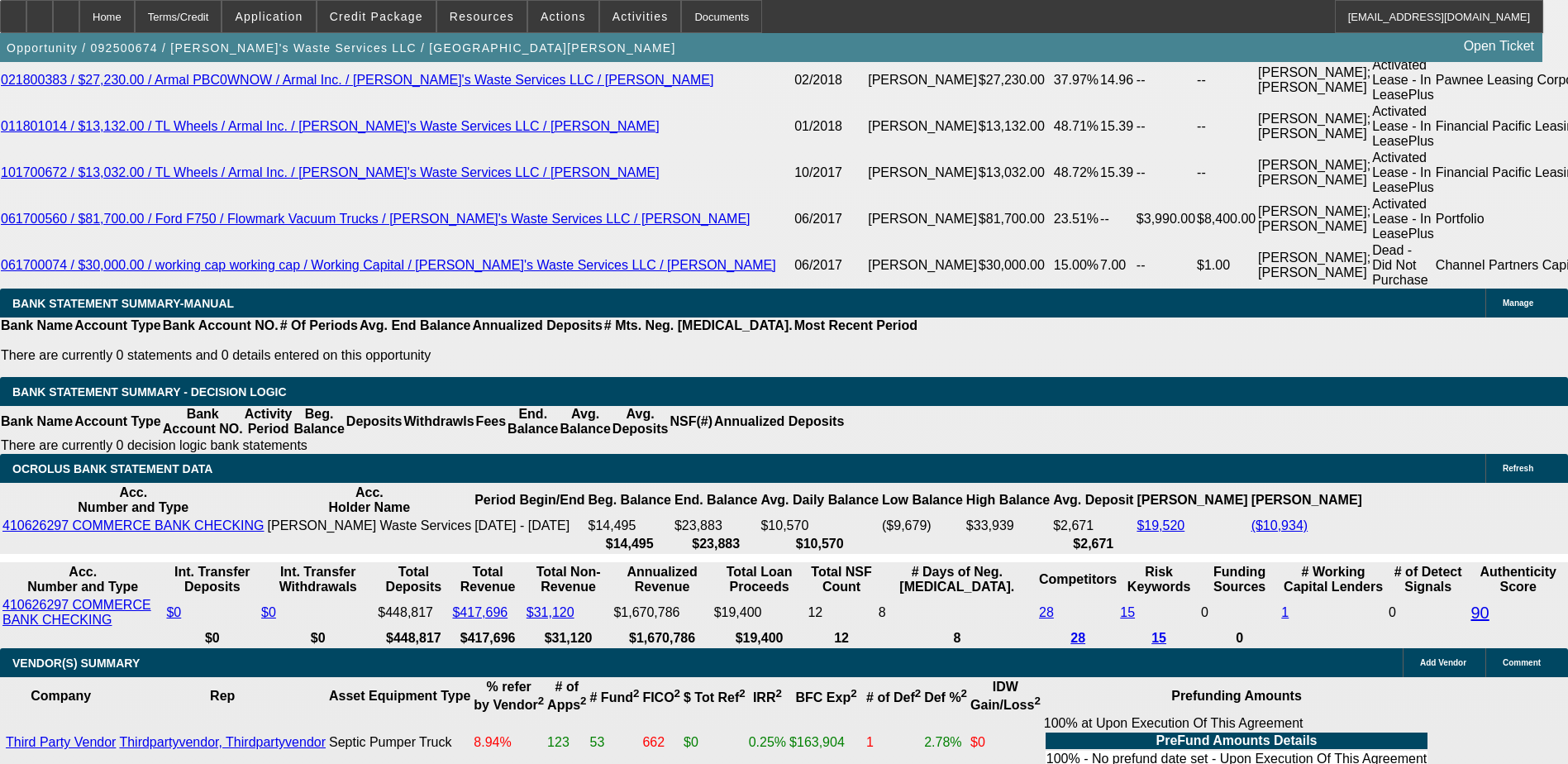
scroll to position [3270, 0]
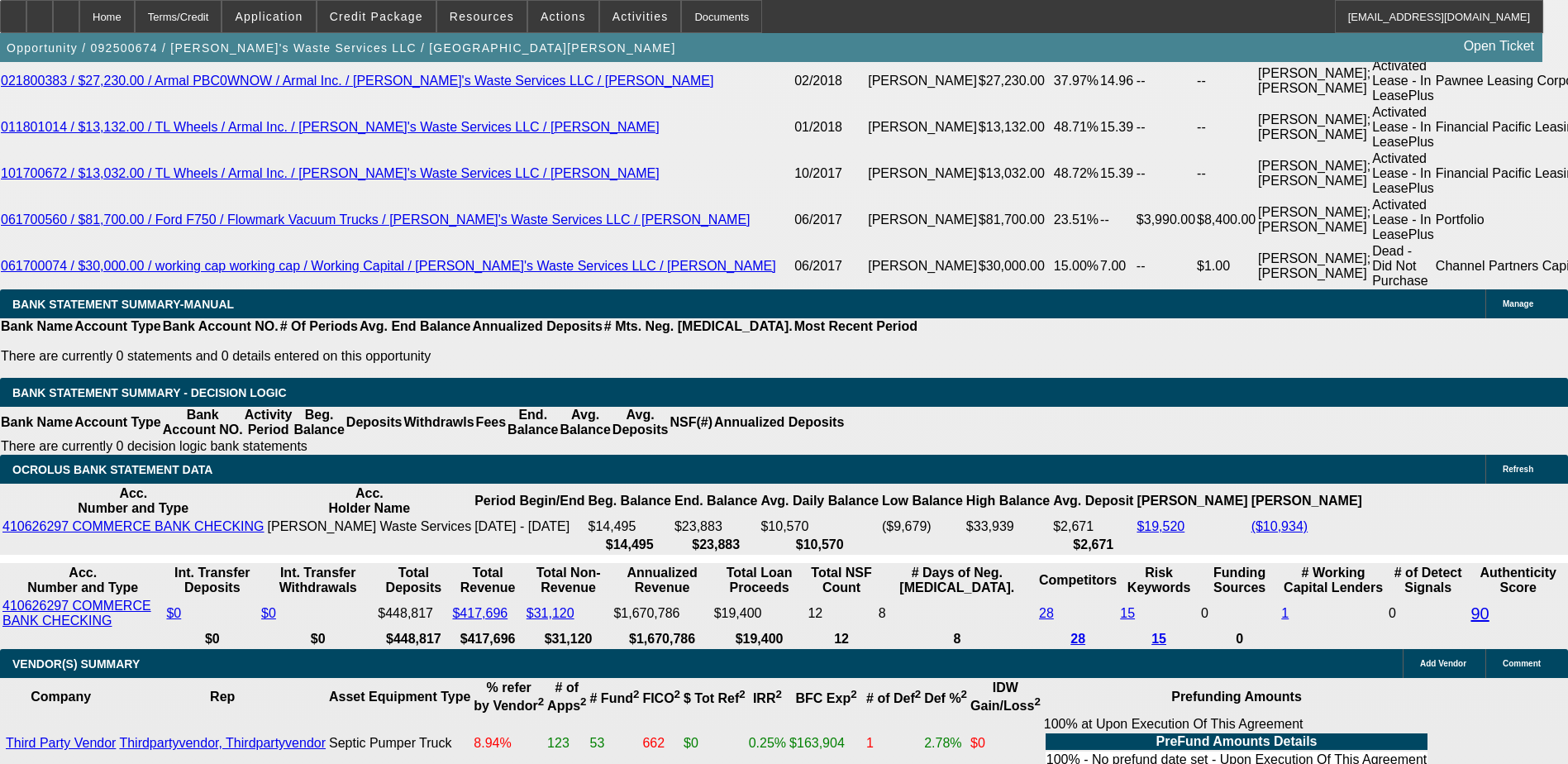
type input "UNKNOWN"
type input "14"
type input "$1,776.22"
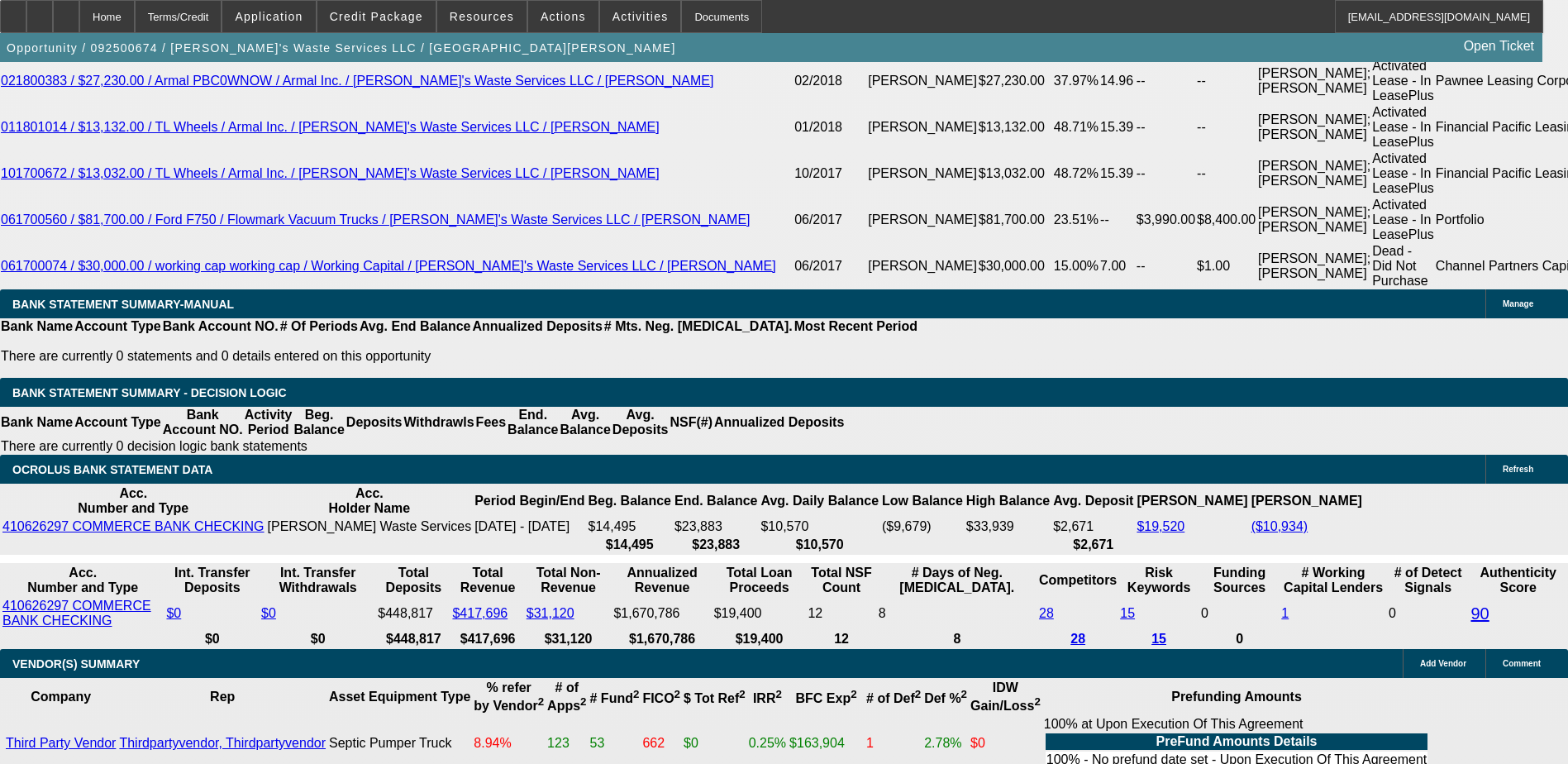
type input "14.2"
type input "$1,782.75"
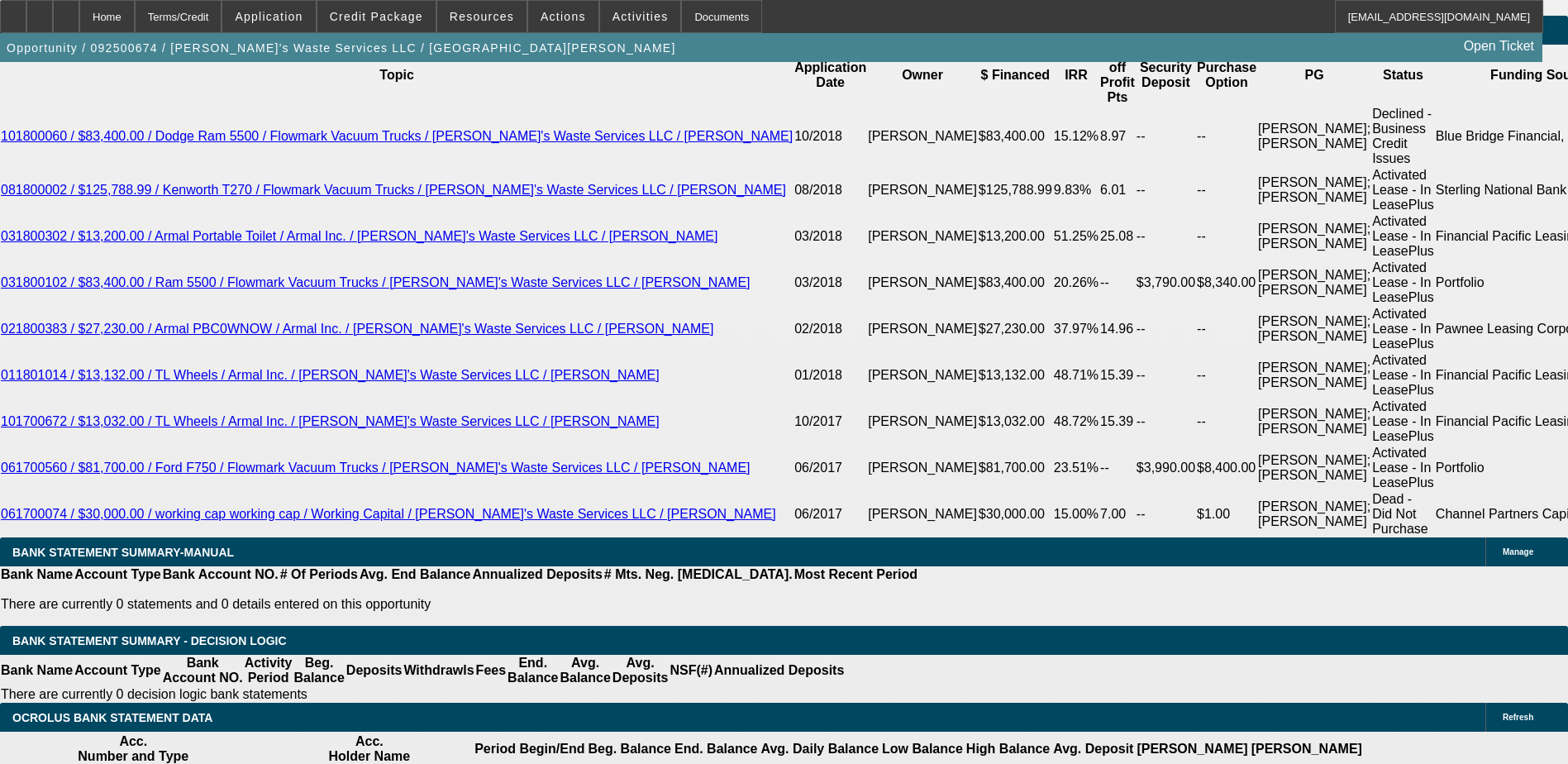
scroll to position [2939, 0]
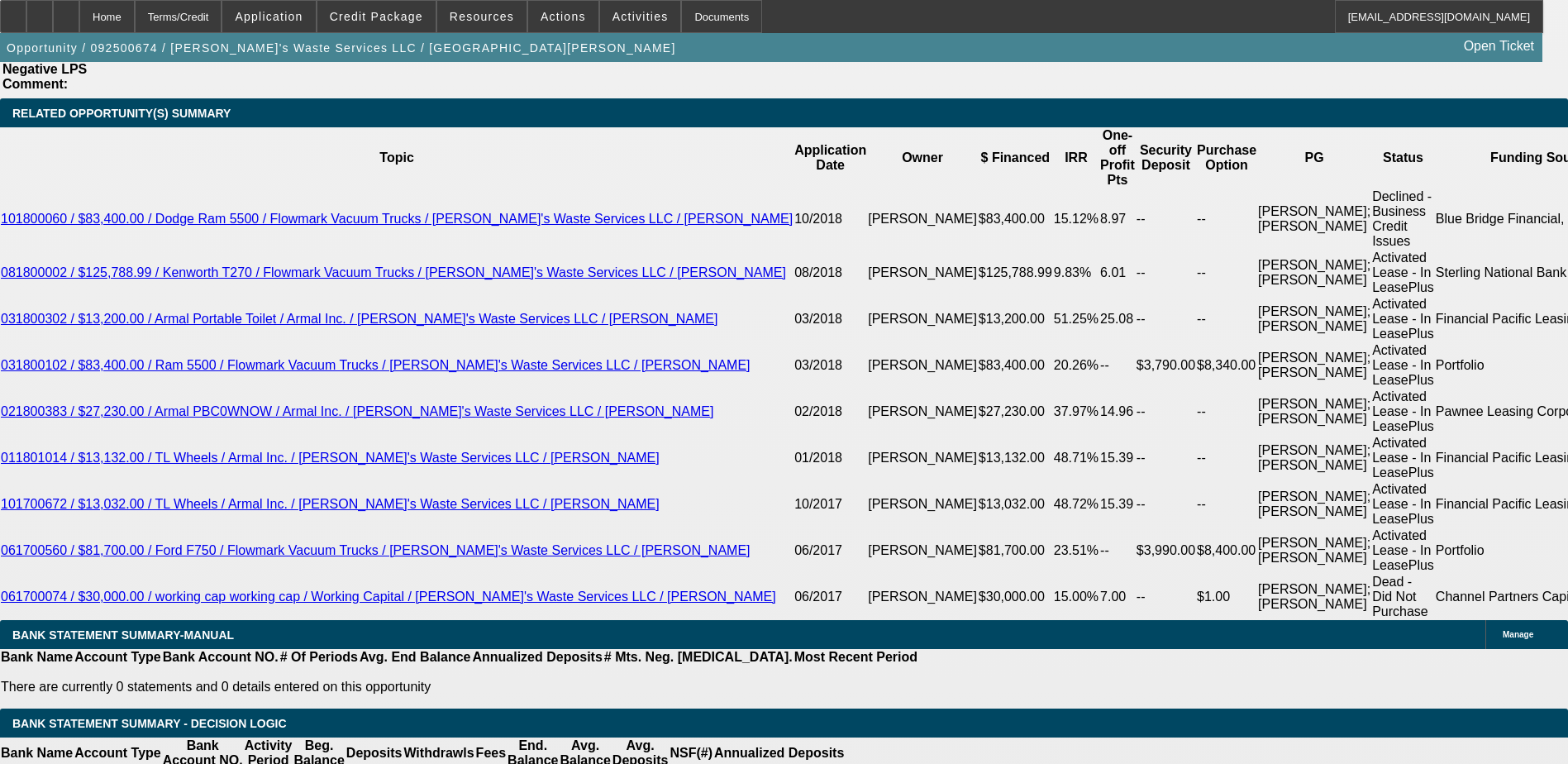
type input "14.2"
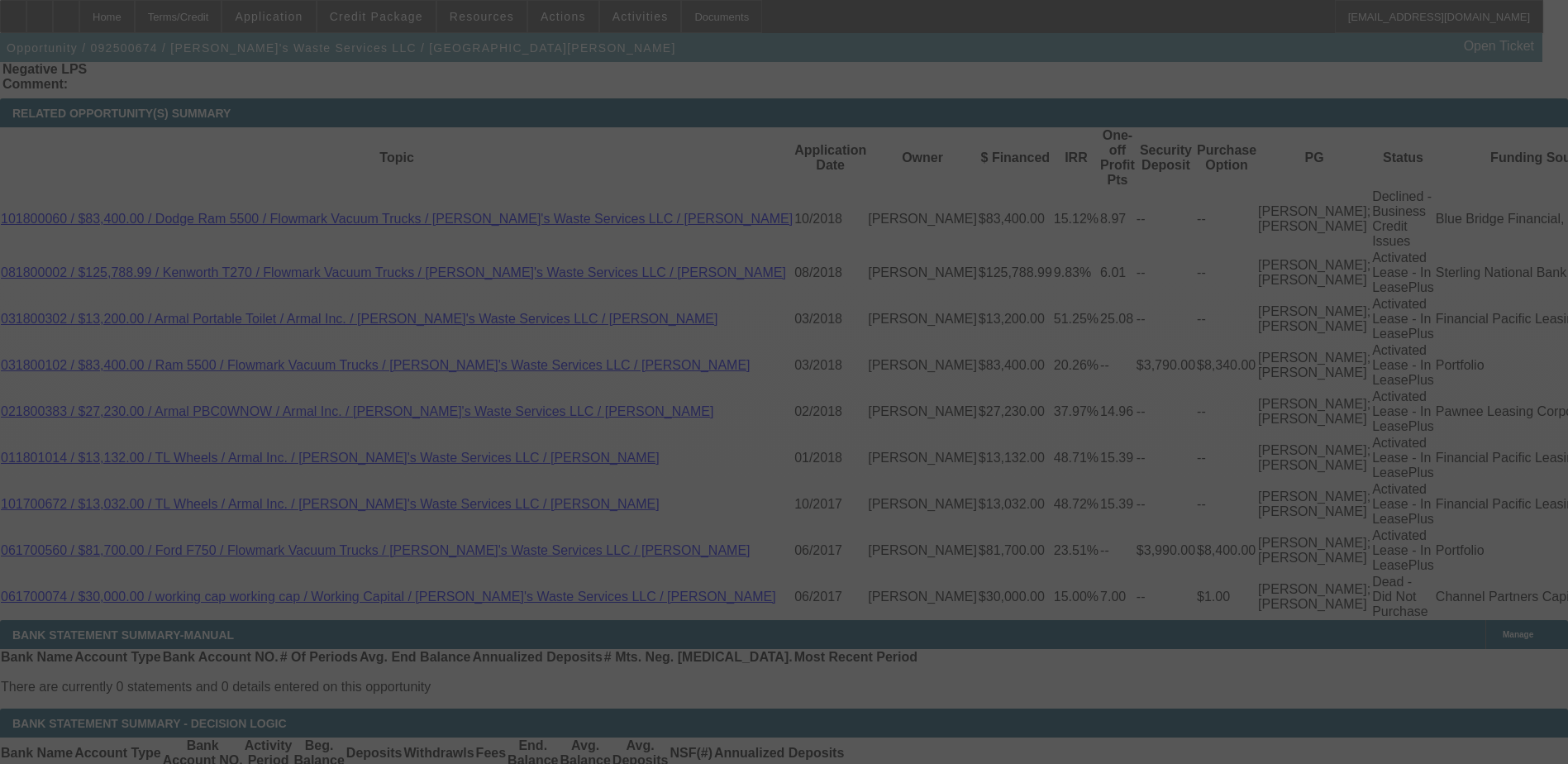
select select "0"
select select "6"
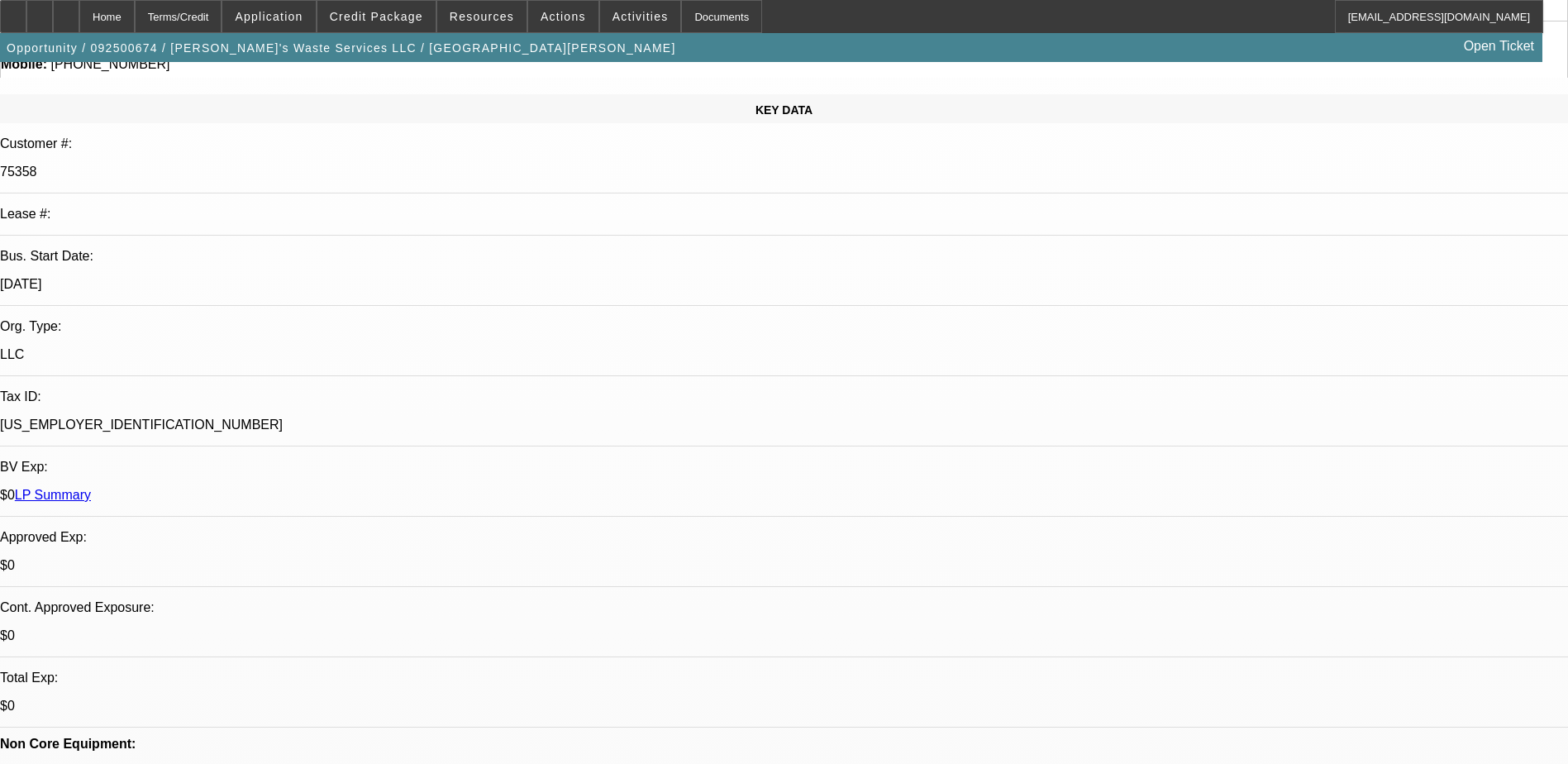
scroll to position [0, 0]
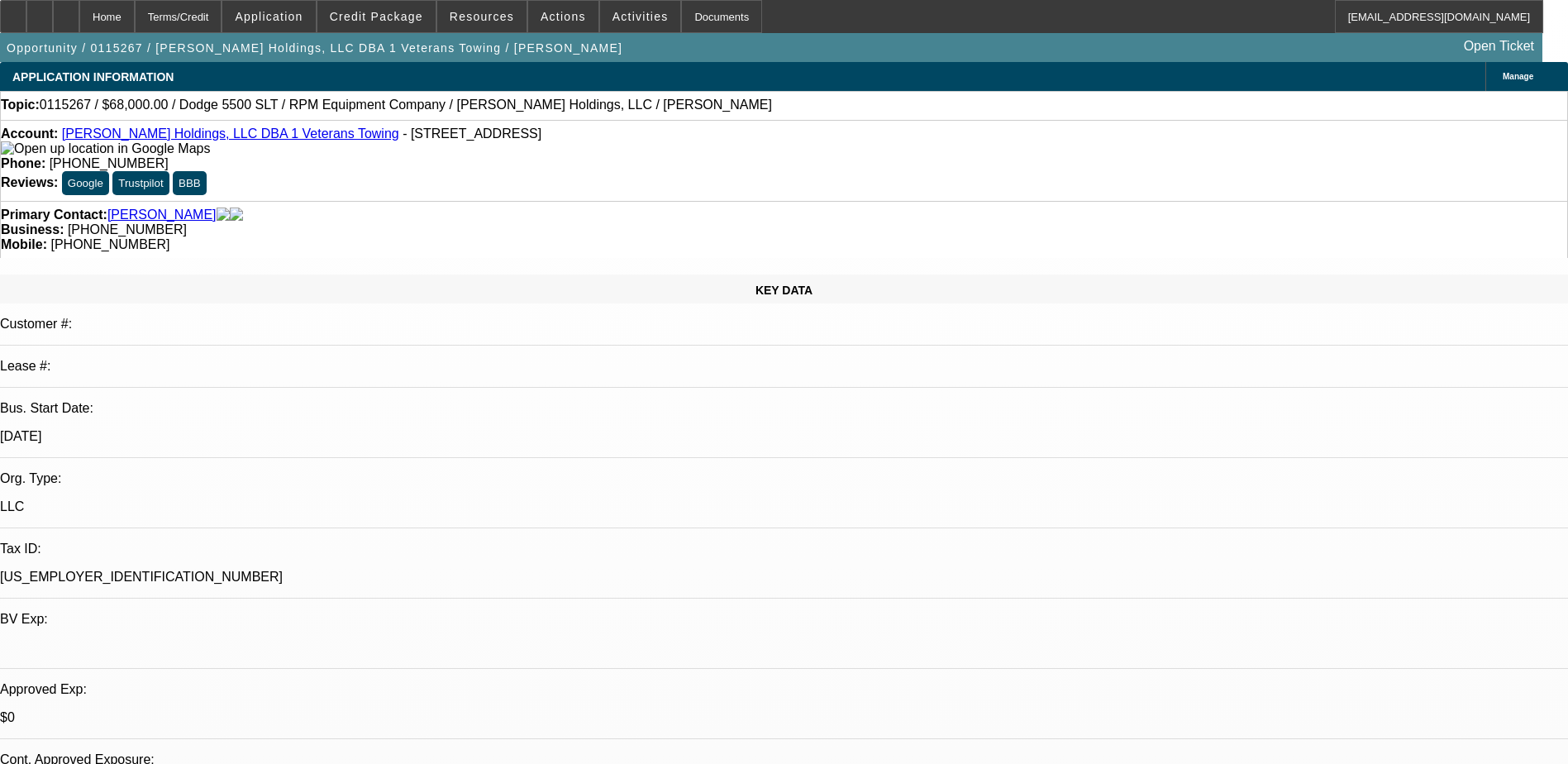
select select "0"
select select "2"
select select "0.1"
select select "4"
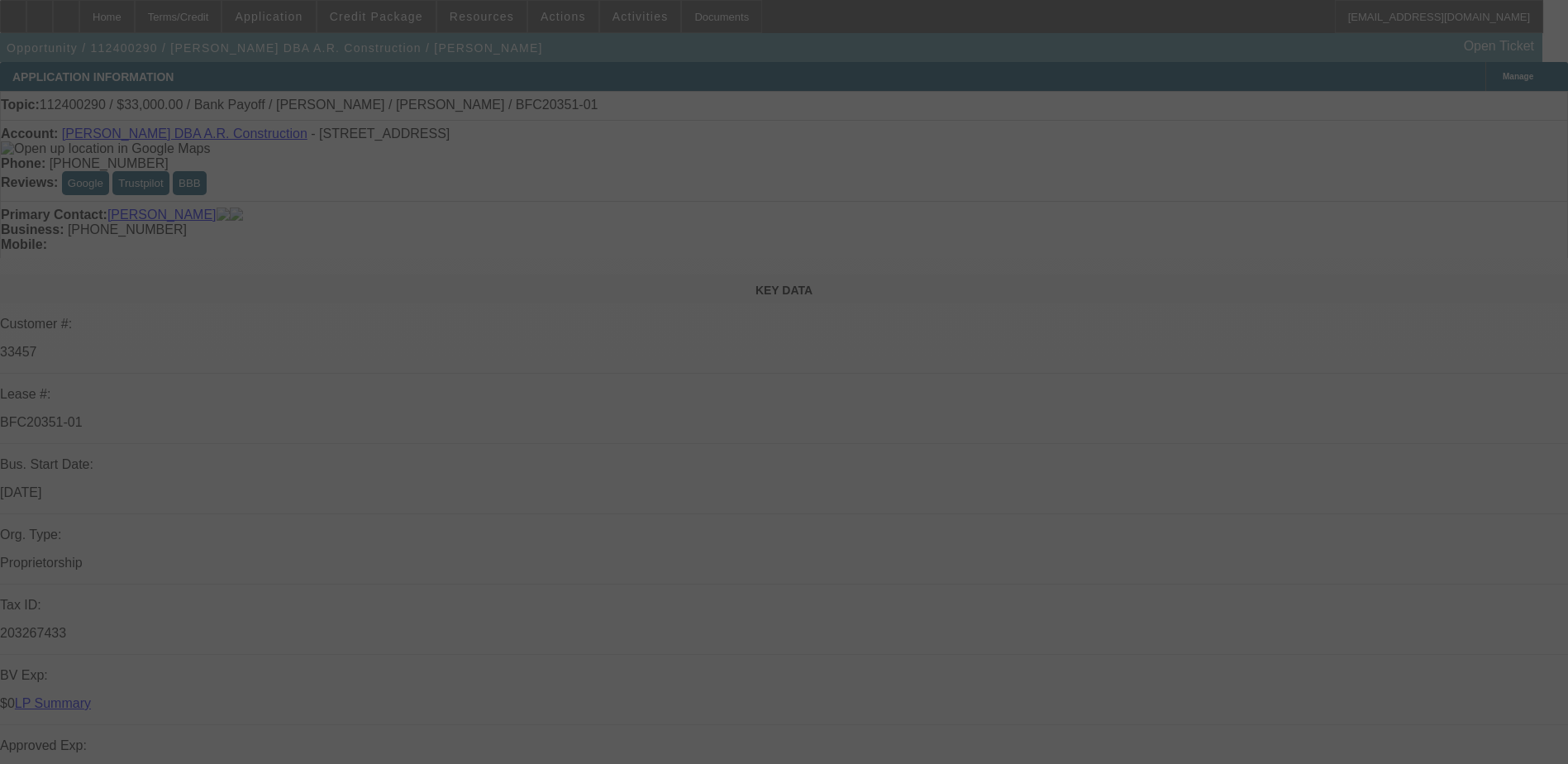
select select "0"
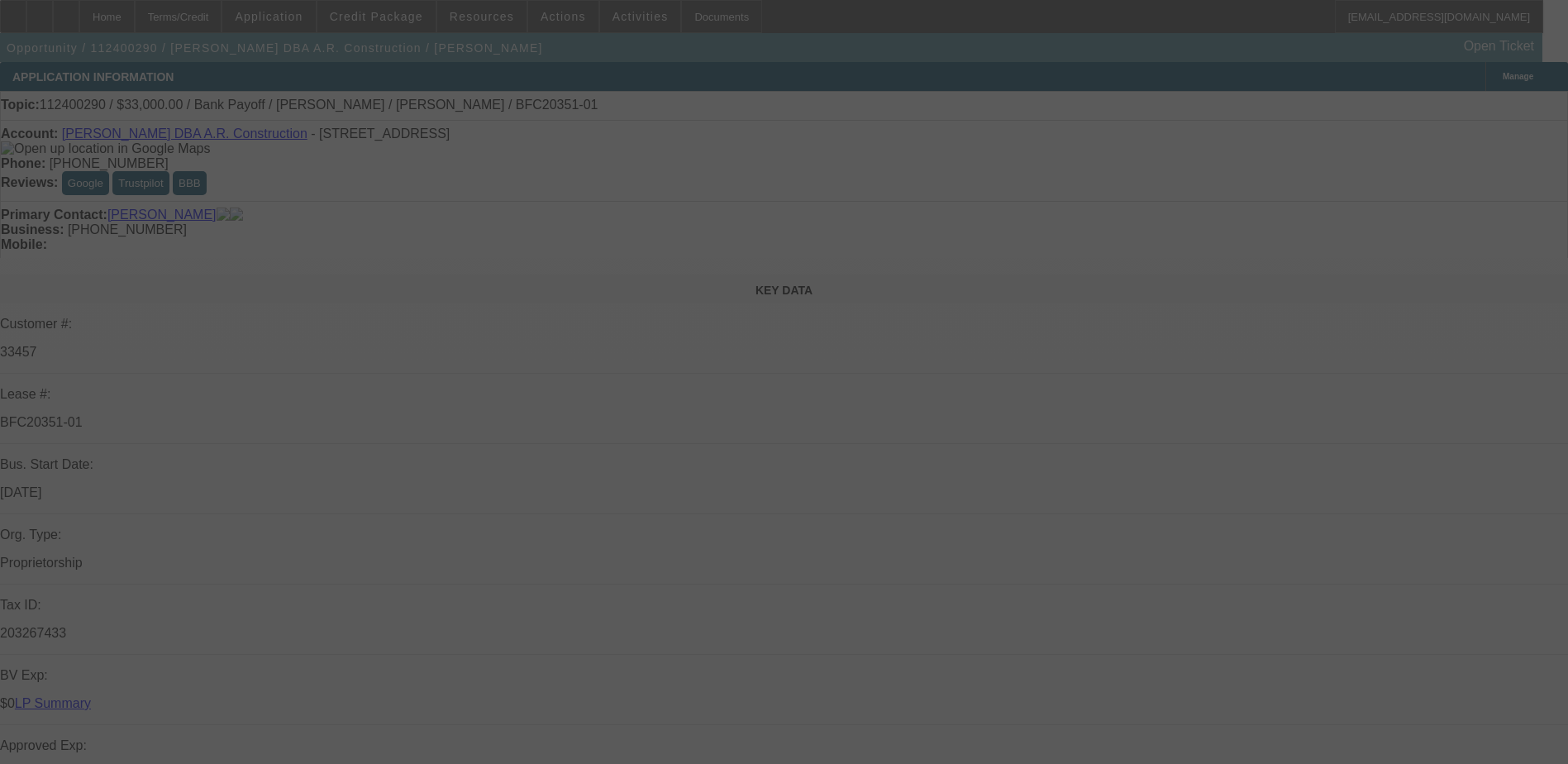
select select "0.1"
select select "0"
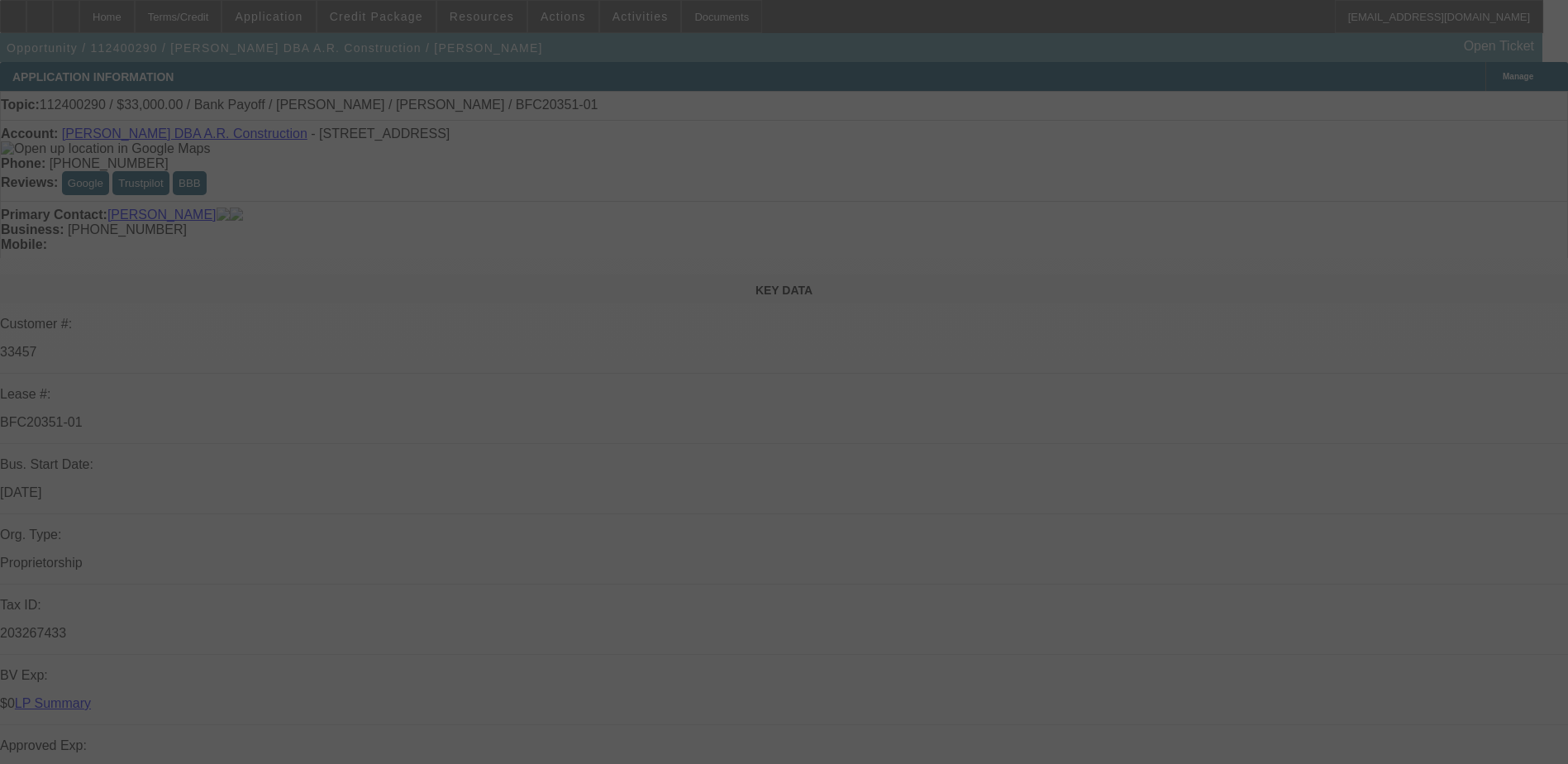
select select "0"
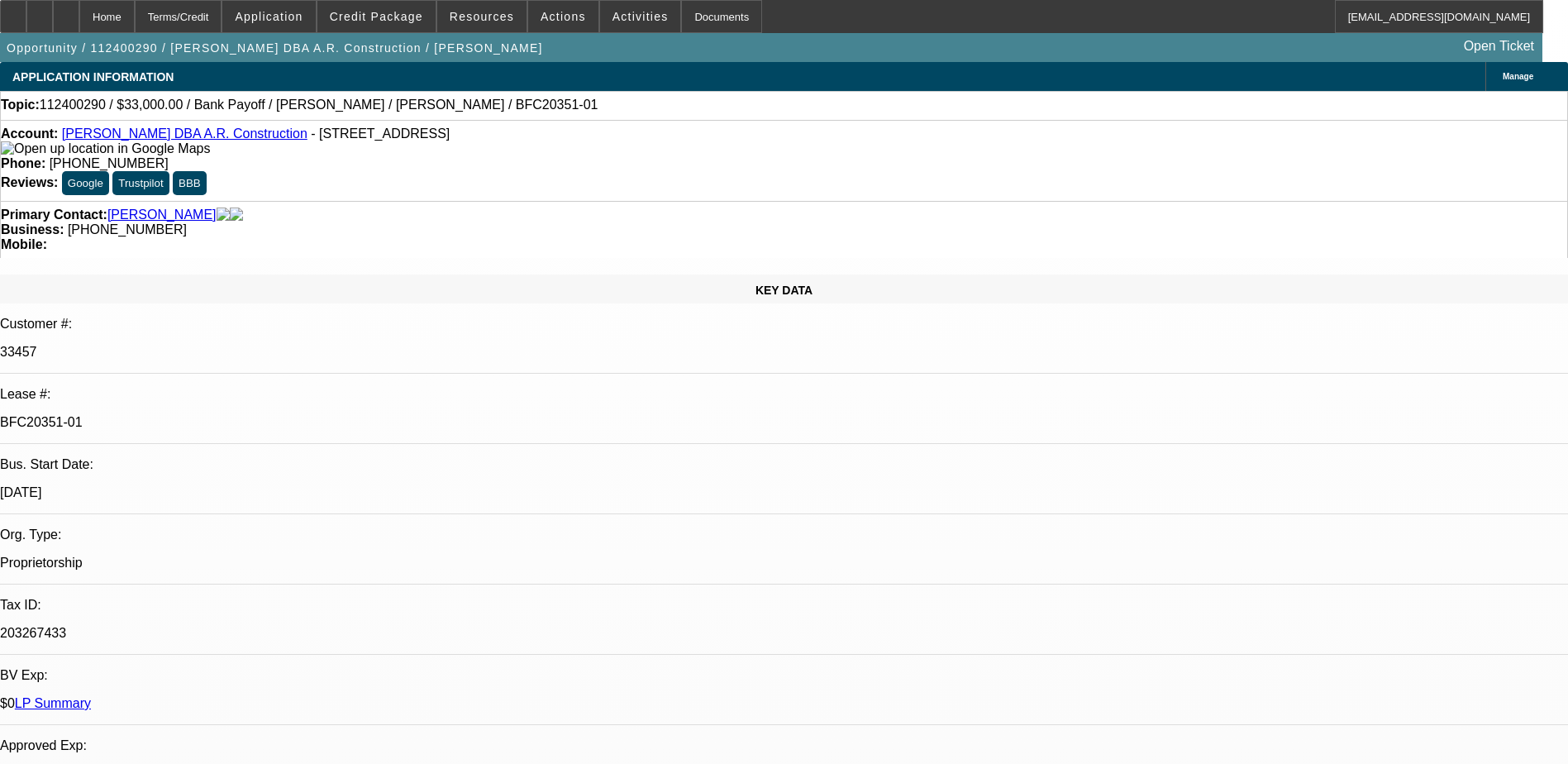
select select "1"
select select "6"
select select "1"
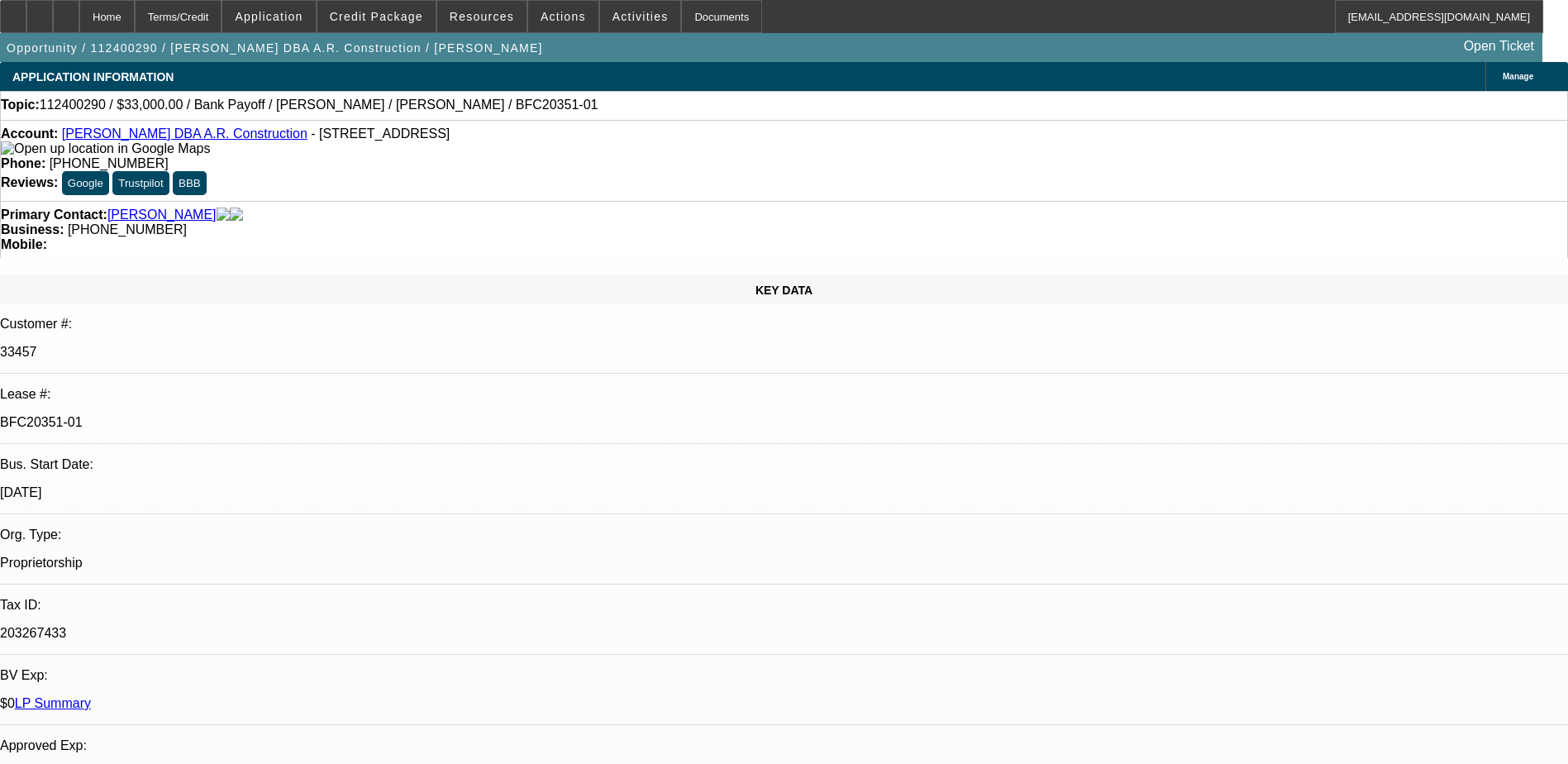
select select "4"
select select "1"
select select "6"
select select "1"
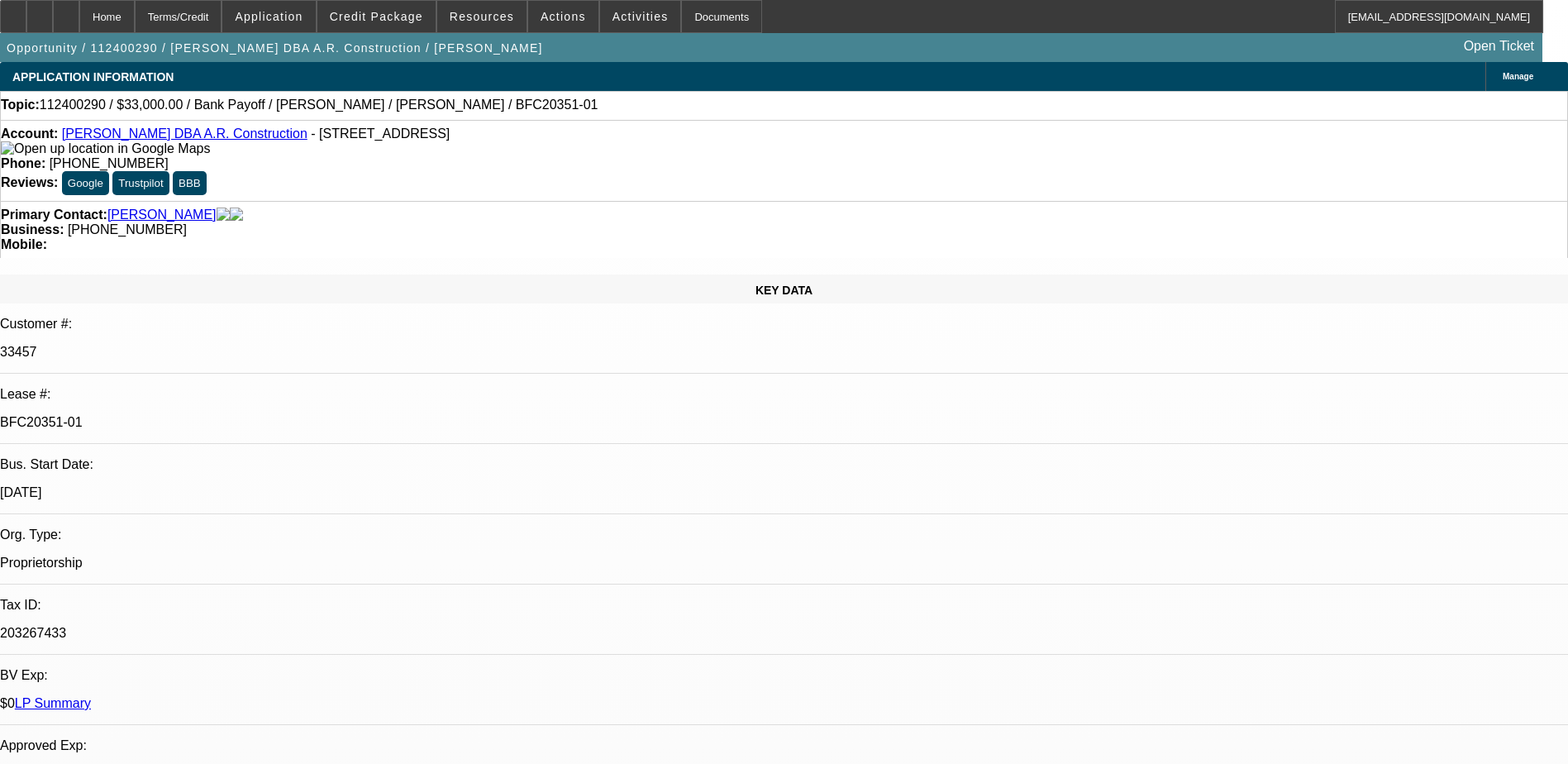
select select "1"
select select "6"
click at [27, 14] on div at bounding box center [13, 17] width 27 height 33
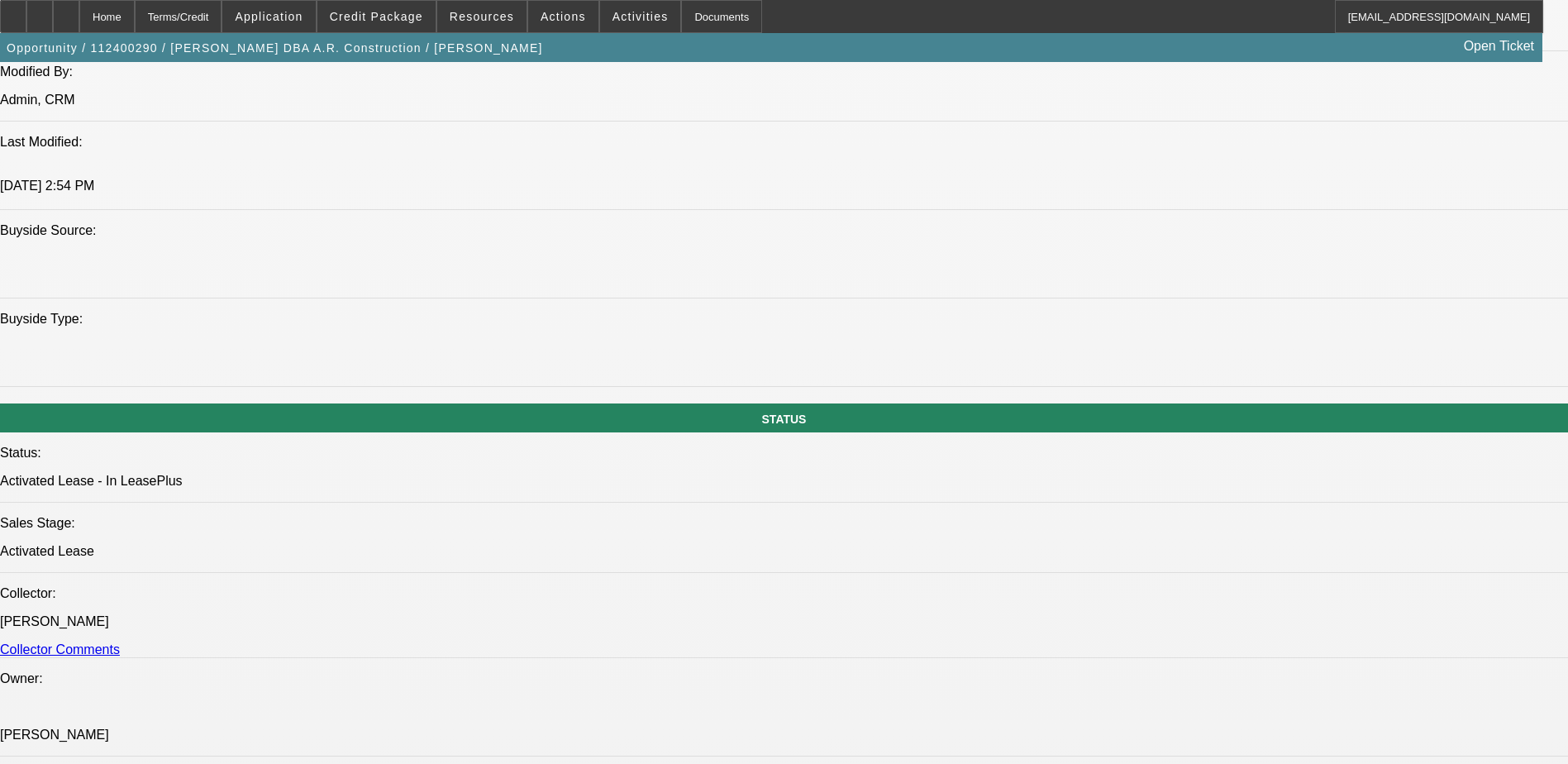
scroll to position [1075, 0]
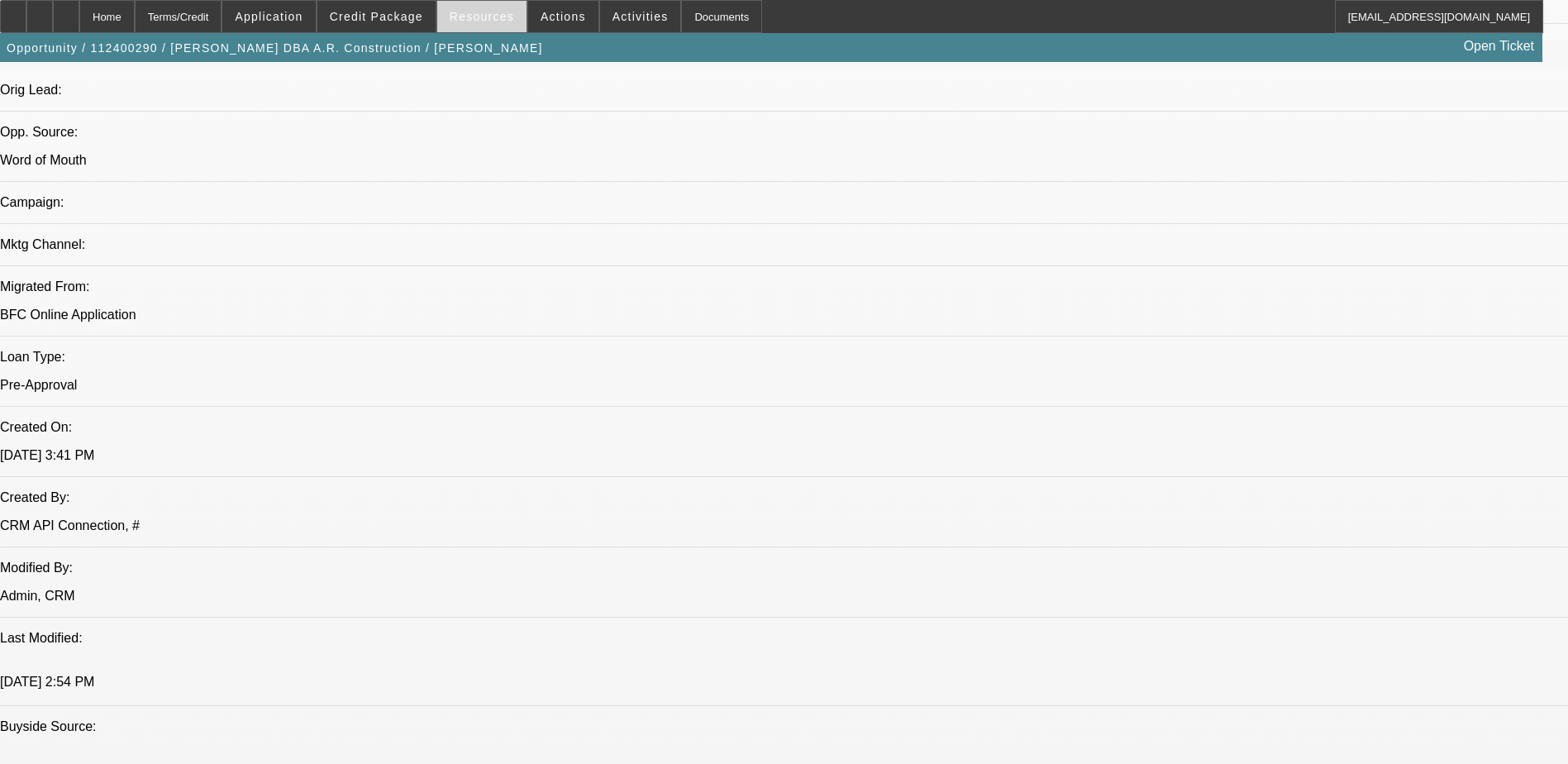
click at [493, 12] on span "Resources" at bounding box center [482, 17] width 65 height 13
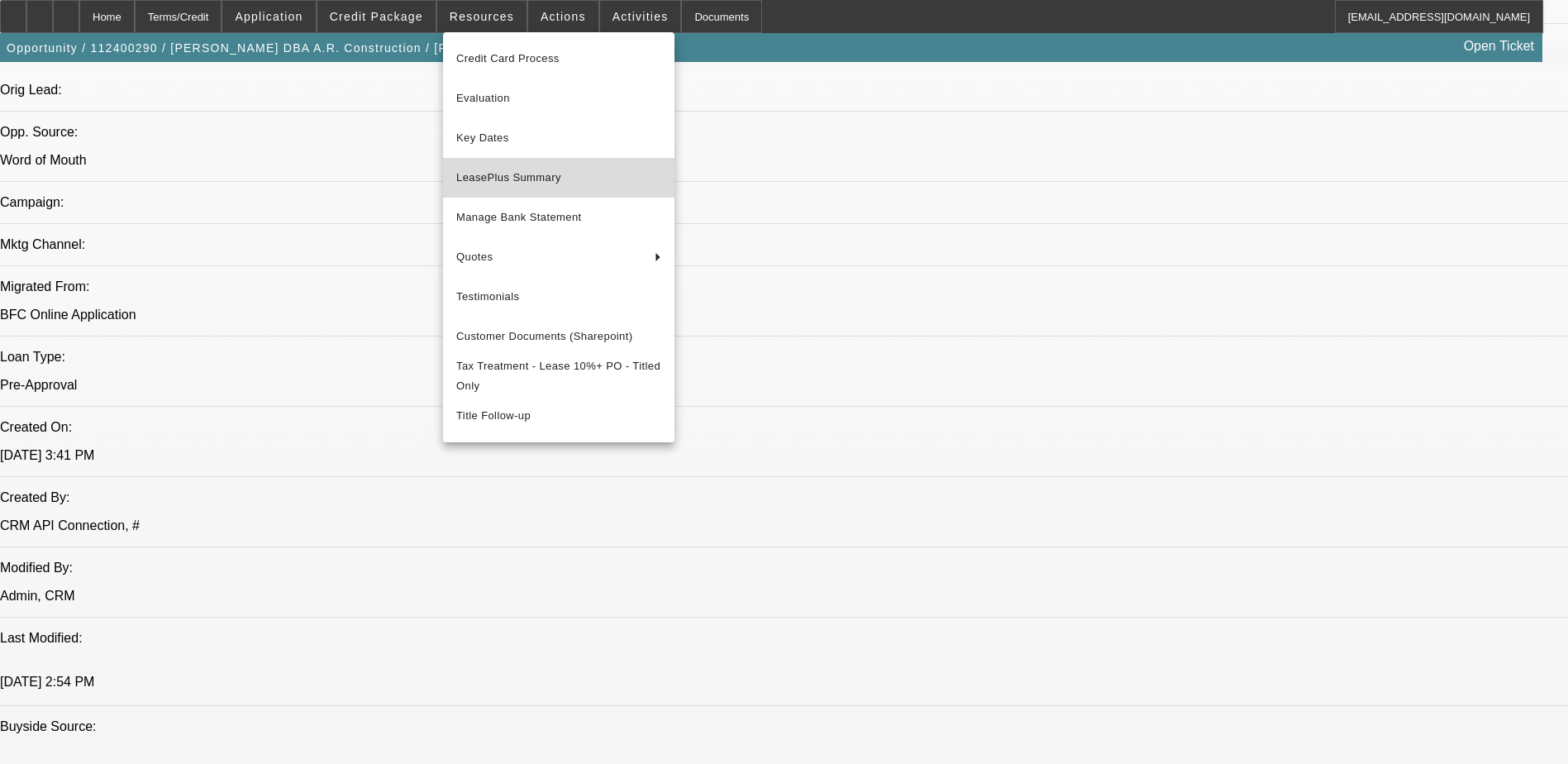
click at [513, 174] on span "LeasePlus Summary" at bounding box center [558, 178] width 205 height 20
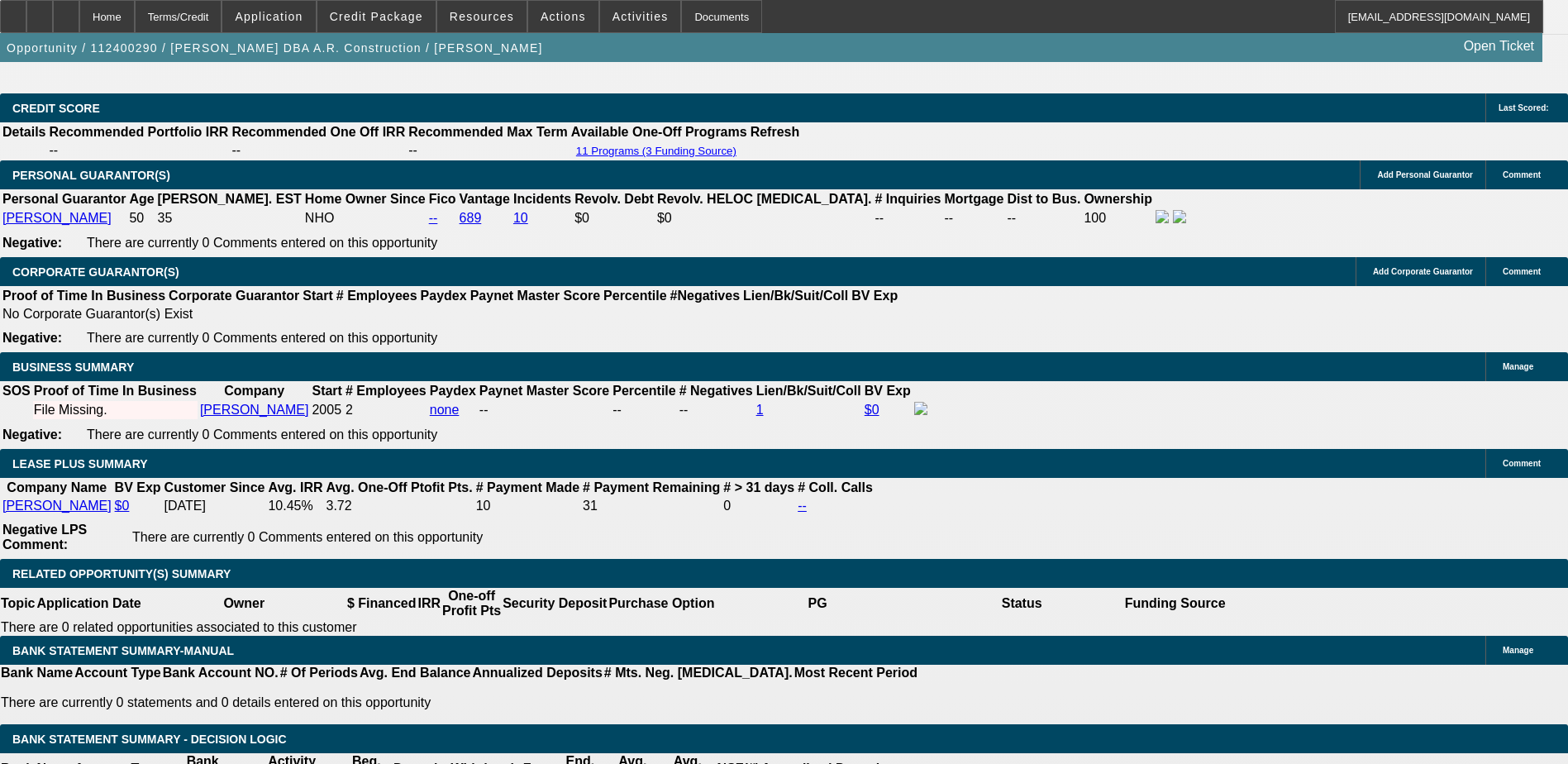
scroll to position [2647, 0]
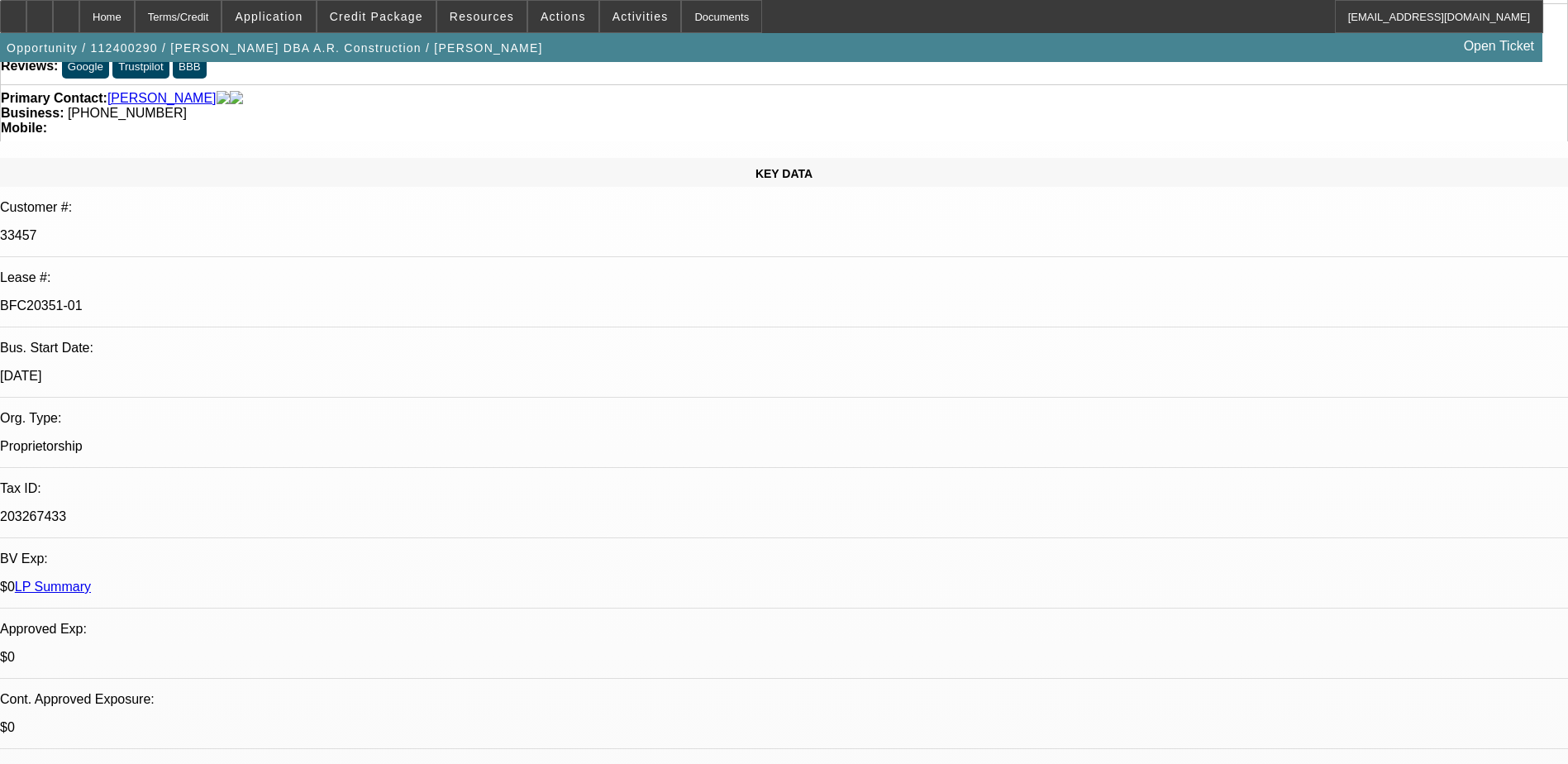
scroll to position [82, 0]
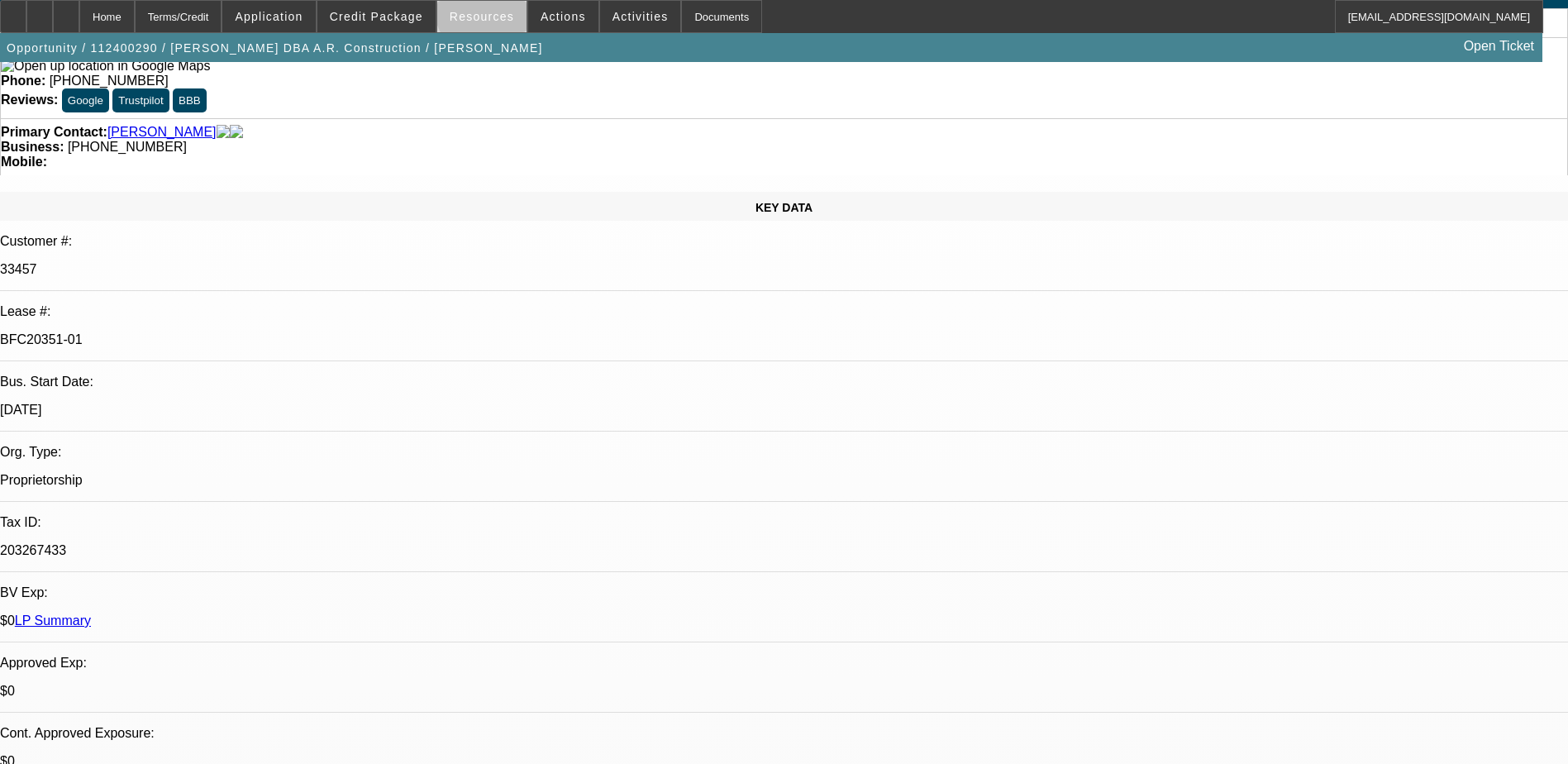
click at [490, 13] on span "Resources" at bounding box center [482, 17] width 65 height 13
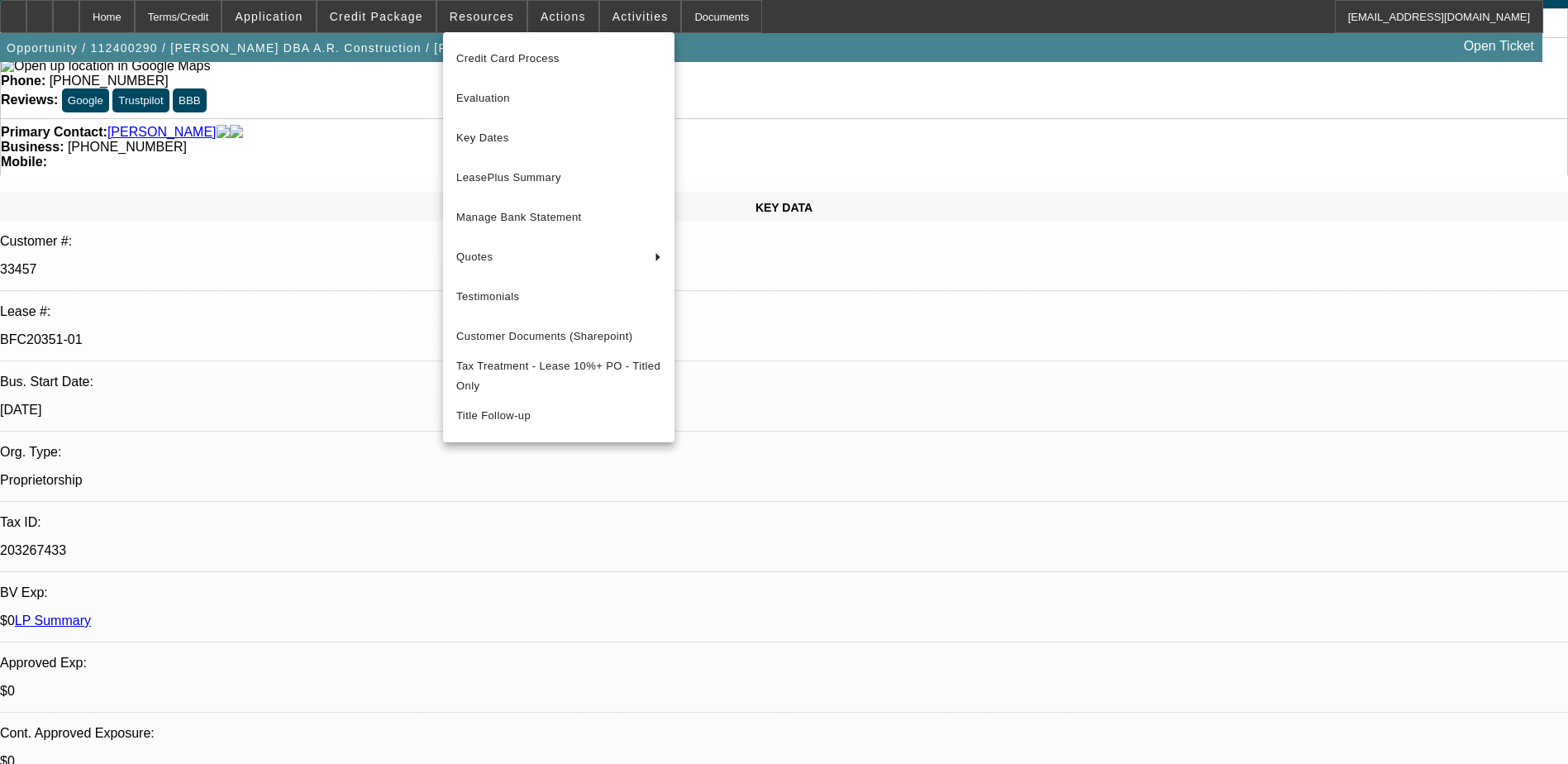
click at [362, 12] on div at bounding box center [784, 382] width 1568 height 764
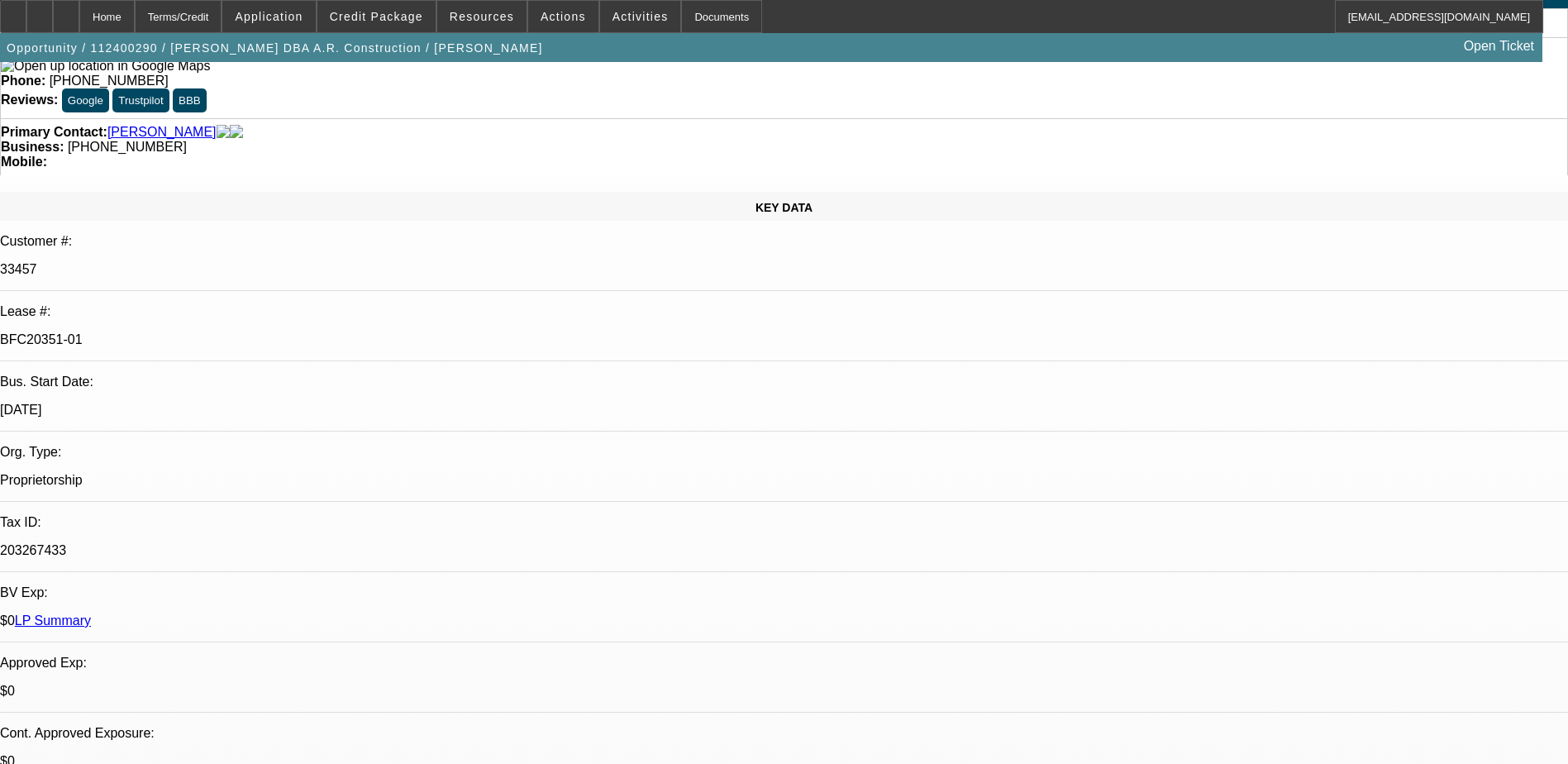
click at [362, 12] on span "Credit Package" at bounding box center [376, 17] width 93 height 13
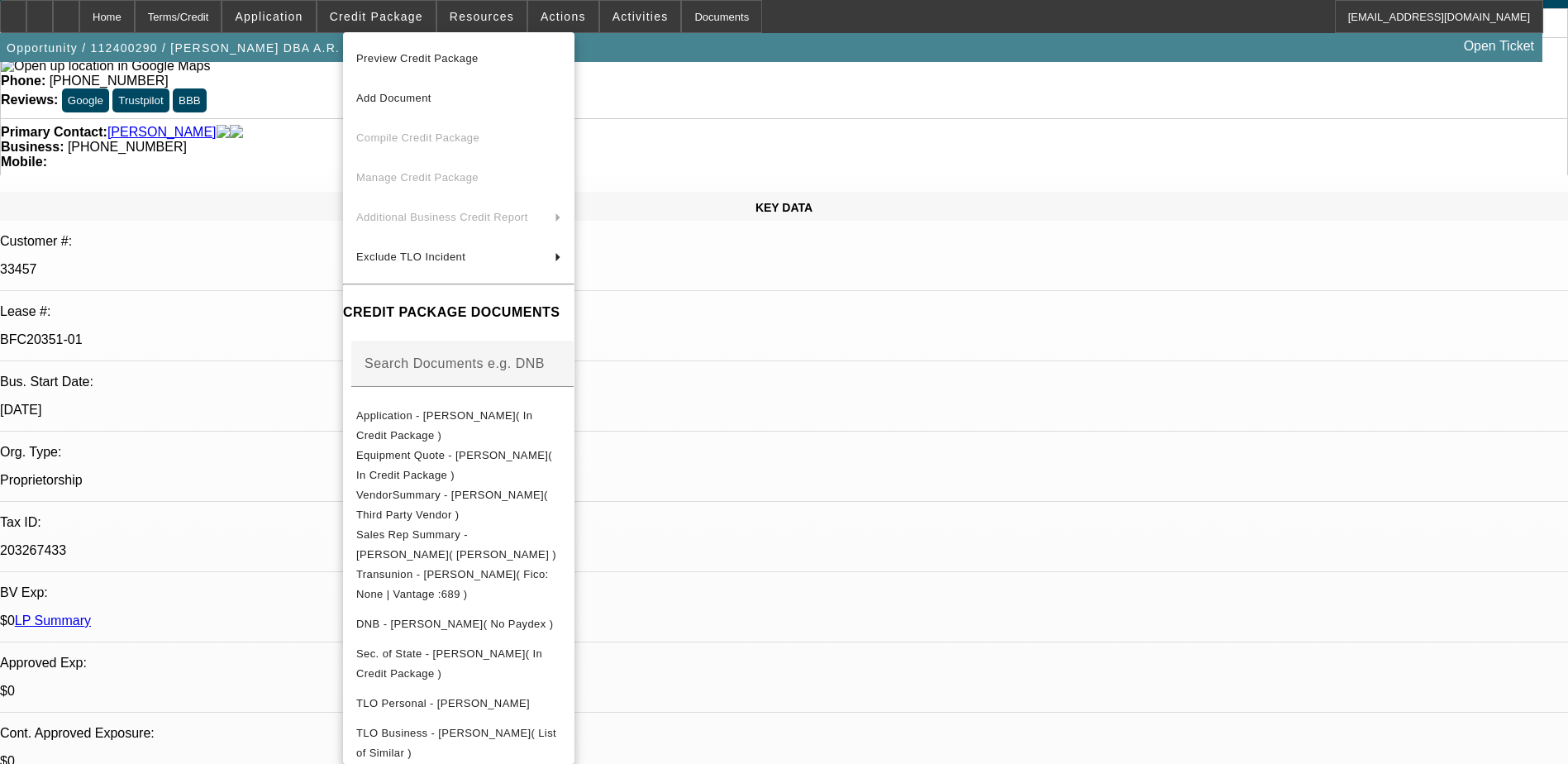
click at [522, 16] on div at bounding box center [784, 382] width 1568 height 764
